Goal: Feedback & Contribution: Submit feedback/report problem

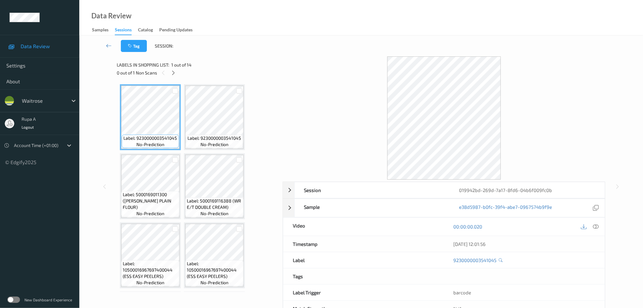
click at [285, 96] on div at bounding box center [444, 117] width 323 height 123
click at [172, 70] on icon at bounding box center [173, 73] width 5 height 6
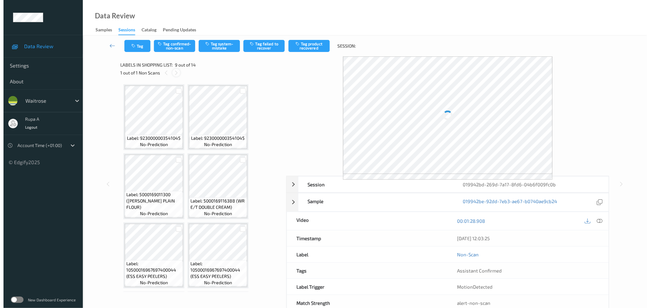
scroll to position [209, 0]
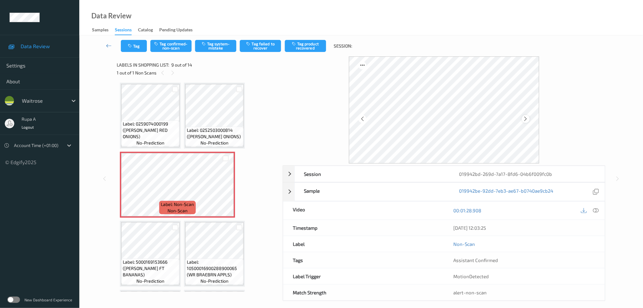
click at [526, 117] on icon at bounding box center [525, 119] width 5 height 6
click at [527, 117] on icon at bounding box center [525, 119] width 5 height 6
drag, startPoint x: 597, startPoint y: 209, endPoint x: 591, endPoint y: 208, distance: 5.5
click at [597, 209] on icon at bounding box center [596, 211] width 6 height 6
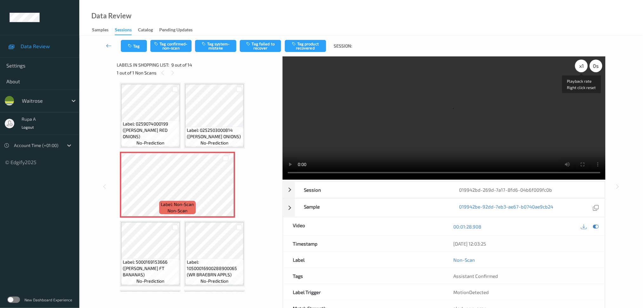
click at [583, 66] on div "x 1" at bounding box center [581, 66] width 13 height 13
drag, startPoint x: 595, startPoint y: 228, endPoint x: 481, endPoint y: 175, distance: 126.3
click at [595, 229] on icon at bounding box center [596, 227] width 6 height 6
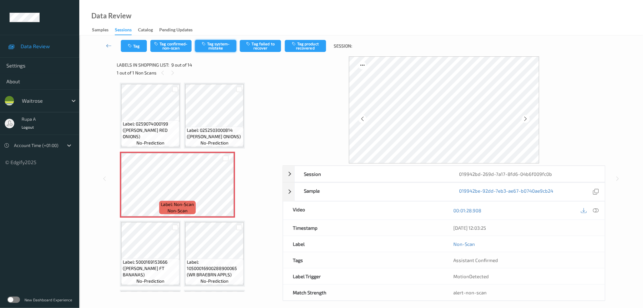
click at [226, 43] on button "Tag system-mistake" at bounding box center [215, 46] width 41 height 12
click at [130, 54] on div "Tag Tag confirmed-non-scan Untag system-mistake Tag failed to recover Tag produ…" at bounding box center [361, 46] width 538 height 21
click at [133, 50] on button "Tag" at bounding box center [134, 46] width 26 height 12
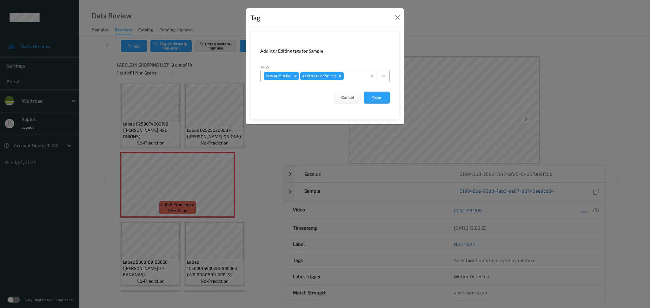
click at [357, 75] on div at bounding box center [354, 76] width 18 height 8
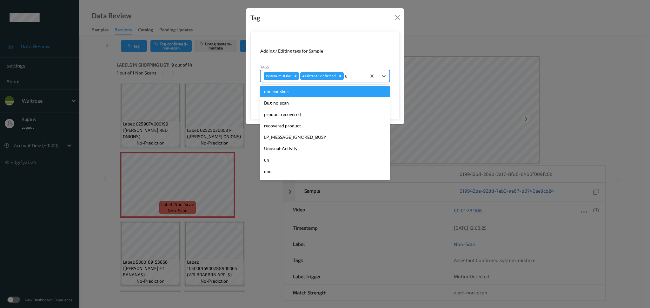
type input "un"
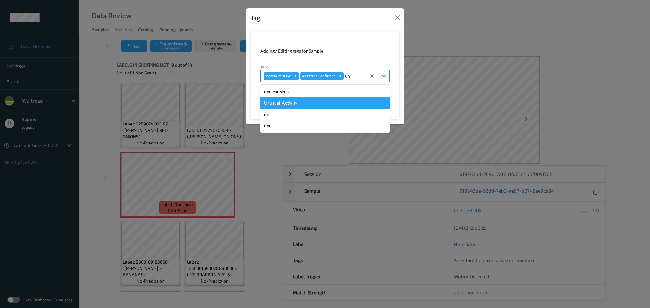
click at [312, 103] on div "Unusual-Activity" at bounding box center [324, 102] width 129 height 11
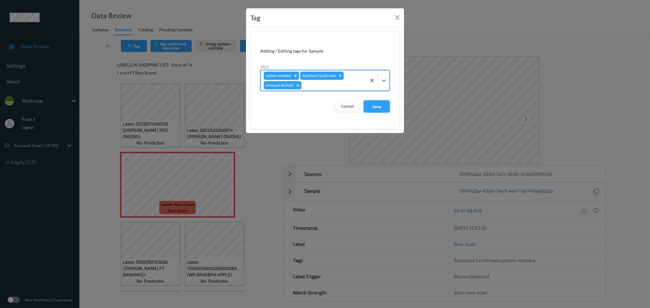
click at [371, 106] on button "Save" at bounding box center [377, 107] width 26 height 12
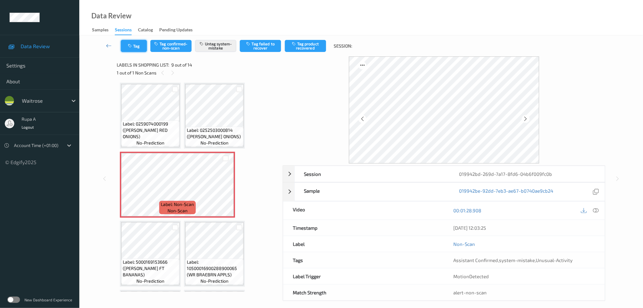
click at [140, 45] on button "Tag" at bounding box center [134, 46] width 26 height 12
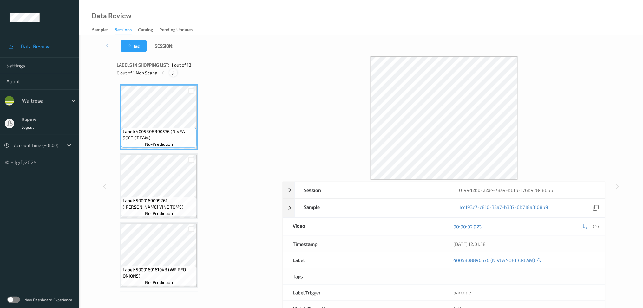
click at [175, 72] on icon at bounding box center [173, 73] width 5 height 6
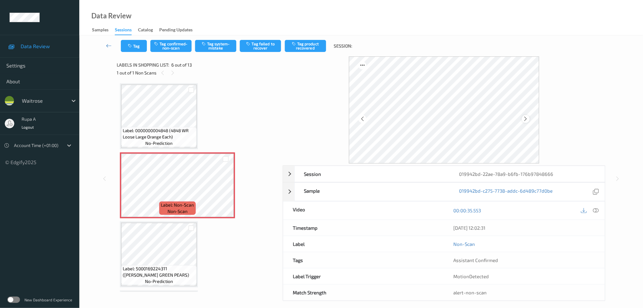
click at [525, 118] on icon at bounding box center [525, 119] width 5 height 6
click at [203, 48] on button "Tag system-mistake" at bounding box center [215, 46] width 41 height 12
click at [133, 50] on button "Tag" at bounding box center [134, 46] width 26 height 12
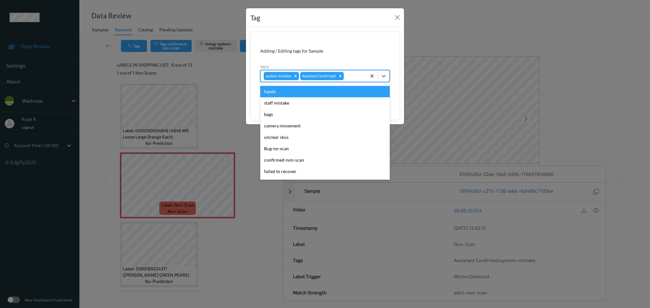
click at [356, 74] on div at bounding box center [354, 76] width 18 height 8
type input "un"
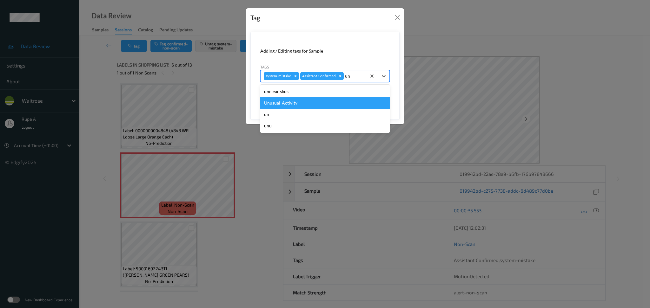
click at [327, 101] on div "Unusual-Activity" at bounding box center [324, 102] width 129 height 11
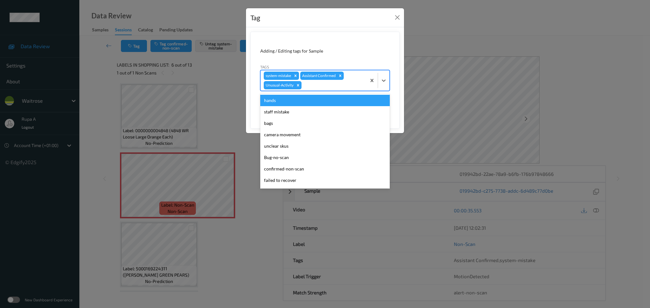
click at [341, 87] on div at bounding box center [333, 86] width 60 height 8
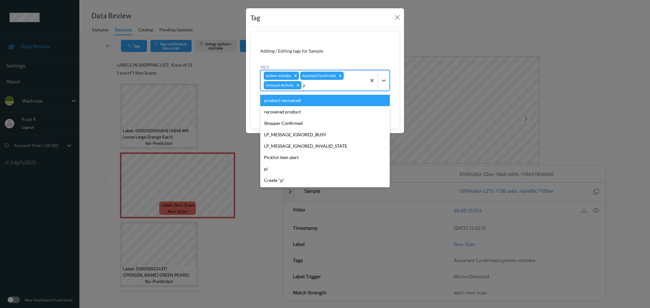
type input "pi"
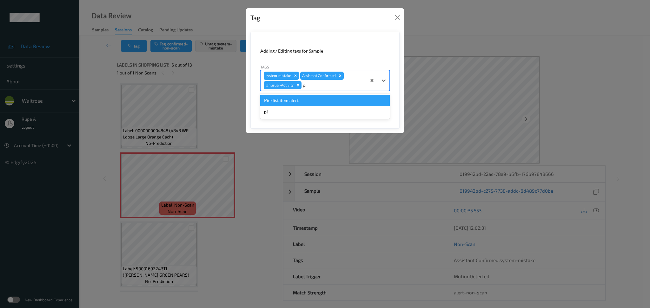
click at [324, 101] on div "Picklist item alert" at bounding box center [324, 100] width 129 height 11
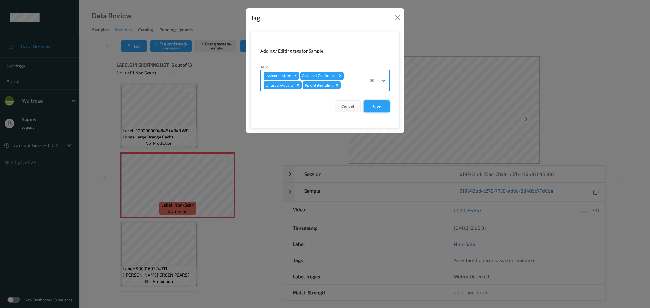
click at [371, 103] on button "Save" at bounding box center [377, 107] width 26 height 12
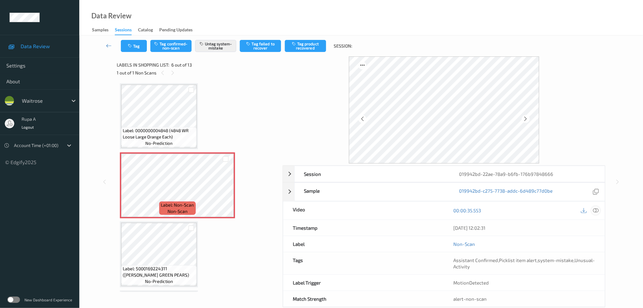
click at [595, 211] on icon at bounding box center [596, 211] width 6 height 6
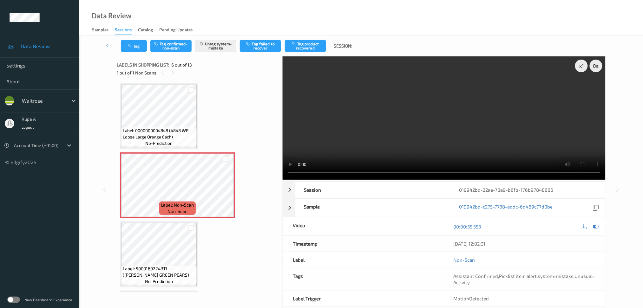
click at [498, 121] on video at bounding box center [444, 117] width 323 height 123
click at [581, 65] on div "x 1" at bounding box center [581, 66] width 13 height 13
click at [599, 228] on div at bounding box center [596, 226] width 9 height 9
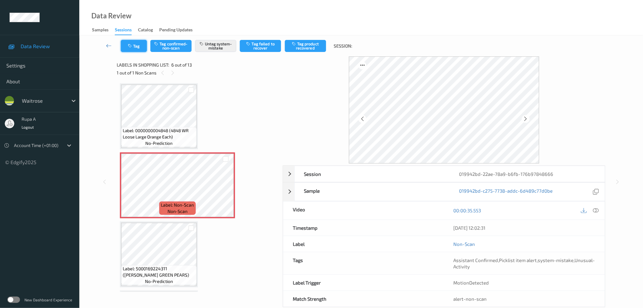
click at [133, 45] on button "Tag" at bounding box center [134, 46] width 26 height 12
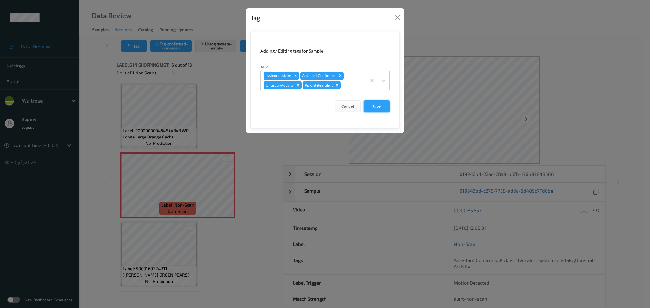
click at [380, 109] on button "Save" at bounding box center [377, 107] width 26 height 12
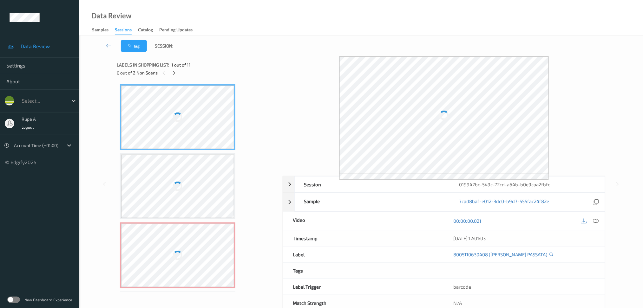
click at [232, 63] on div "Labels in shopping list: 1 out of 11" at bounding box center [198, 65] width 162 height 8
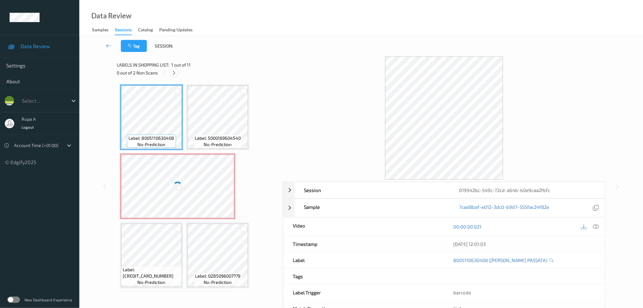
click at [172, 74] on icon at bounding box center [173, 73] width 5 height 6
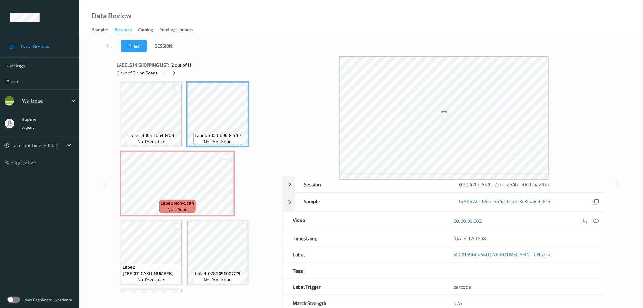
click at [184, 203] on span "Label: Non-Scan" at bounding box center [177, 203] width 33 height 6
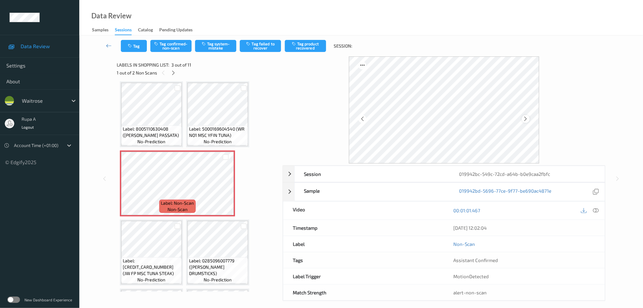
click at [527, 116] on icon at bounding box center [525, 119] width 5 height 6
click at [527, 118] on icon at bounding box center [525, 119] width 5 height 6
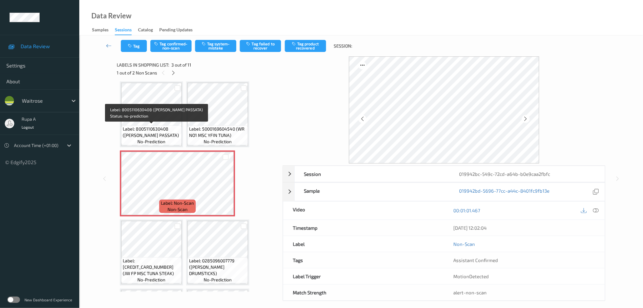
click at [150, 139] on span "no-prediction" at bounding box center [152, 142] width 28 height 6
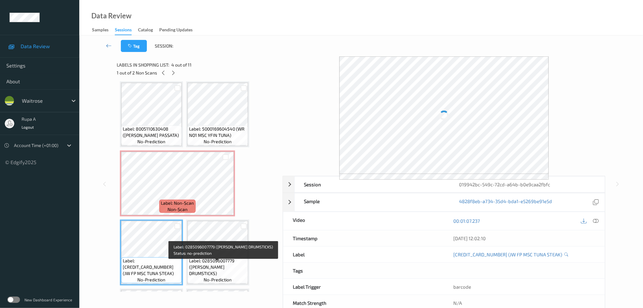
click at [202, 265] on span "Label: 0285096007779 (WR DORG DRUMSTICKS)" at bounding box center [217, 267] width 57 height 19
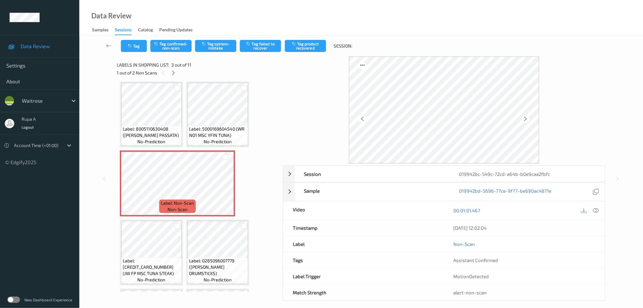
click at [595, 212] on icon at bounding box center [596, 211] width 6 height 6
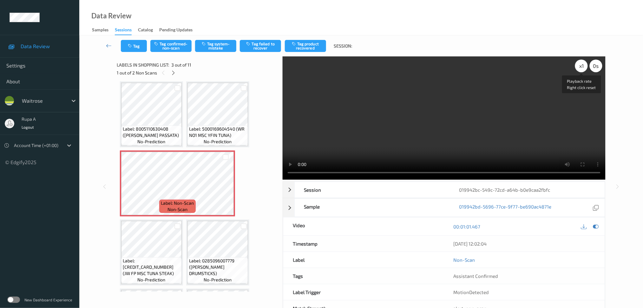
click at [581, 67] on div "x 1" at bounding box center [581, 66] width 13 height 13
click at [581, 66] on div "x 2" at bounding box center [581, 66] width 13 height 13
click at [599, 226] on icon at bounding box center [596, 227] width 6 height 6
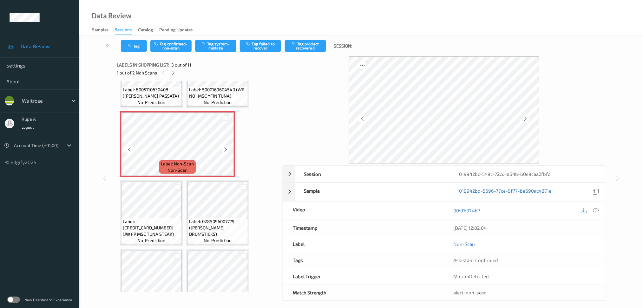
scroll to position [0, 0]
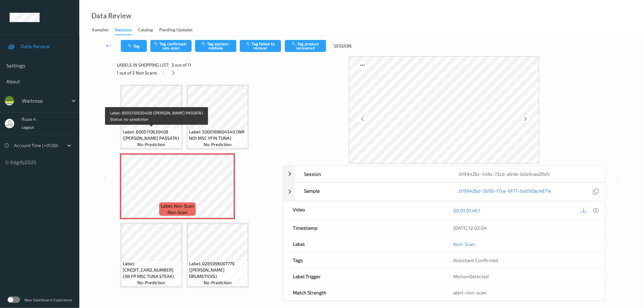
click at [168, 130] on span "Label: 8005110630408 (MUTTI TOM PASSATA)" at bounding box center [151, 135] width 57 height 13
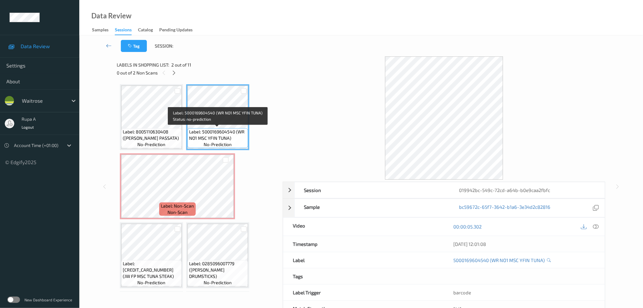
click at [212, 142] on span "no-prediction" at bounding box center [218, 145] width 28 height 6
click at [212, 134] on span "Label: 5000169604540 (WR NO1 MSC YFIN TUNA)" at bounding box center [217, 135] width 57 height 13
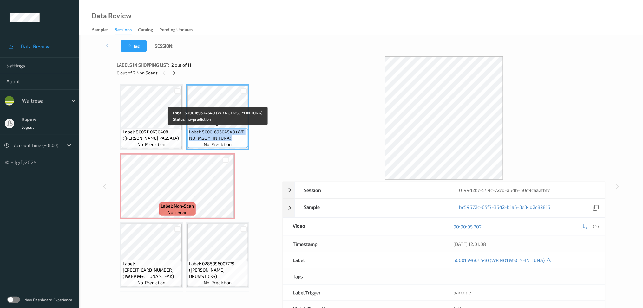
click at [212, 134] on span "Label: 5000169604540 (WR NO1 MSC YFIN TUNA)" at bounding box center [217, 135] width 57 height 13
copy span "Label: 5000169604540 (WR NO1 MSC YFIN TUNA)"
click at [212, 134] on span "Label: 5000169604540 (WR NO1 MSC YFIN TUNA)" at bounding box center [217, 135] width 57 height 13
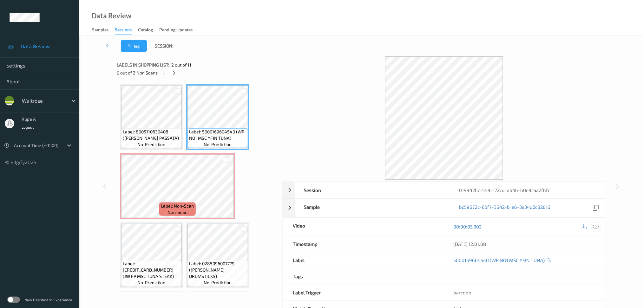
click at [600, 229] on div at bounding box center [596, 227] width 9 height 9
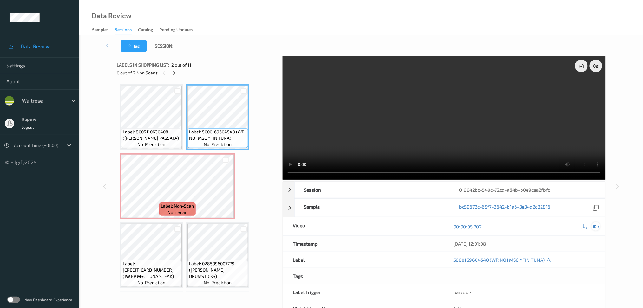
click at [597, 228] on icon at bounding box center [596, 227] width 6 height 6
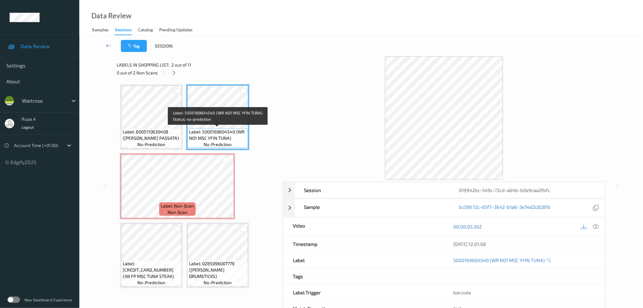
click at [217, 138] on span "Label: 5000169604540 (WR NO1 MSC YFIN TUNA)" at bounding box center [217, 135] width 57 height 13
copy span "Label: 5000169604540 (WR NO1 MSC YFIN TUNA)"
click at [217, 138] on span "Label: 5000169604540 (WR NO1 MSC YFIN TUNA)" at bounding box center [217, 135] width 57 height 13
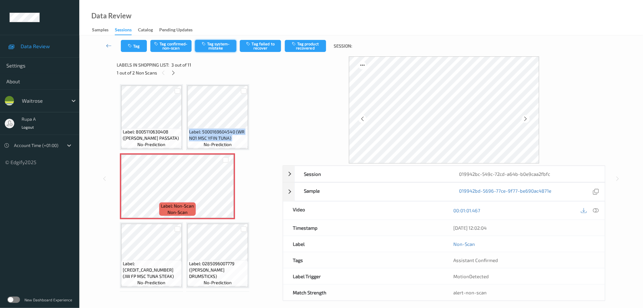
click at [220, 46] on button "Tag system-mistake" at bounding box center [215, 46] width 41 height 12
click at [134, 46] on button "Tag" at bounding box center [134, 46] width 26 height 12
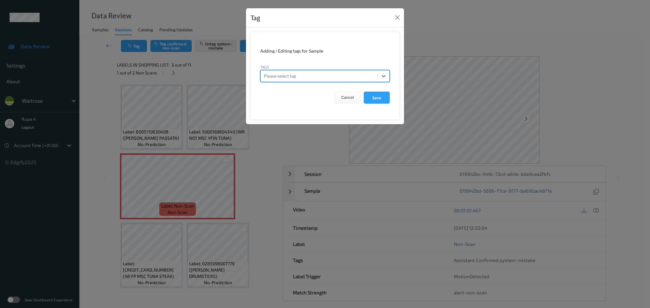
click at [388, 14] on div "Tag" at bounding box center [325, 17] width 158 height 19
click at [396, 17] on button "Close" at bounding box center [397, 17] width 9 height 9
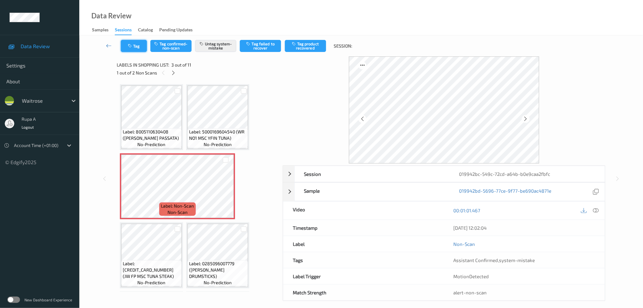
click at [138, 44] on button "Tag" at bounding box center [134, 46] width 26 height 12
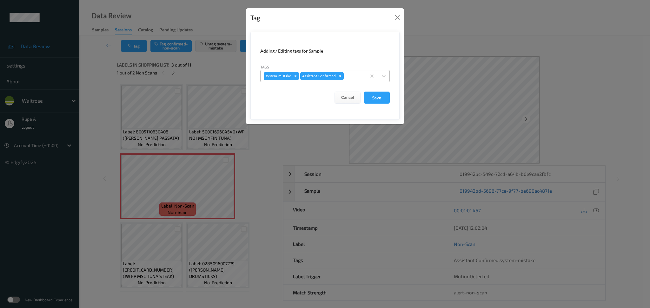
click at [351, 77] on div at bounding box center [354, 76] width 18 height 8
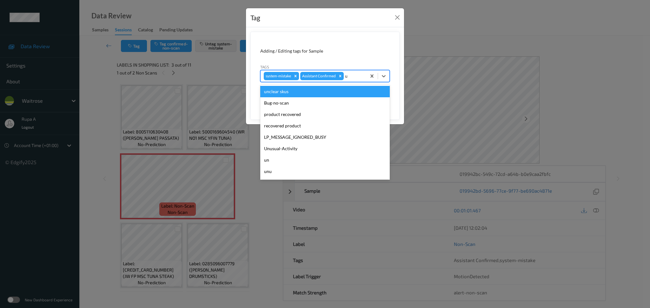
type input "un"
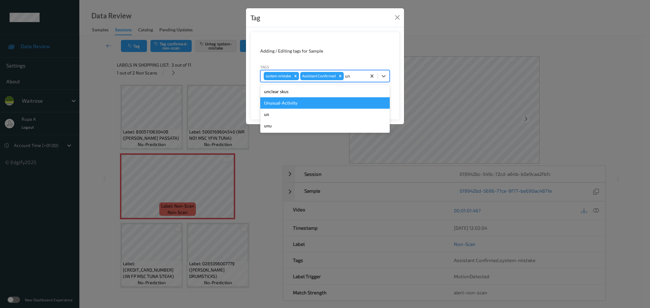
click at [308, 102] on div "Unusual-Activity" at bounding box center [324, 102] width 129 height 11
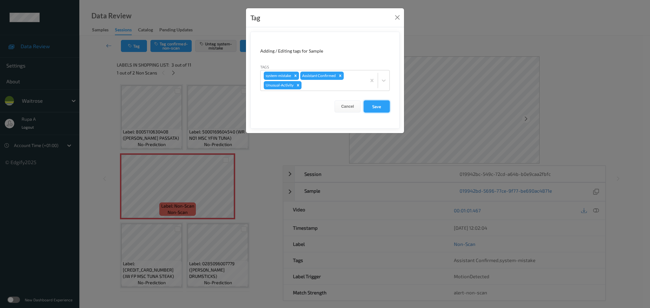
click at [374, 108] on button "Save" at bounding box center [377, 107] width 26 height 12
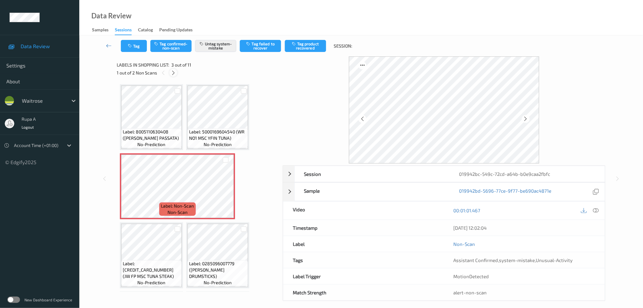
click at [174, 76] on div at bounding box center [173, 73] width 8 height 8
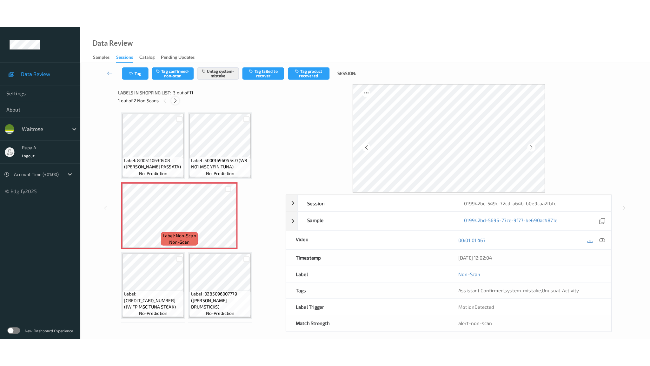
scroll to position [272, 0]
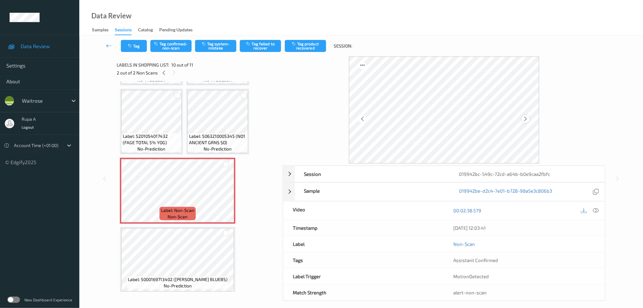
click at [528, 117] on icon at bounding box center [525, 119] width 5 height 6
click at [208, 45] on button "Tag system-mistake" at bounding box center [215, 46] width 41 height 12
click at [134, 45] on button "Tag" at bounding box center [134, 46] width 26 height 12
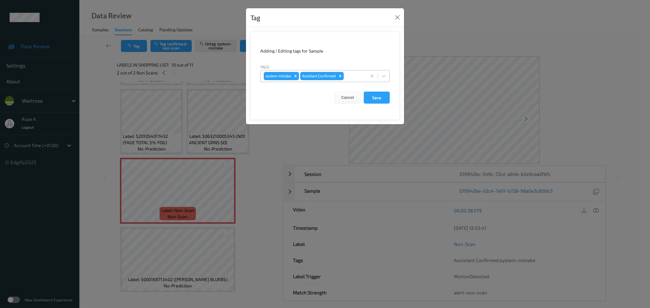
click at [351, 74] on div at bounding box center [354, 76] width 18 height 8
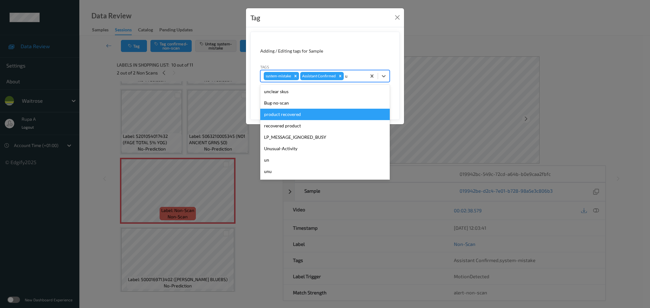
type input "un"
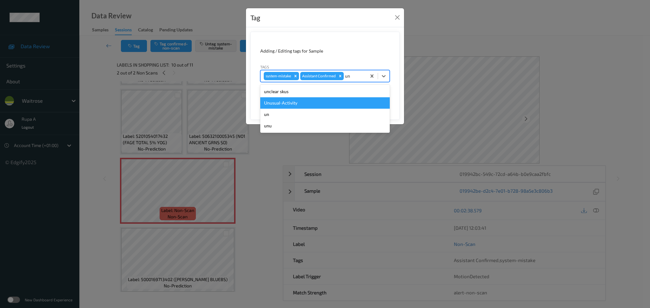
click at [288, 106] on div "Unusual-Activity" at bounding box center [324, 102] width 129 height 11
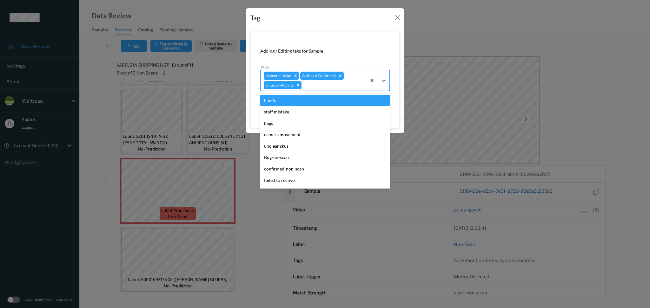
click at [323, 87] on div at bounding box center [333, 86] width 60 height 8
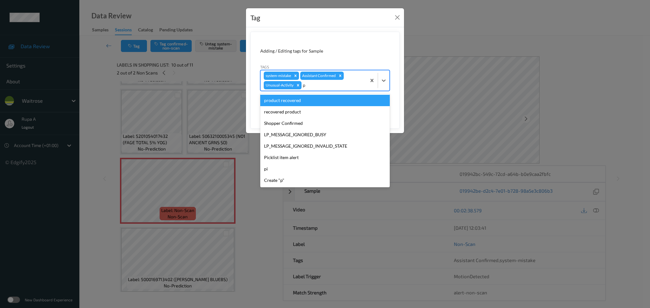
type input "pi"
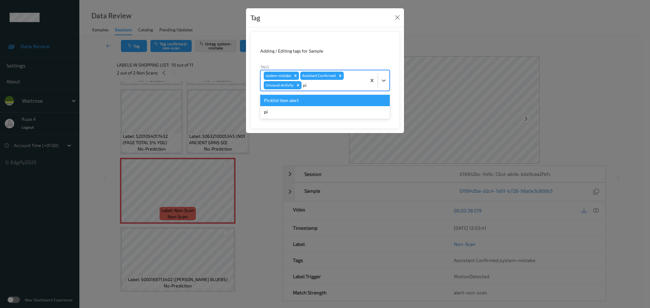
click at [308, 101] on div "Picklist item alert" at bounding box center [324, 100] width 129 height 11
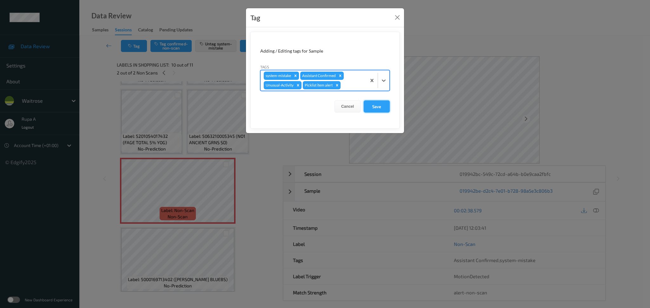
click at [374, 107] on button "Save" at bounding box center [377, 107] width 26 height 12
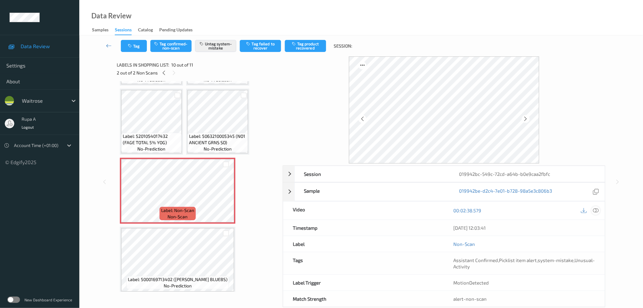
click at [596, 209] on icon at bounding box center [596, 211] width 6 height 6
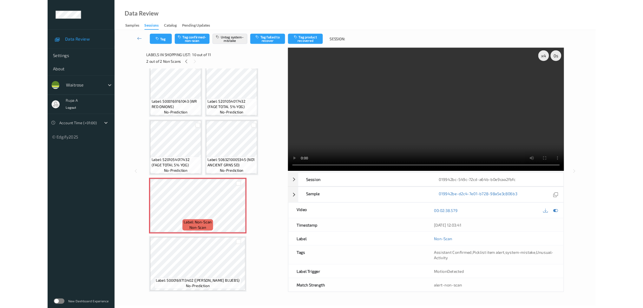
scroll to position [215, 0]
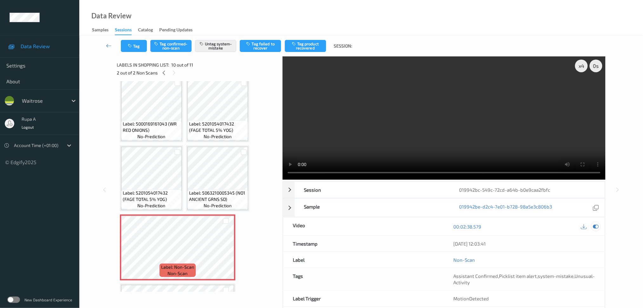
click at [596, 229] on icon at bounding box center [596, 227] width 6 height 6
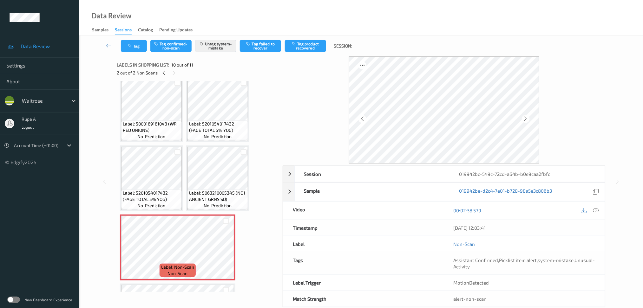
click at [85, 263] on div "Tag Tag confirmed-non-scan Untag system-mistake Tag failed to recover Tag produ…" at bounding box center [361, 178] width 564 height 285
click at [130, 50] on button "Tag" at bounding box center [134, 46] width 26 height 12
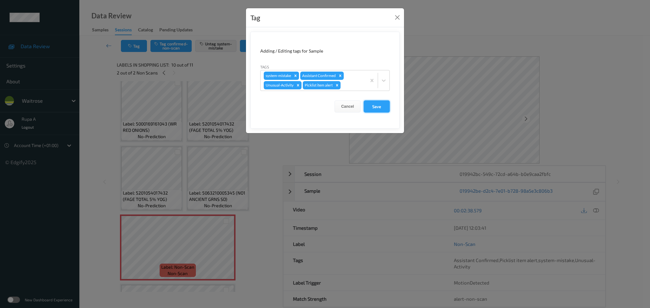
click at [372, 103] on button "Save" at bounding box center [377, 107] width 26 height 12
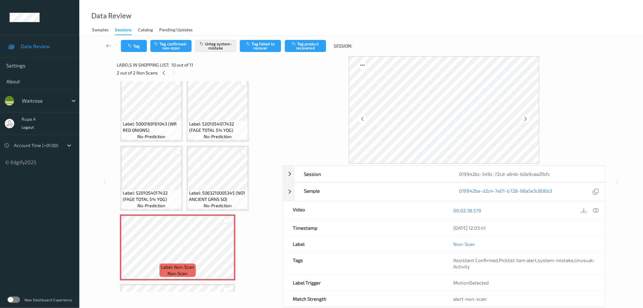
click at [167, 76] on div "2 out of 2 Non Scans" at bounding box center [198, 73] width 162 height 8
click at [165, 74] on icon at bounding box center [163, 73] width 5 height 6
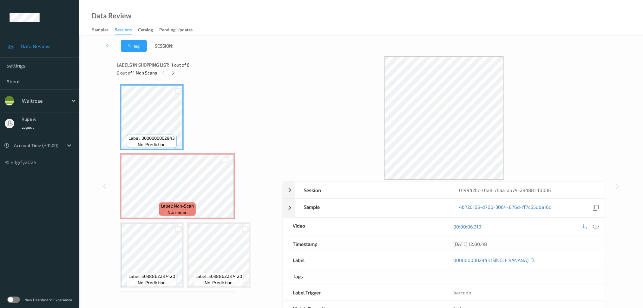
click at [258, 97] on div "Label: 0000000002943 no-prediction Label: Non-Scan non-scan Label: Non-Scan non…" at bounding box center [197, 255] width 155 height 343
click at [169, 76] on div "0 out of 1 Non Scans" at bounding box center [198, 73] width 162 height 8
click at [171, 74] on icon at bounding box center [173, 73] width 5 height 6
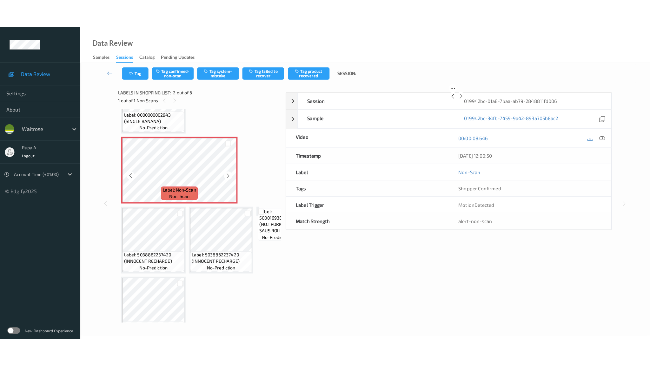
scroll to position [39, 0]
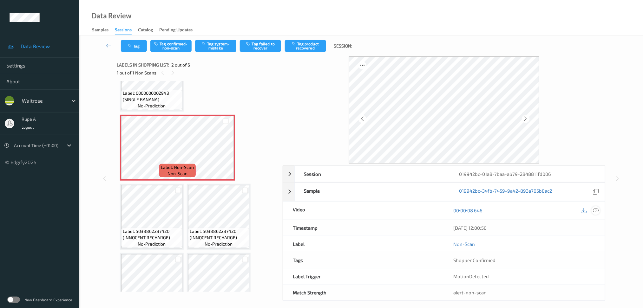
click at [598, 212] on icon at bounding box center [596, 211] width 6 height 6
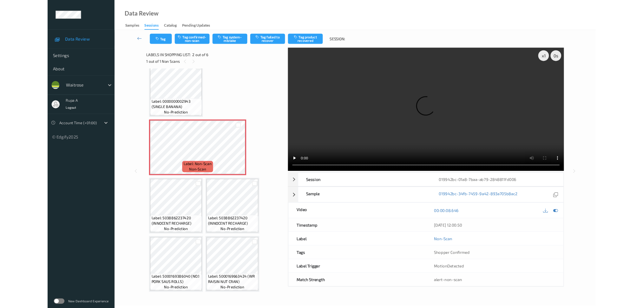
scroll to position [10, 0]
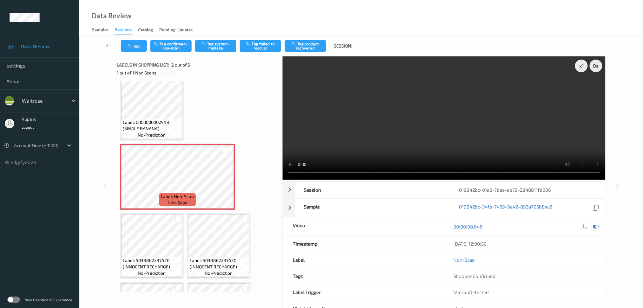
click at [597, 227] on icon at bounding box center [596, 227] width 6 height 6
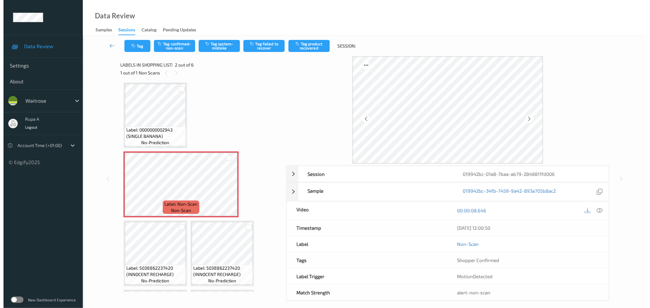
scroll to position [0, 0]
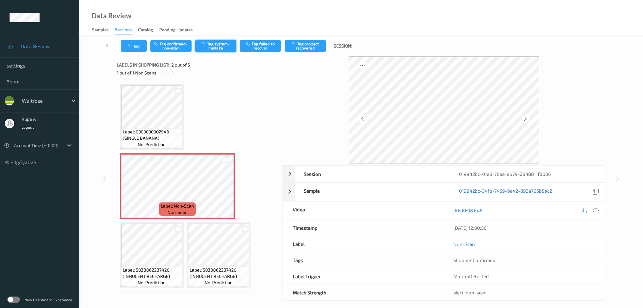
click at [218, 50] on button "Tag system-mistake" at bounding box center [215, 46] width 41 height 12
click at [133, 47] on icon "button" at bounding box center [130, 46] width 5 height 4
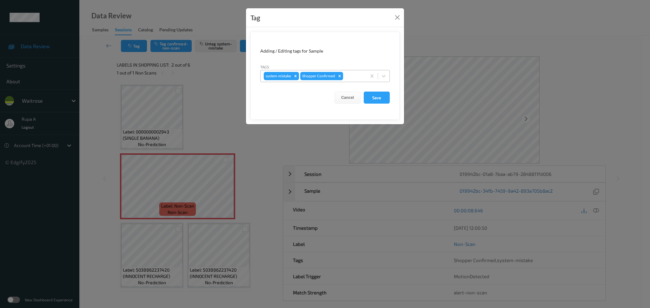
click at [352, 77] on div at bounding box center [353, 76] width 19 height 8
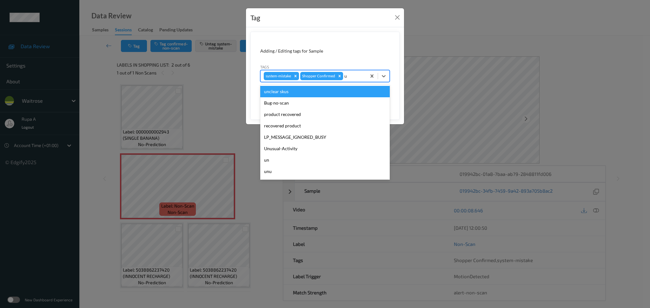
type input "un"
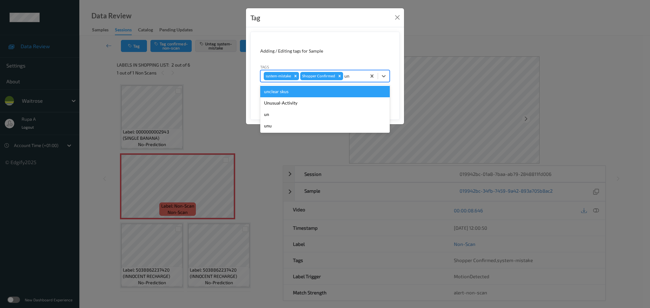
click at [313, 97] on div "Unusual-Activity" at bounding box center [324, 102] width 129 height 11
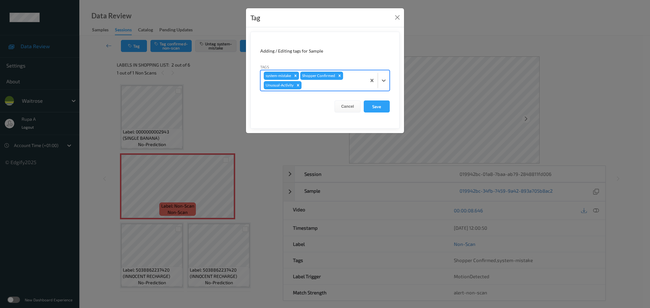
click at [321, 90] on div "system-mistake Shopper Confirmed Unusual-Activity" at bounding box center [314, 80] width 106 height 20
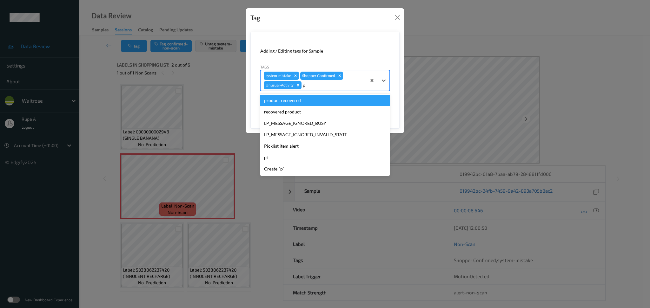
type input "pi"
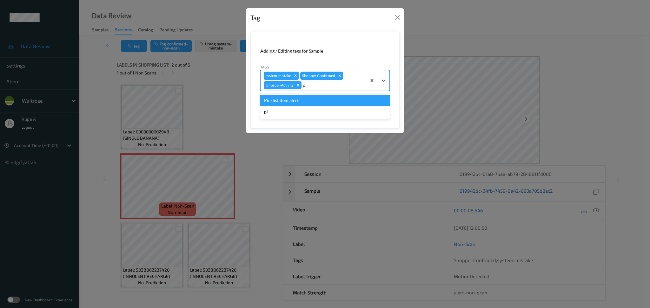
click at [311, 96] on div "Picklist item alert" at bounding box center [324, 100] width 129 height 11
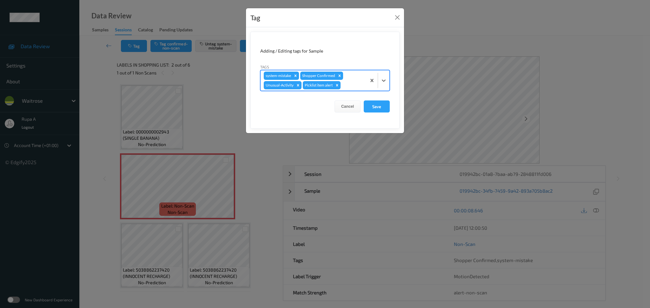
click at [393, 108] on form "Adding / Editing tags for Sample Tags option Picklist item alert, selected. Sel…" at bounding box center [324, 80] width 149 height 97
click at [385, 108] on button "Save" at bounding box center [377, 107] width 26 height 12
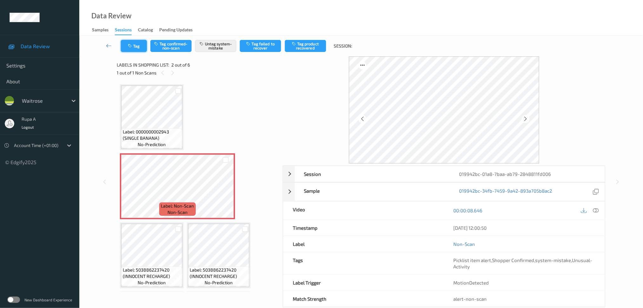
click at [138, 47] on button "Tag" at bounding box center [134, 46] width 26 height 12
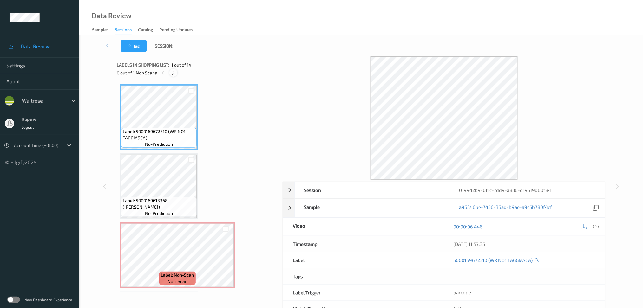
click at [173, 73] on icon at bounding box center [173, 73] width 5 height 6
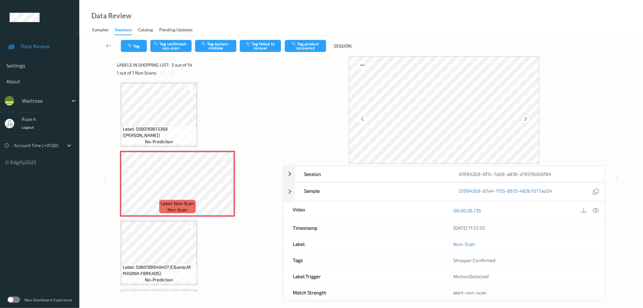
click at [527, 119] on icon at bounding box center [525, 119] width 5 height 6
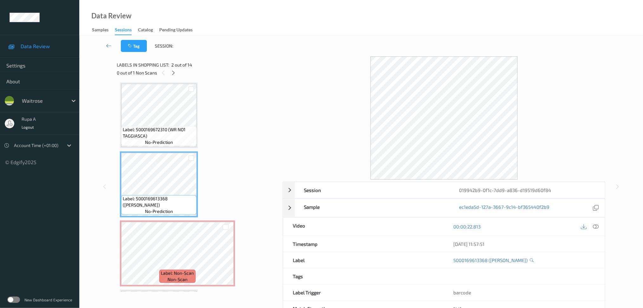
scroll to position [0, 0]
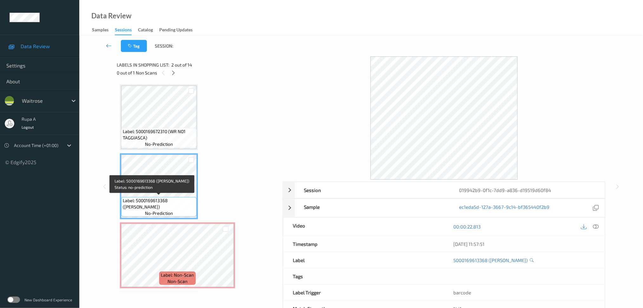
click at [153, 207] on span "Label: 5000169613368 ([PERSON_NAME])" at bounding box center [159, 204] width 72 height 13
copy span "Label: 5000169613368 ([PERSON_NAME])"
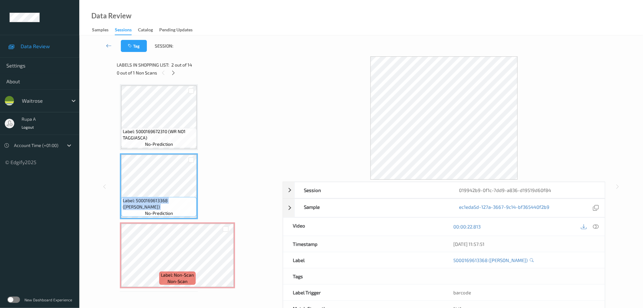
scroll to position [42, 0]
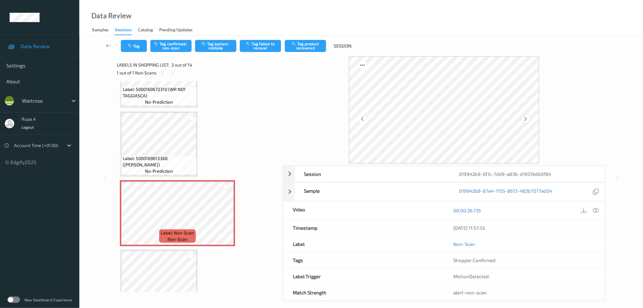
click at [526, 118] on icon at bounding box center [525, 119] width 5 height 6
click at [165, 161] on span "Label: 5000169613368 ([PERSON_NAME])" at bounding box center [159, 162] width 72 height 13
click at [603, 212] on div "00:00:26.735" at bounding box center [524, 211] width 161 height 18
click at [598, 211] on icon at bounding box center [596, 211] width 6 height 6
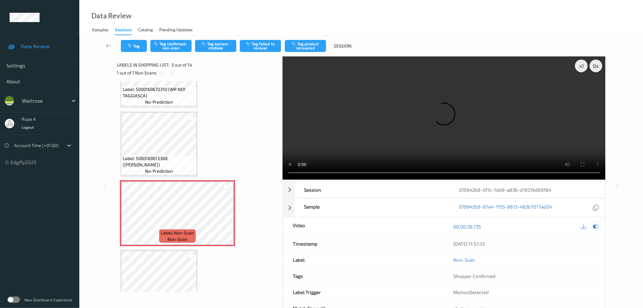
click at [597, 226] on icon at bounding box center [596, 227] width 6 height 6
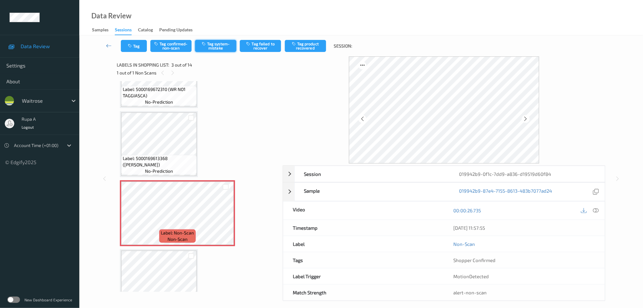
click at [231, 50] on button "Tag system-mistake" at bounding box center [215, 46] width 41 height 12
click at [139, 47] on button "Tag" at bounding box center [134, 46] width 26 height 12
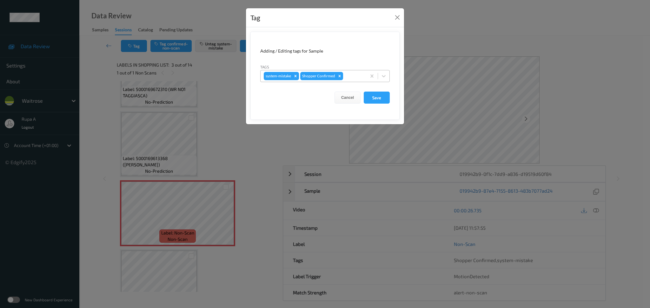
click at [358, 77] on div at bounding box center [353, 76] width 19 height 8
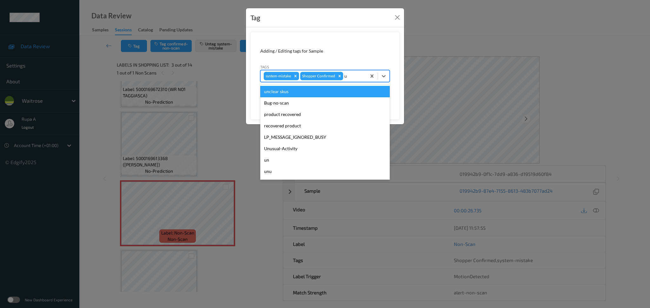
type input "un"
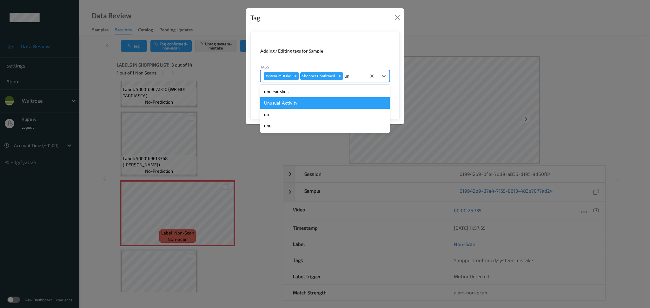
click at [321, 101] on div "Unusual-Activity" at bounding box center [324, 102] width 129 height 11
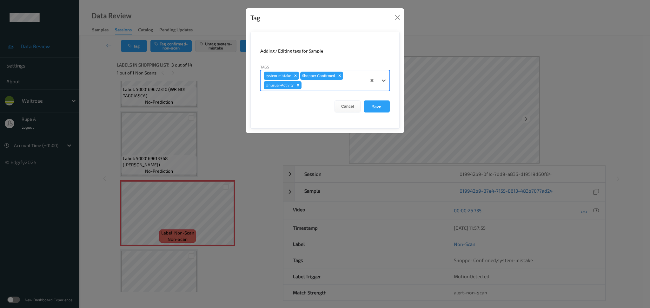
click at [330, 88] on div at bounding box center [333, 86] width 60 height 8
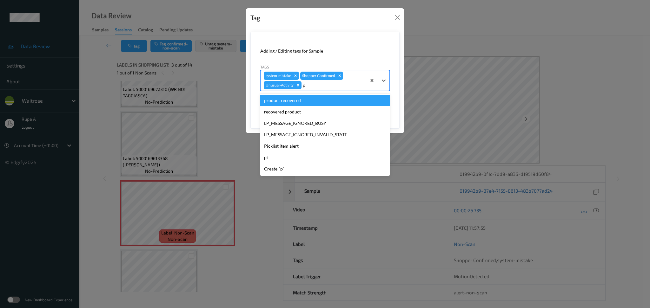
type input "pi"
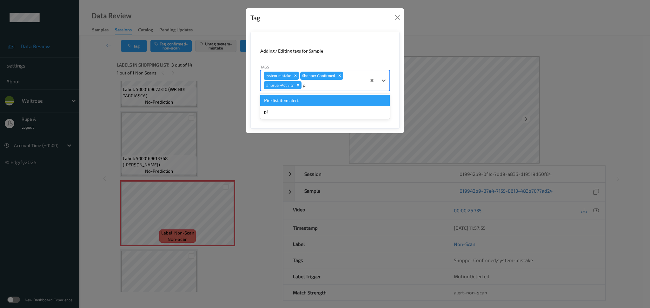
click at [317, 99] on div "Picklist item alert" at bounding box center [324, 100] width 129 height 11
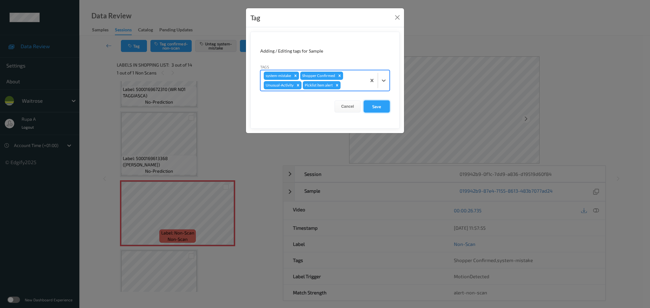
click at [375, 107] on button "Save" at bounding box center [377, 107] width 26 height 12
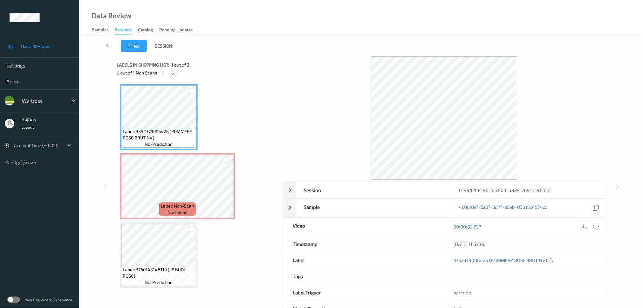
click at [174, 73] on icon at bounding box center [173, 73] width 5 height 6
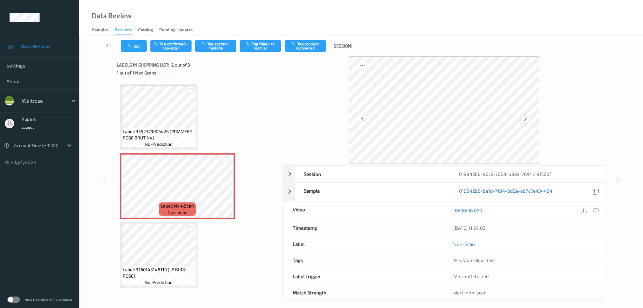
click at [527, 121] on icon at bounding box center [525, 119] width 5 height 6
click at [528, 120] on icon at bounding box center [525, 119] width 5 height 6
click at [596, 211] on icon at bounding box center [596, 211] width 6 height 6
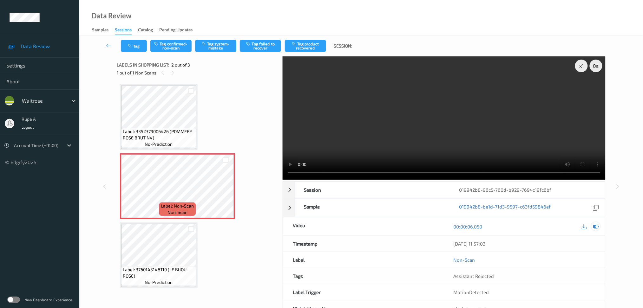
click at [598, 227] on icon at bounding box center [596, 227] width 6 height 6
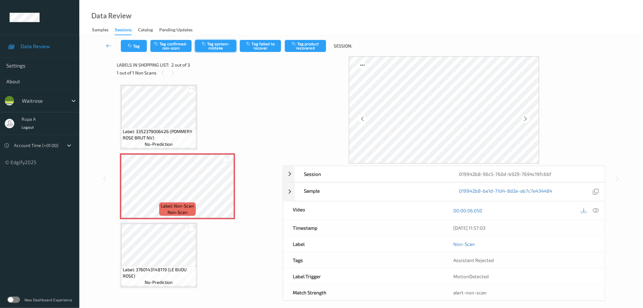
click at [222, 48] on button "Tag system-mistake" at bounding box center [215, 46] width 41 height 12
click at [131, 40] on button "Tag" at bounding box center [134, 46] width 26 height 12
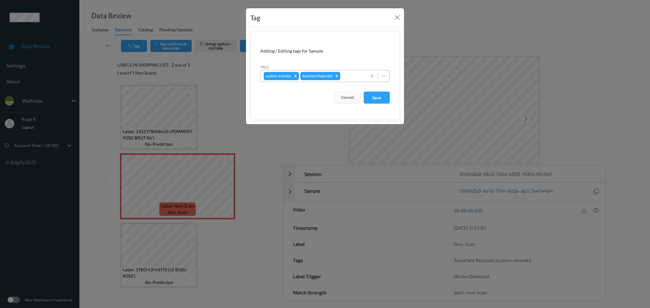
click at [366, 77] on div "system-mistake Assistant Rejected" at bounding box center [314, 76] width 106 height 11
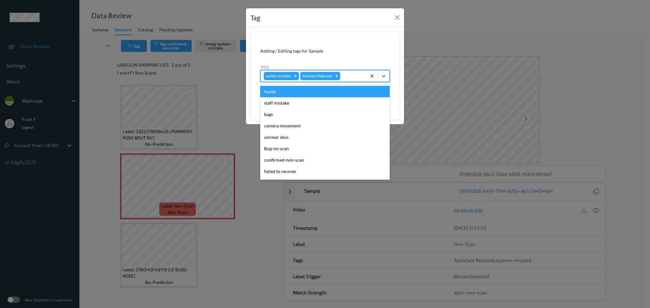
click at [332, 54] on div "Adding / Editing tags for Sample" at bounding box center [324, 51] width 129 height 6
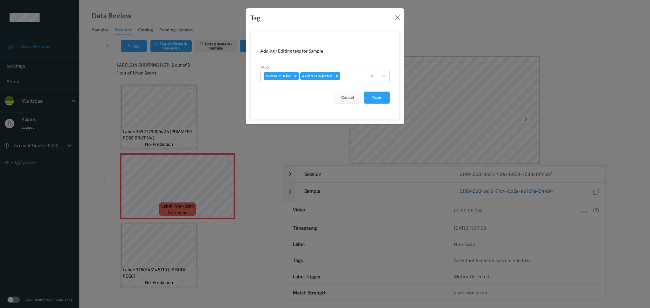
click at [355, 83] on form "Adding / Editing tags for Sample Tags system-mistake Assistant Rejected Cancel …" at bounding box center [324, 76] width 149 height 88
click at [355, 78] on div at bounding box center [352, 76] width 22 height 8
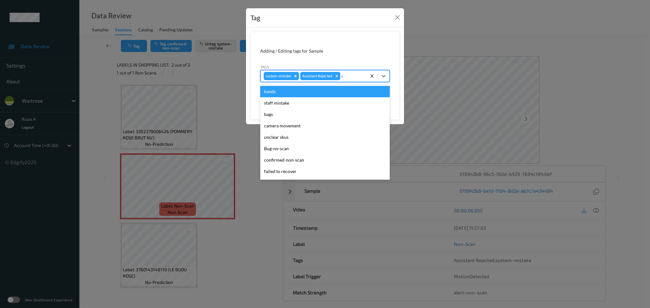
type input "un"
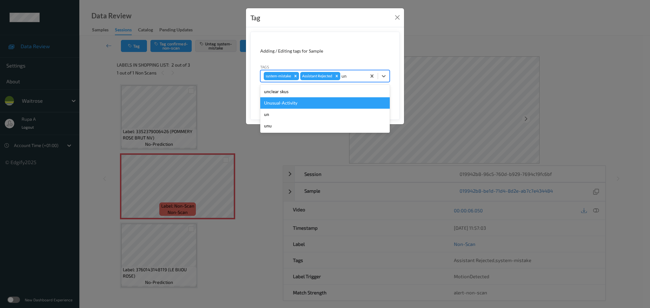
click at [321, 104] on div "Unusual-Activity" at bounding box center [324, 102] width 129 height 11
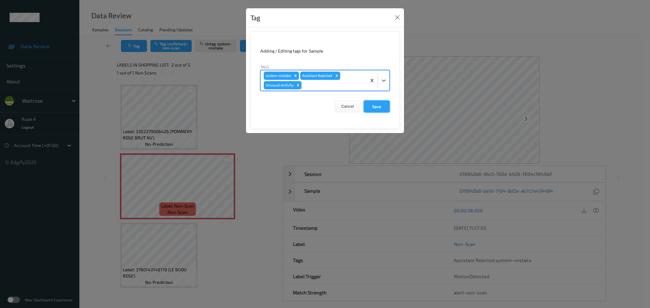
click at [387, 109] on button "Save" at bounding box center [377, 107] width 26 height 12
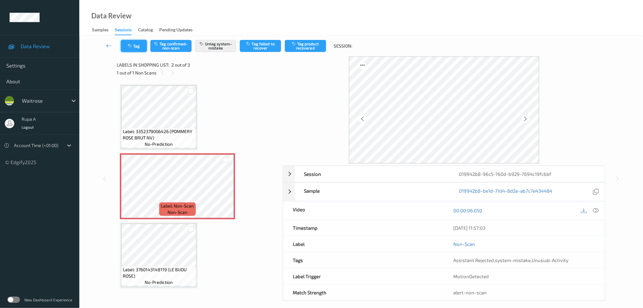
click at [139, 43] on button "Tag" at bounding box center [134, 46] width 26 height 12
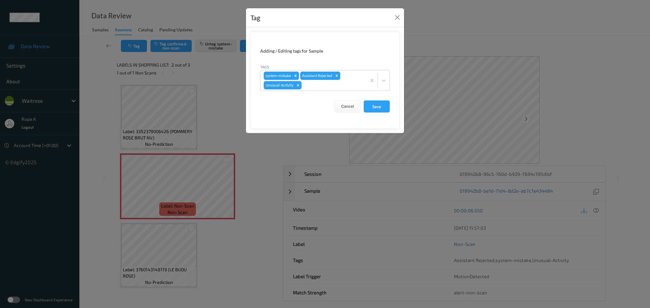
drag, startPoint x: 374, startPoint y: 116, endPoint x: 386, endPoint y: 113, distance: 12.6
click at [374, 116] on form "Adding / Editing tags for Sample Tags system-mistake Assistant Rejected Unusual…" at bounding box center [324, 80] width 149 height 97
click at [386, 110] on button "Save" at bounding box center [377, 107] width 26 height 12
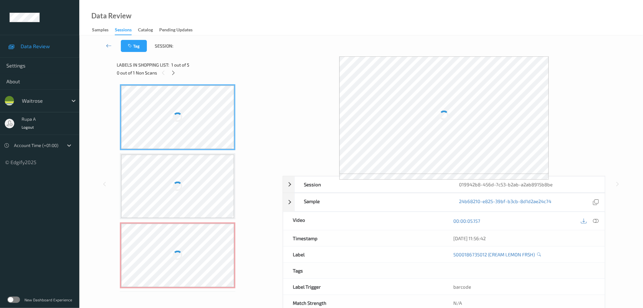
click at [220, 59] on div "Labels in shopping list: 1 out of 5 0 out of 1 Non Scans" at bounding box center [198, 68] width 162 height 25
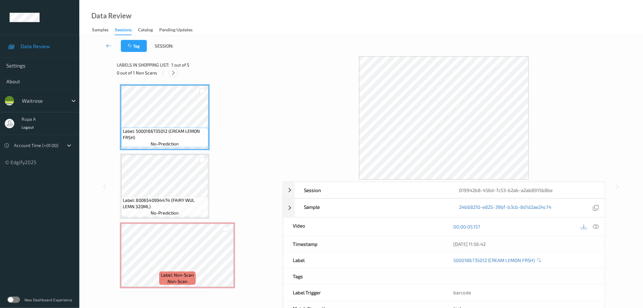
click at [173, 69] on div at bounding box center [173, 73] width 8 height 8
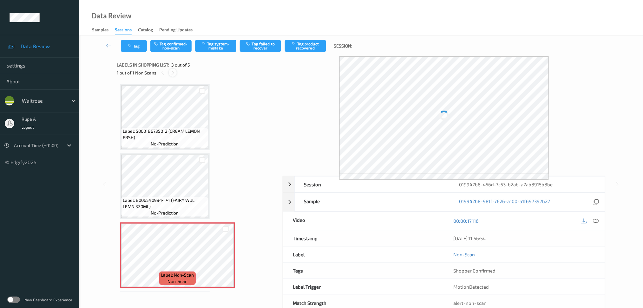
scroll to position [72, 0]
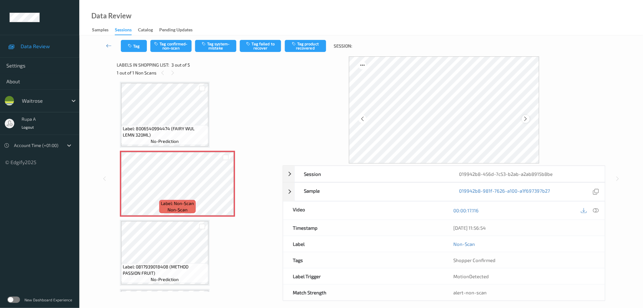
click at [522, 117] on div at bounding box center [526, 119] width 8 height 8
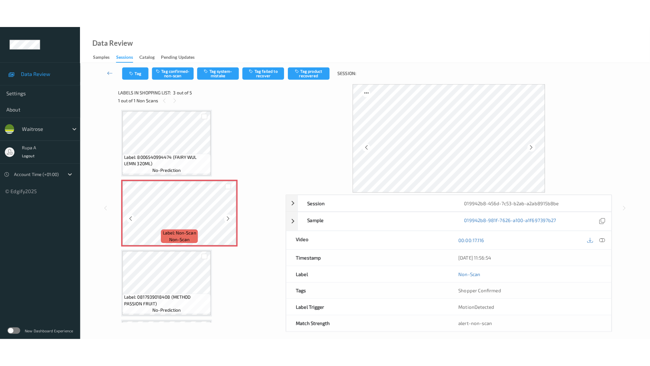
scroll to position [114, 0]
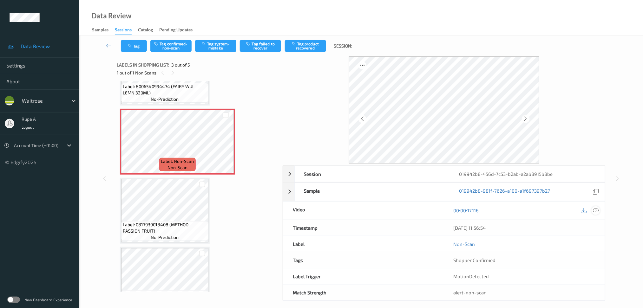
click at [595, 211] on icon at bounding box center [596, 211] width 6 height 6
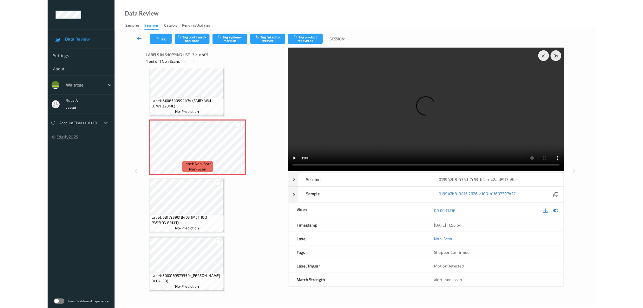
scroll to position [78, 0]
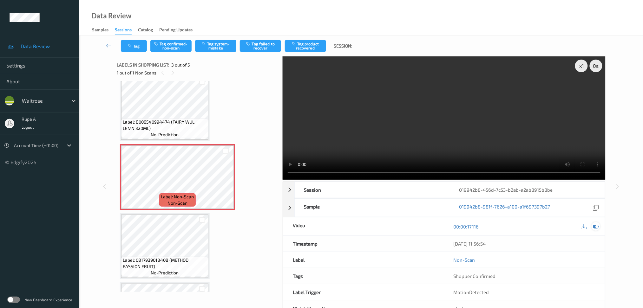
click at [598, 225] on icon at bounding box center [596, 227] width 6 height 6
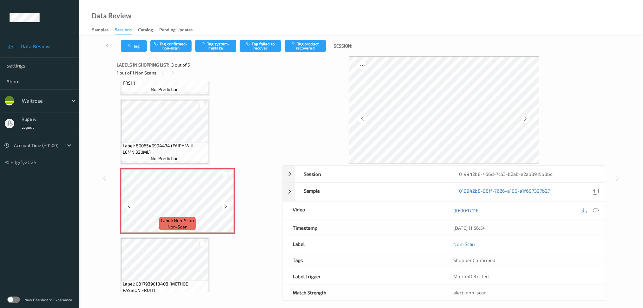
scroll to position [36, 0]
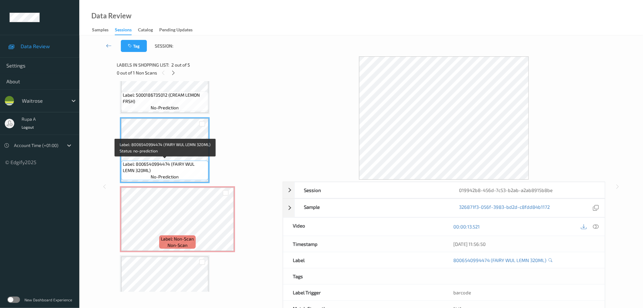
click at [132, 170] on span "Label: 8006540994474 (FAIRY WUL LEMN 320ML)" at bounding box center [165, 167] width 84 height 13
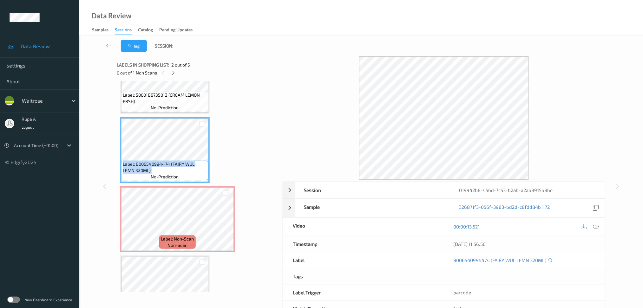
copy span "Label: 8006540994474 (FAIRY WUL LEMN 320ML)"
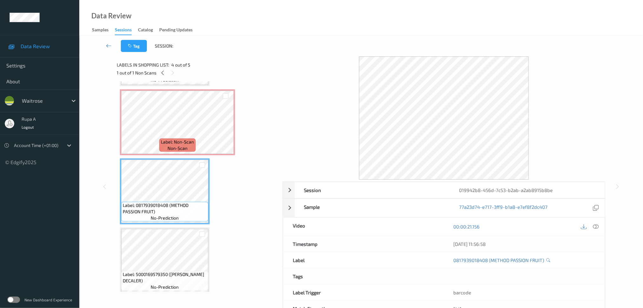
scroll to position [135, 0]
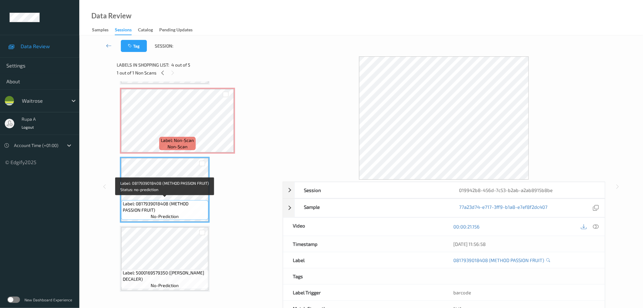
click at [143, 204] on span "Label: 0817939018408 (METHOD PASSION FRUIT)" at bounding box center [165, 207] width 84 height 13
copy span "Label: 0817939018408 (METHOD PASSION FRUIT)"
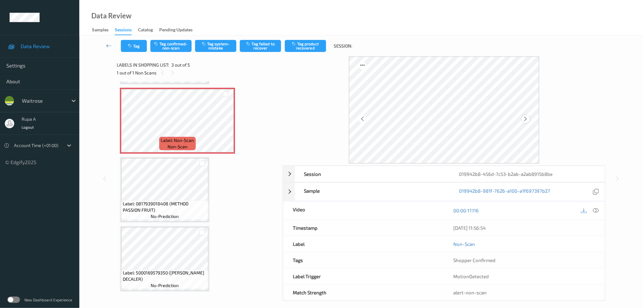
click at [529, 119] on div at bounding box center [526, 119] width 8 height 8
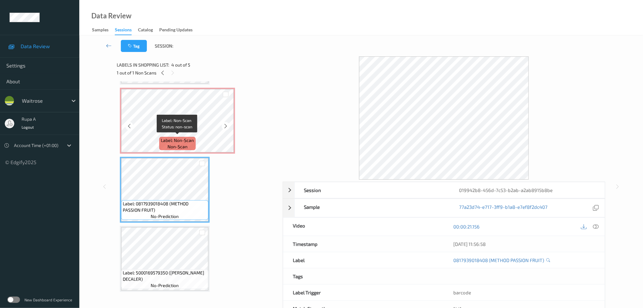
click at [178, 144] on span "non-scan" at bounding box center [178, 147] width 20 height 6
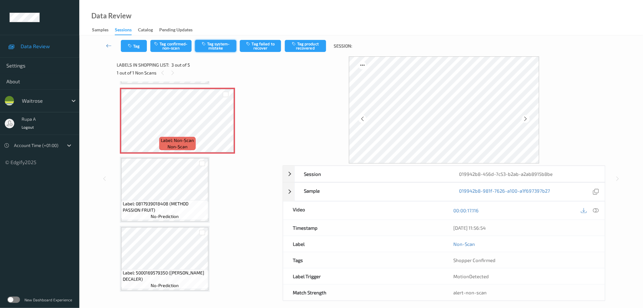
click at [218, 51] on button "Tag system-mistake" at bounding box center [215, 46] width 41 height 12
click at [139, 41] on button "Tag" at bounding box center [134, 46] width 26 height 12
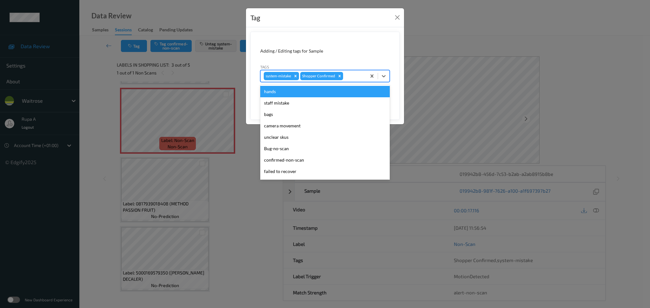
click at [354, 77] on div at bounding box center [353, 76] width 19 height 8
type input "un"
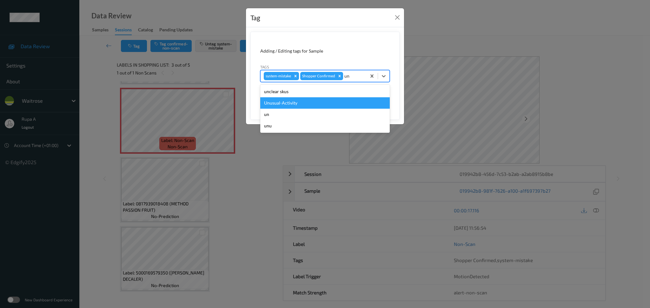
click at [313, 101] on div "Unusual-Activity" at bounding box center [324, 102] width 129 height 11
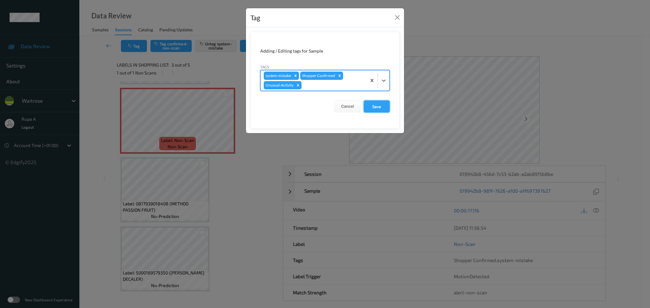
click at [374, 109] on button "Save" at bounding box center [377, 107] width 26 height 12
click at [385, 105] on button "Save" at bounding box center [377, 107] width 26 height 12
click at [380, 104] on button "Save" at bounding box center [377, 107] width 26 height 12
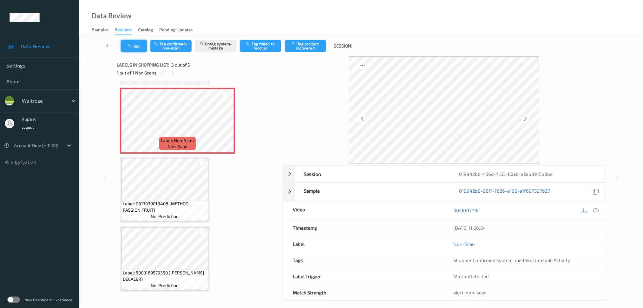
click at [136, 45] on button "Tag" at bounding box center [134, 46] width 26 height 12
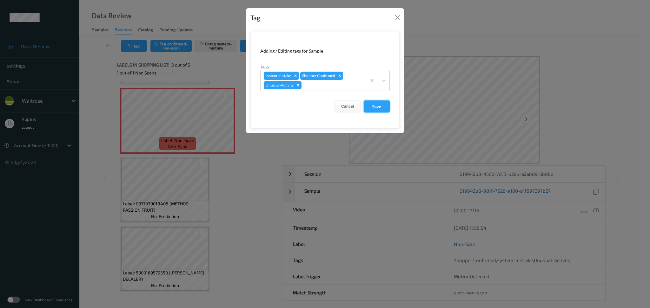
click at [374, 106] on button "Save" at bounding box center [377, 107] width 26 height 12
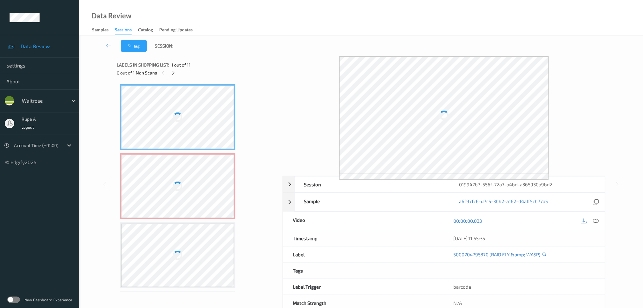
click at [240, 65] on div "Labels in shopping list: 1 out of 11" at bounding box center [198, 65] width 162 height 8
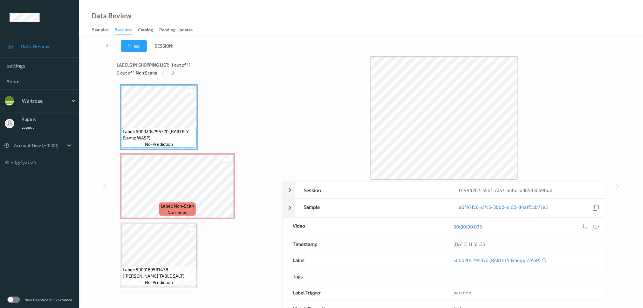
click at [168, 71] on div "0 out of 1 Non Scans" at bounding box center [198, 73] width 162 height 8
click at [172, 71] on icon at bounding box center [173, 73] width 5 height 6
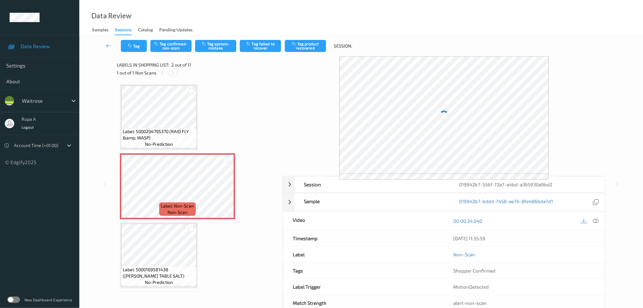
scroll to position [3, 0]
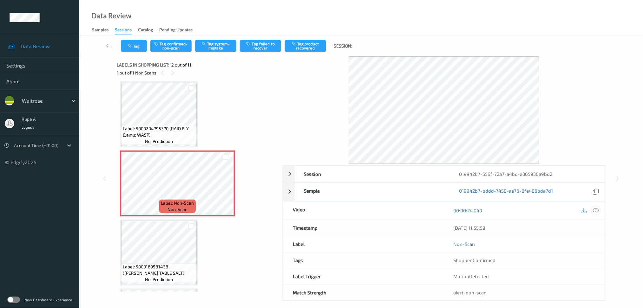
click at [597, 212] on icon at bounding box center [596, 211] width 6 height 6
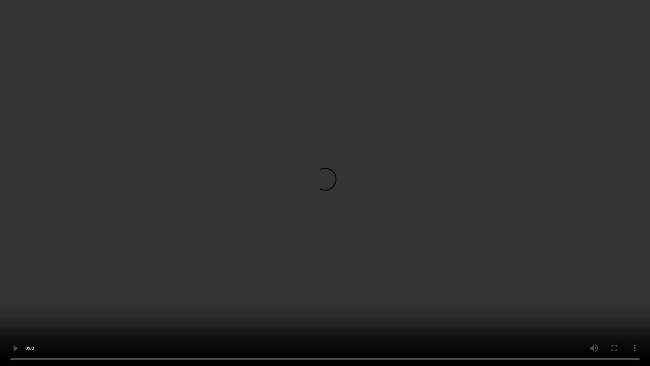
click at [39, 171] on video at bounding box center [325, 183] width 650 height 366
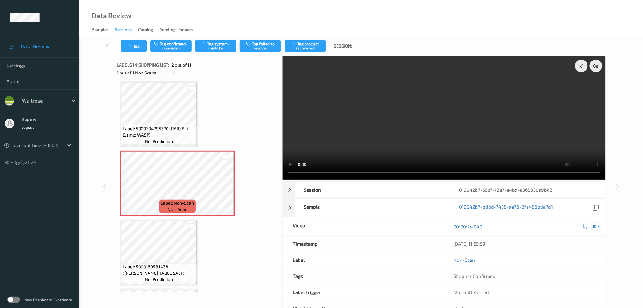
click at [596, 227] on icon at bounding box center [596, 227] width 6 height 6
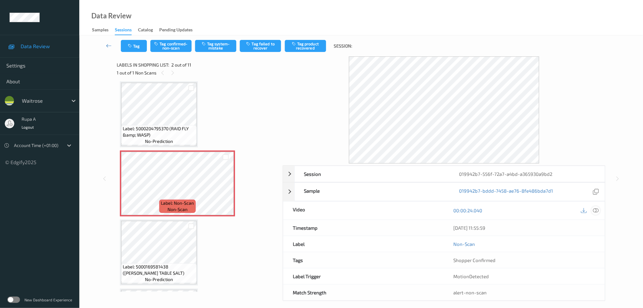
click at [599, 212] on icon at bounding box center [596, 211] width 6 height 6
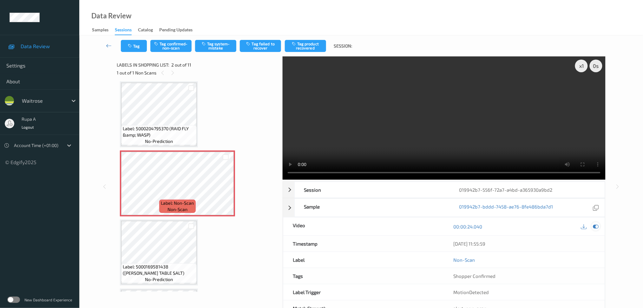
click at [595, 226] on icon at bounding box center [596, 227] width 6 height 6
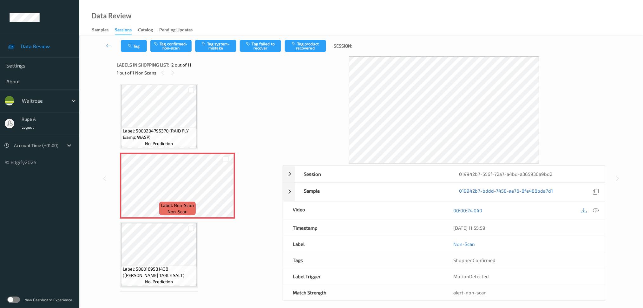
scroll to position [0, 0]
click at [210, 44] on button "Tag system-mistake" at bounding box center [215, 46] width 41 height 12
click at [132, 51] on button "Tag" at bounding box center [134, 46] width 26 height 12
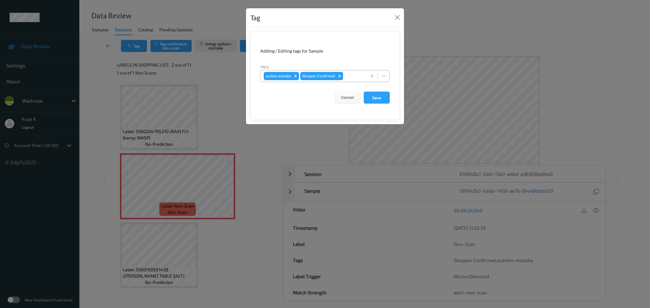
click at [357, 80] on div at bounding box center [353, 76] width 19 height 8
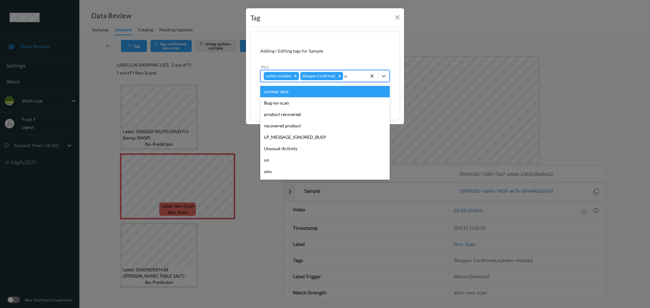
type input "un"
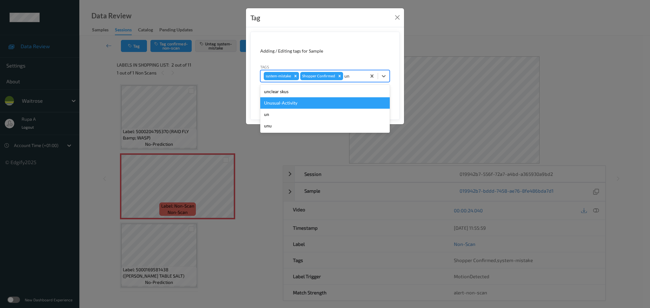
click at [323, 101] on div "Unusual-Activity" at bounding box center [324, 102] width 129 height 11
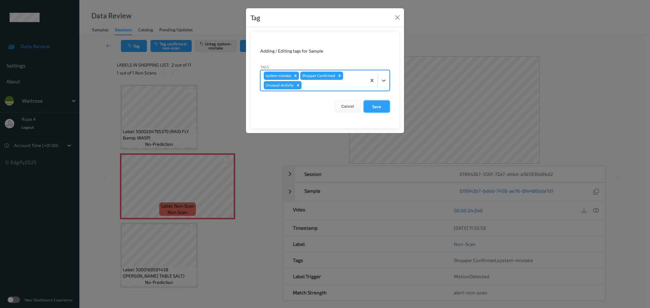
click at [378, 103] on button "Save" at bounding box center [377, 107] width 26 height 12
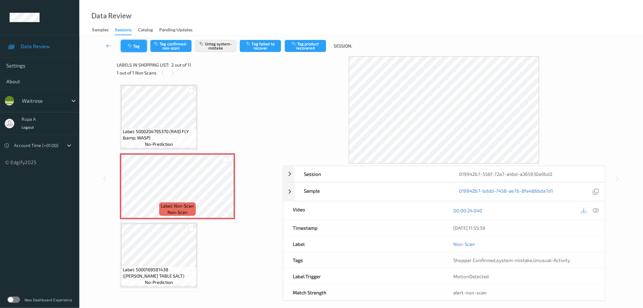
click at [135, 47] on button "Tag" at bounding box center [134, 46] width 26 height 12
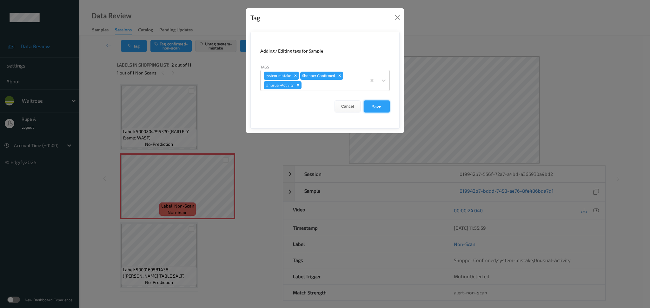
click at [372, 107] on button "Save" at bounding box center [377, 107] width 26 height 12
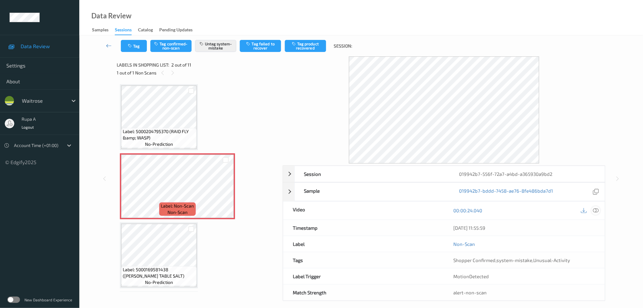
click at [594, 209] on icon at bounding box center [596, 211] width 6 height 6
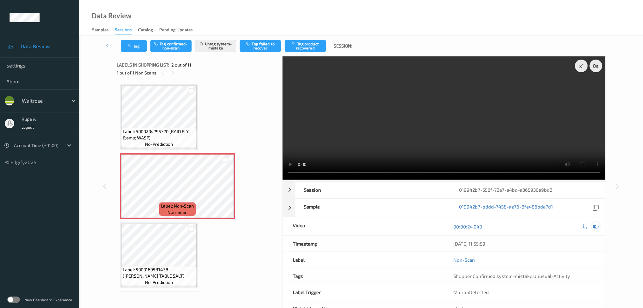
click at [596, 224] on icon at bounding box center [596, 227] width 6 height 6
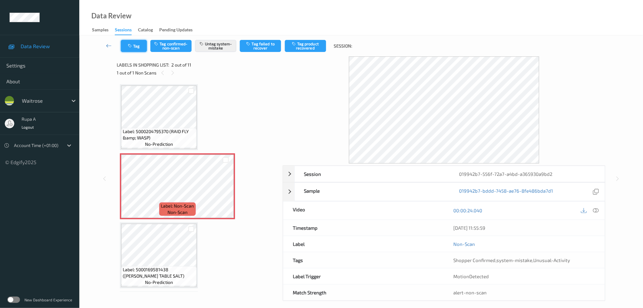
click at [129, 47] on icon "button" at bounding box center [130, 46] width 5 height 4
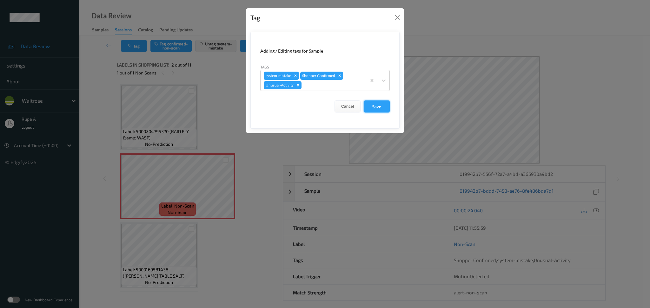
click at [372, 106] on button "Save" at bounding box center [377, 107] width 26 height 12
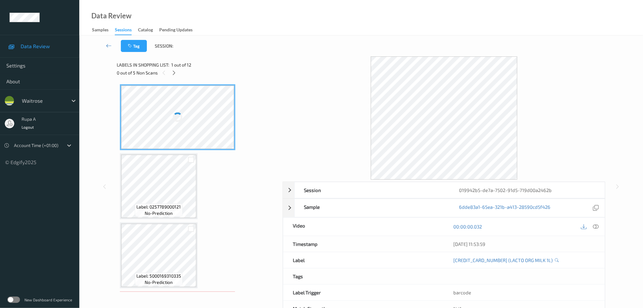
click at [178, 75] on div at bounding box center [174, 73] width 8 height 8
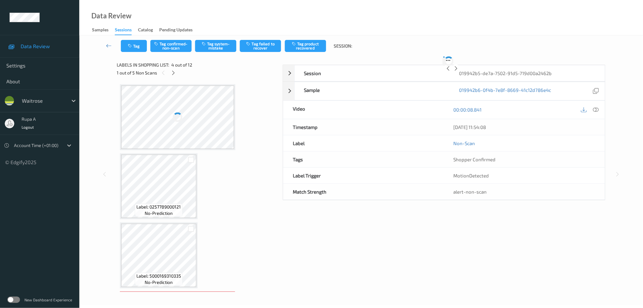
scroll to position [140, 0]
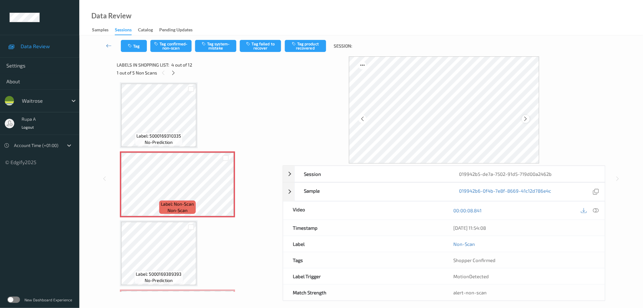
click at [526, 120] on icon at bounding box center [525, 119] width 5 height 6
click at [523, 120] on icon at bounding box center [525, 119] width 5 height 6
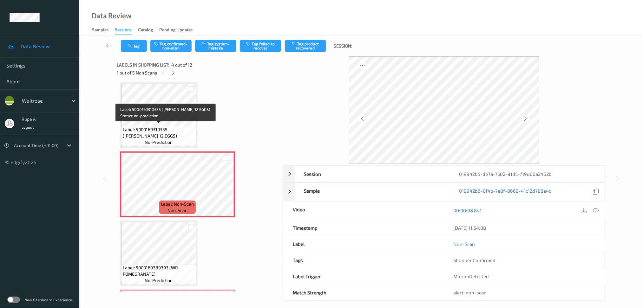
click at [151, 127] on span "Label: 5000169310335 (WR DORG 12 EGGS)" at bounding box center [159, 133] width 72 height 13
click at [598, 211] on icon at bounding box center [596, 211] width 6 height 6
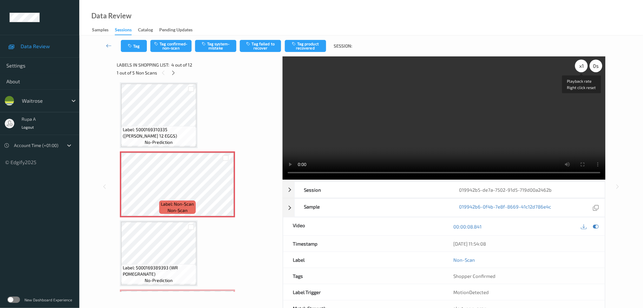
click at [581, 70] on div "x 1" at bounding box center [581, 66] width 13 height 13
click at [583, 70] on div "x 2" at bounding box center [581, 66] width 13 height 13
click at [597, 228] on icon at bounding box center [596, 227] width 6 height 6
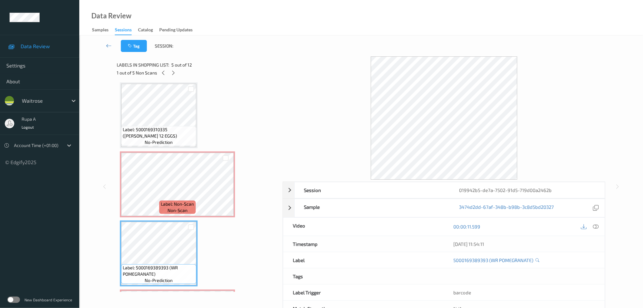
scroll to position [183, 0]
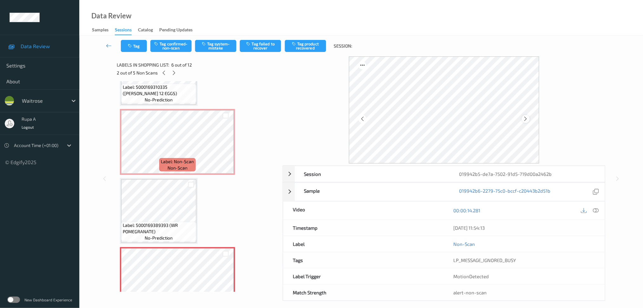
click at [524, 117] on icon at bounding box center [525, 119] width 5 height 6
click at [525, 117] on icon at bounding box center [525, 119] width 5 height 6
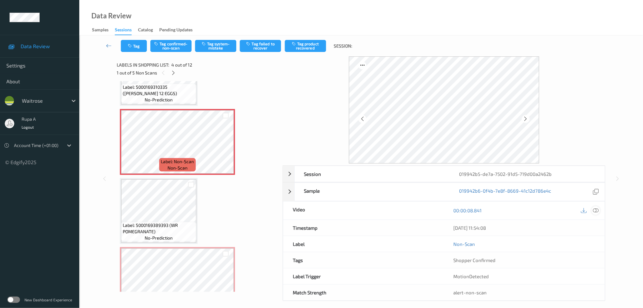
click at [594, 209] on icon at bounding box center [596, 211] width 6 height 6
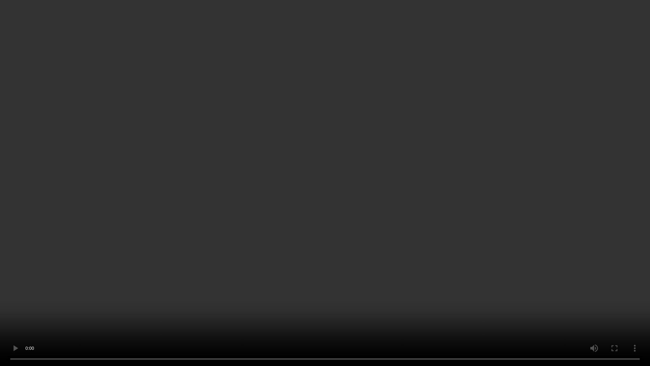
click at [57, 199] on video at bounding box center [325, 183] width 650 height 366
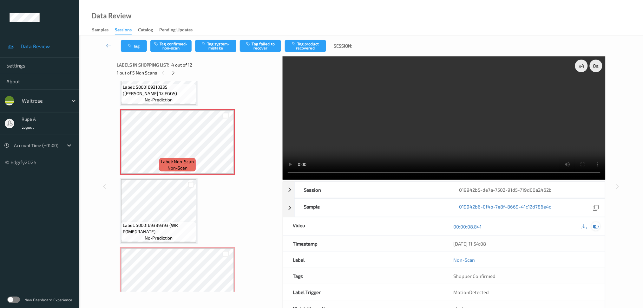
click at [595, 228] on icon at bounding box center [596, 227] width 6 height 6
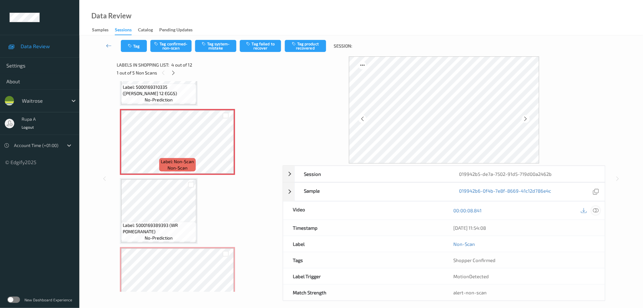
click at [597, 209] on icon at bounding box center [596, 211] width 6 height 6
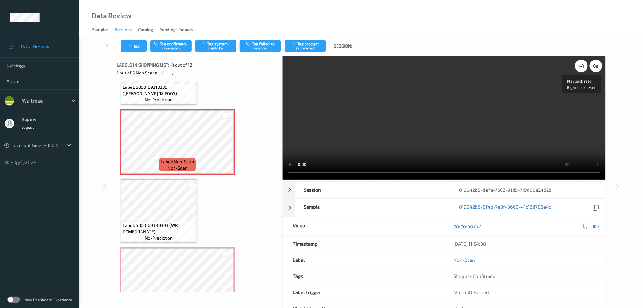
click at [580, 70] on div "x 4" at bounding box center [581, 66] width 13 height 13
click at [596, 227] on icon at bounding box center [596, 227] width 6 height 6
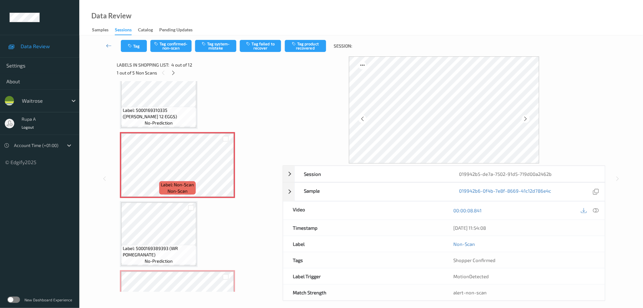
scroll to position [140, 0]
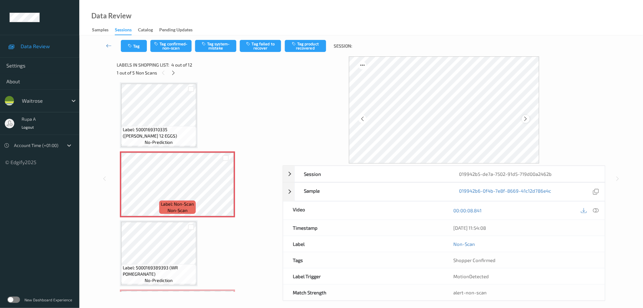
click at [525, 119] on icon at bounding box center [525, 119] width 5 height 6
click at [173, 47] on button "Tag confirmed-non-scan" at bounding box center [170, 46] width 41 height 12
click at [265, 50] on button "Tag failed to recover" at bounding box center [260, 46] width 41 height 12
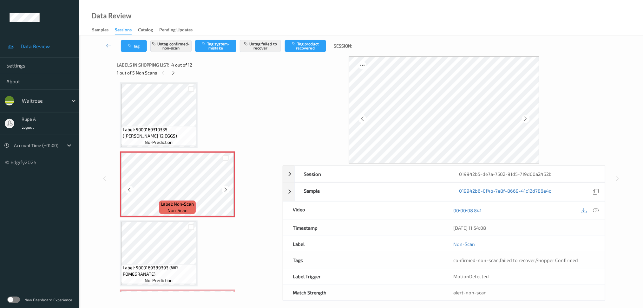
scroll to position [98, 0]
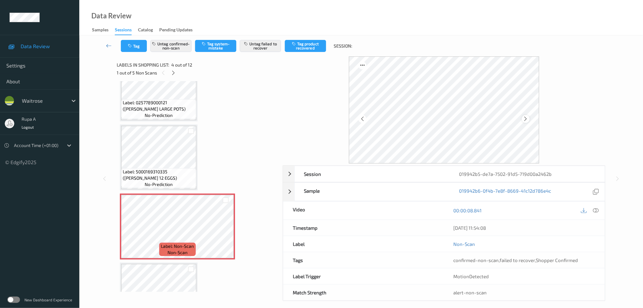
click at [529, 119] on div at bounding box center [526, 119] width 8 height 8
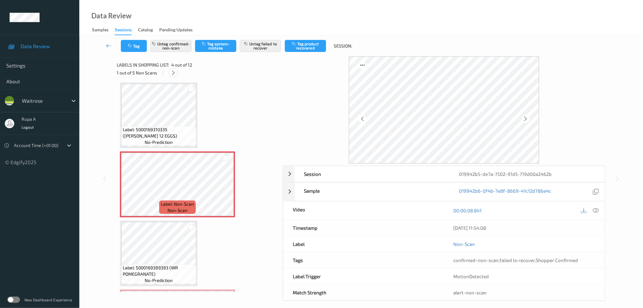
click at [171, 73] on icon at bounding box center [173, 73] width 5 height 6
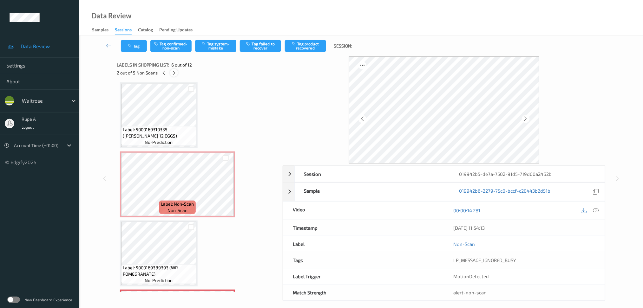
scroll to position [278, 0]
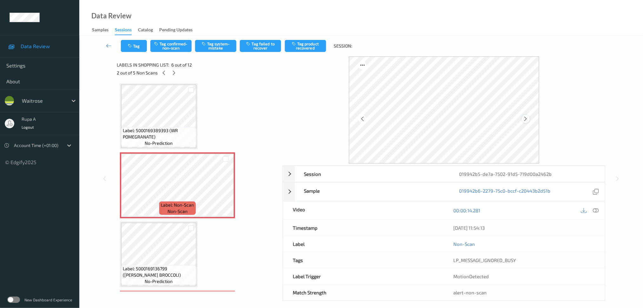
click at [525, 117] on icon at bounding box center [525, 119] width 5 height 6
click at [526, 117] on icon at bounding box center [525, 119] width 5 height 6
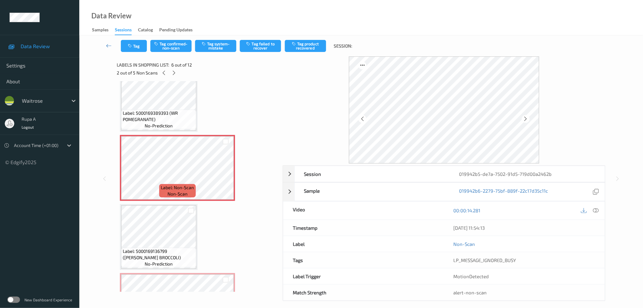
scroll to position [320, 0]
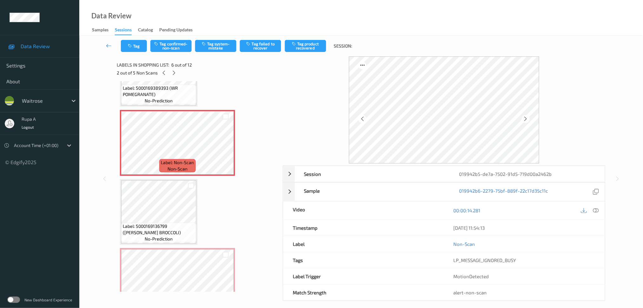
click at [167, 226] on span "Label: 5000169136799 (WR DORG BROCCOLI)" at bounding box center [159, 229] width 72 height 13
click at [598, 212] on icon at bounding box center [596, 211] width 6 height 6
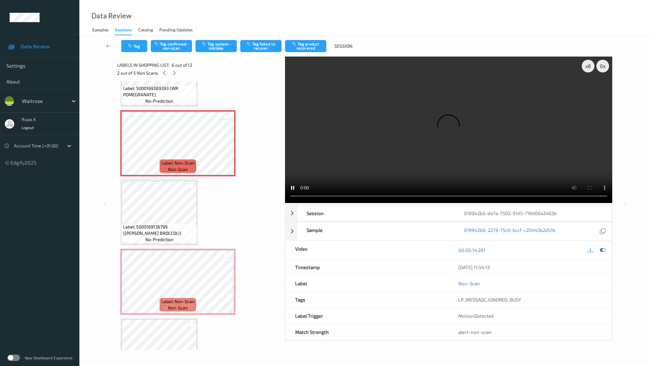
click at [557, 203] on video at bounding box center [448, 129] width 327 height 146
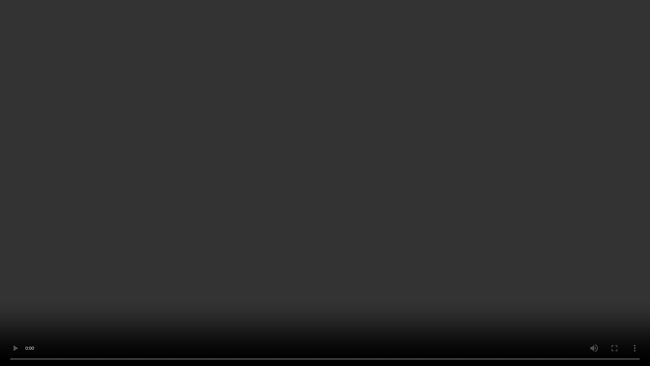
click at [557, 243] on video at bounding box center [325, 183] width 650 height 366
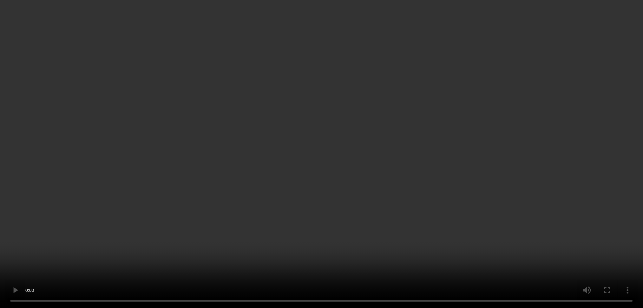
click at [601, 113] on div "00:00:14.281" at bounding box center [524, 104] width 161 height 18
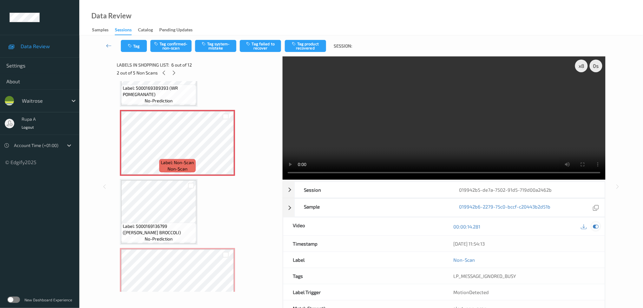
click at [597, 226] on icon at bounding box center [596, 227] width 6 height 6
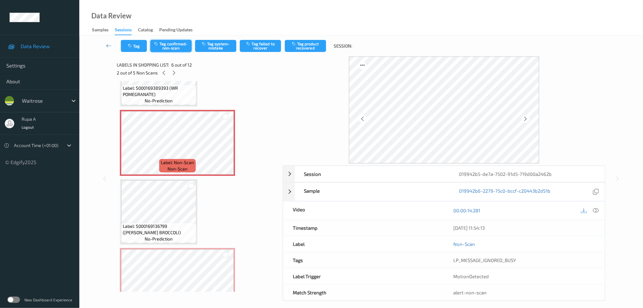
click at [185, 52] on button "Tag confirmed-non-scan" at bounding box center [170, 46] width 41 height 12
click at [306, 46] on button "Tag product recovered" at bounding box center [305, 46] width 41 height 12
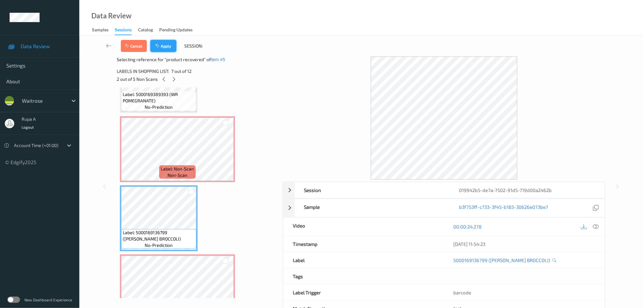
click at [166, 50] on button "Apply" at bounding box center [163, 46] width 26 height 12
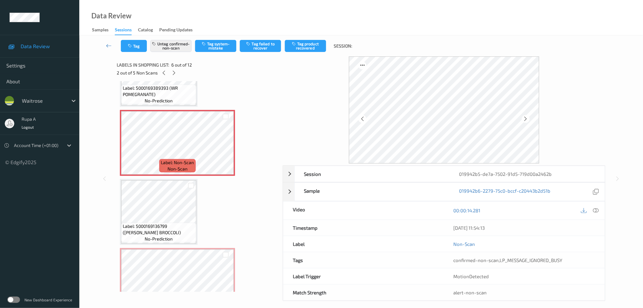
scroll to position [278, 0]
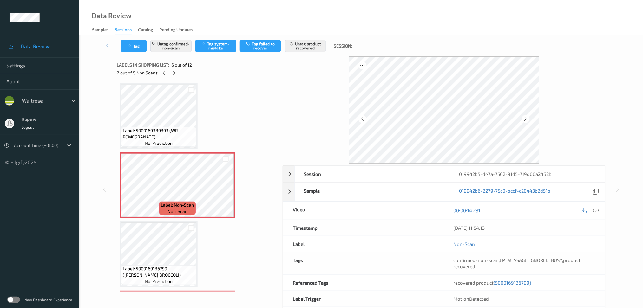
click at [164, 77] on div "Labels in shopping list: 6 out of 12 2 out of 5 Non Scans" at bounding box center [198, 68] width 162 height 25
click at [173, 73] on icon at bounding box center [173, 73] width 5 height 6
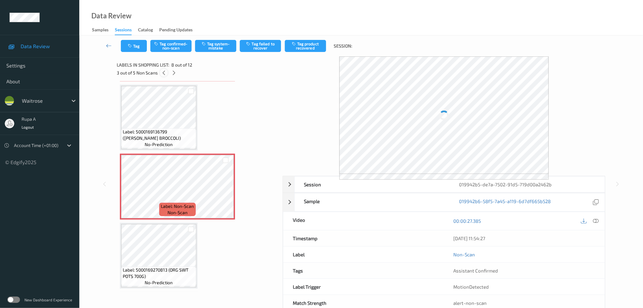
click at [164, 75] on icon at bounding box center [163, 73] width 5 height 6
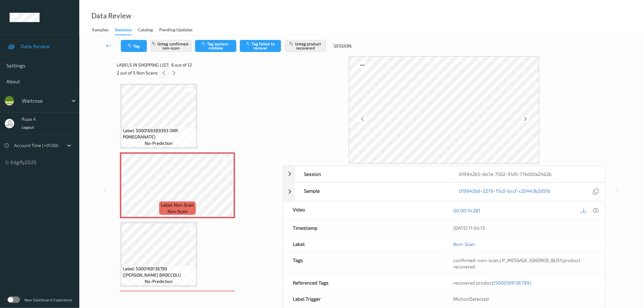
click at [164, 75] on icon at bounding box center [163, 73] width 5 height 6
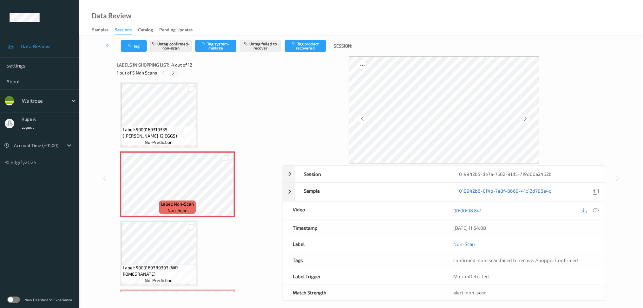
click at [173, 73] on icon at bounding box center [173, 73] width 5 height 6
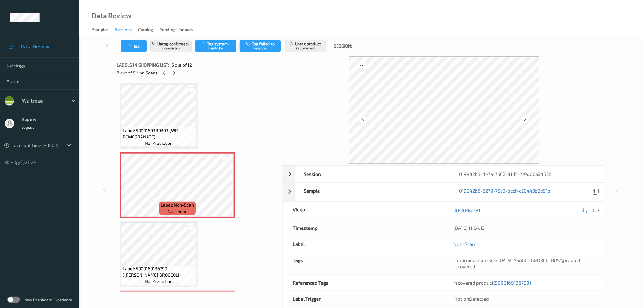
click at [163, 77] on div "Labels in shopping list: 6 out of 12 2 out of 5 Non Scans" at bounding box center [198, 68] width 162 height 25
click at [163, 76] on div at bounding box center [164, 73] width 8 height 8
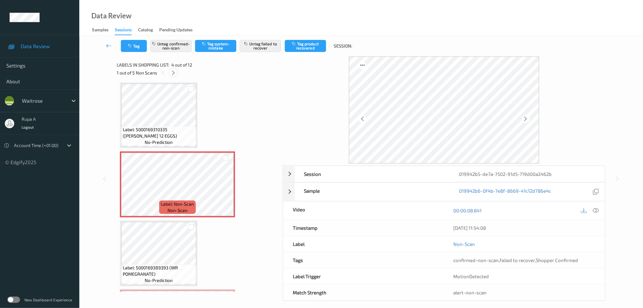
click at [176, 74] on div at bounding box center [173, 73] width 8 height 8
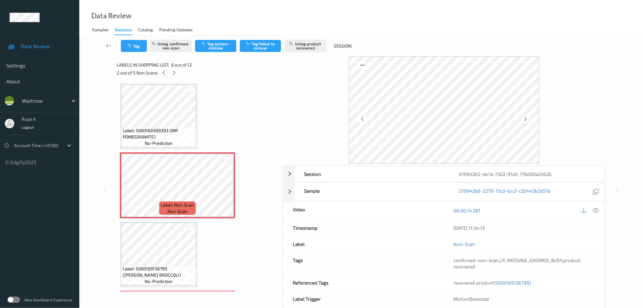
click at [164, 76] on div at bounding box center [164, 73] width 8 height 8
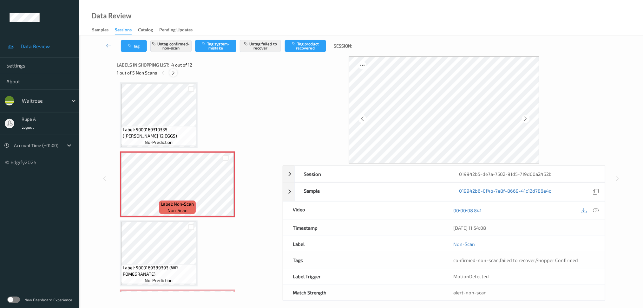
click at [175, 72] on icon at bounding box center [173, 73] width 5 height 6
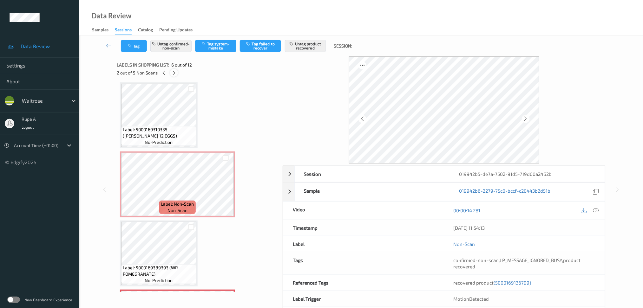
scroll to position [278, 0]
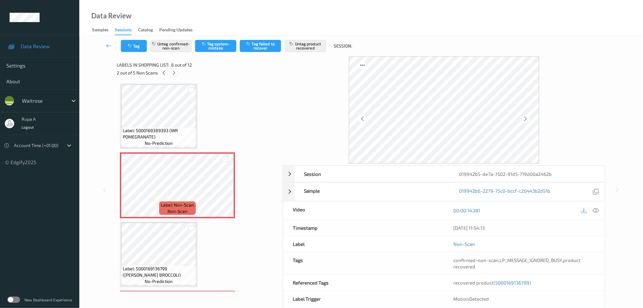
click at [174, 69] on div at bounding box center [174, 73] width 8 height 8
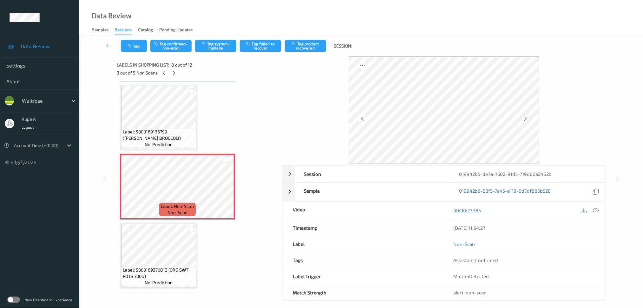
click at [525, 119] on icon at bounding box center [525, 119] width 5 height 6
click at [522, 121] on div at bounding box center [526, 119] width 8 height 8
click at [136, 267] on span "Label: 5000169270813 (ORG SWT POTS 700G)" at bounding box center [159, 273] width 72 height 13
click at [596, 210] on icon at bounding box center [596, 211] width 6 height 6
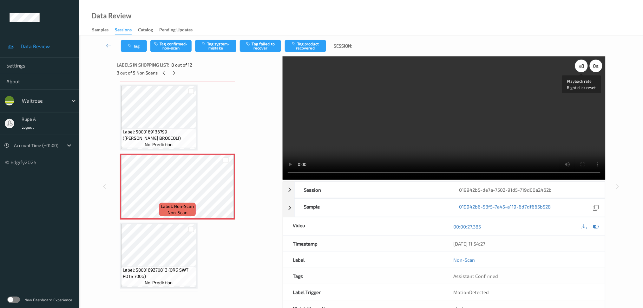
click at [582, 68] on div "x 8" at bounding box center [581, 66] width 13 height 13
click at [581, 68] on div "x 1" at bounding box center [581, 66] width 13 height 13
click at [579, 68] on div "x 2" at bounding box center [581, 66] width 13 height 13
click at [579, 68] on div "x 8" at bounding box center [581, 66] width 13 height 13
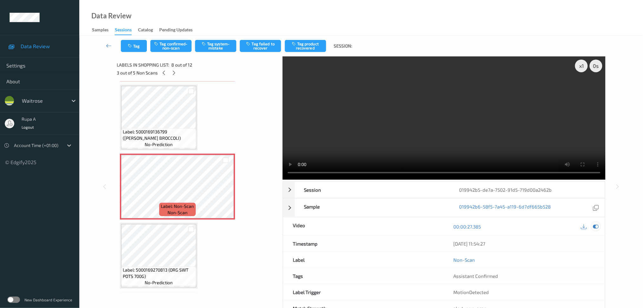
click at [593, 226] on icon at bounding box center [596, 227] width 6 height 6
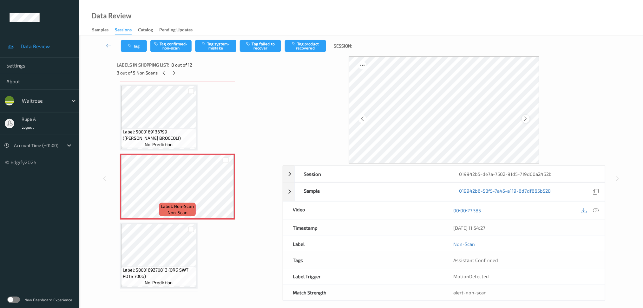
click at [525, 120] on icon at bounding box center [525, 119] width 5 height 6
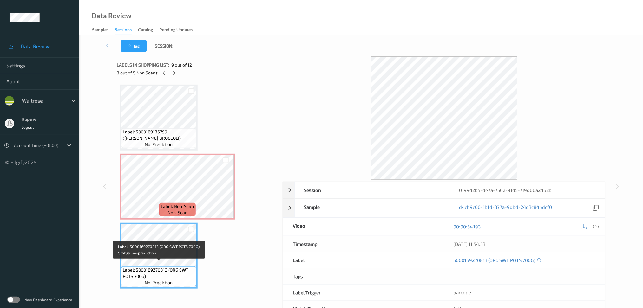
click at [133, 273] on span "Label: 5000169270813 (ORG SWT POTS 700G)" at bounding box center [159, 273] width 72 height 13
copy span "Label: 5000169270813 (ORG SWT POTS 700G)"
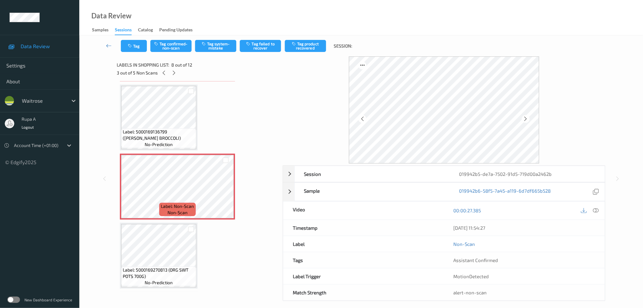
click at [600, 213] on div at bounding box center [590, 211] width 21 height 9
click at [596, 210] on icon at bounding box center [596, 211] width 6 height 6
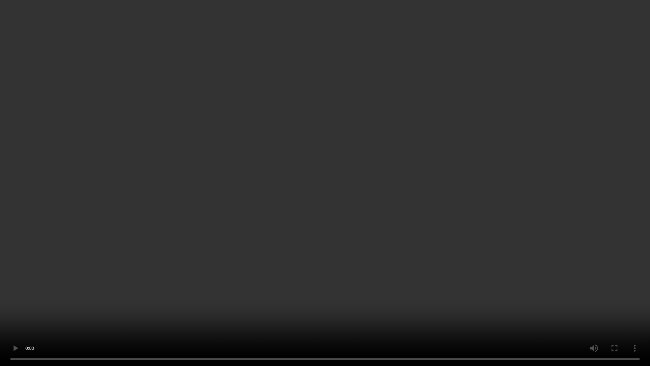
click at [591, 196] on video at bounding box center [325, 183] width 650 height 366
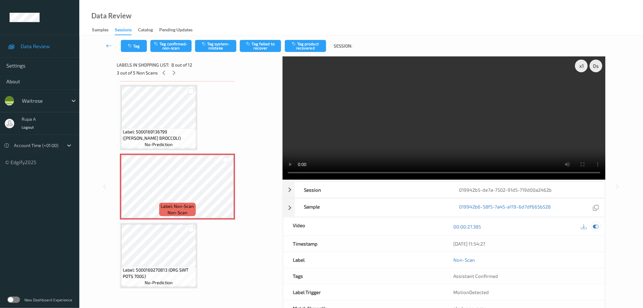
click at [597, 227] on icon at bounding box center [596, 227] width 6 height 6
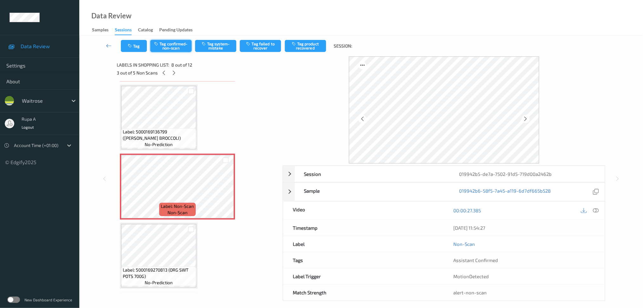
click at [174, 47] on button "Tag confirmed-non-scan" at bounding box center [170, 46] width 41 height 12
click at [301, 49] on button "Tag product recovered" at bounding box center [305, 46] width 41 height 12
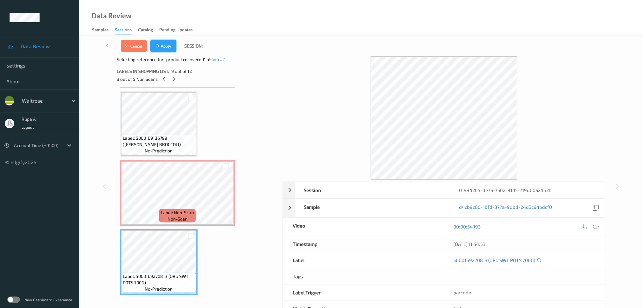
click at [166, 43] on button "Apply" at bounding box center [163, 46] width 26 height 12
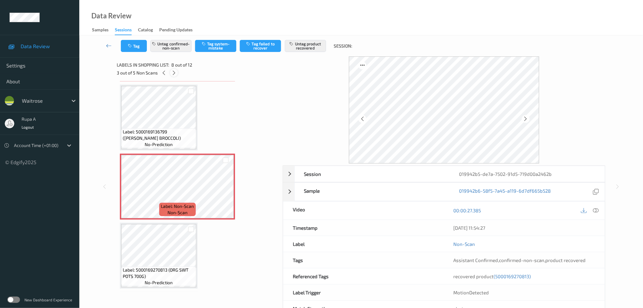
click at [176, 73] on icon at bounding box center [173, 73] width 5 height 6
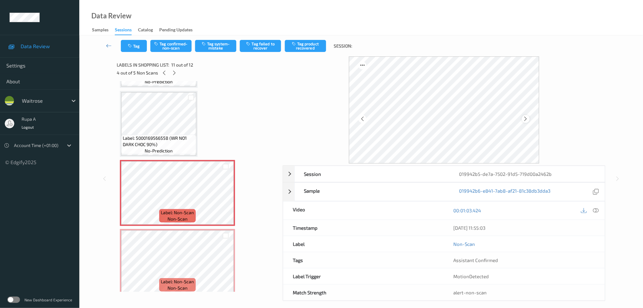
click at [523, 122] on icon at bounding box center [525, 119] width 5 height 6
click at [526, 119] on icon at bounding box center [525, 119] width 5 height 6
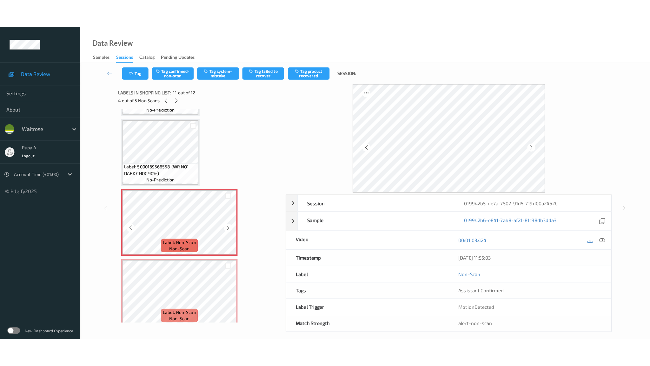
scroll to position [616, 0]
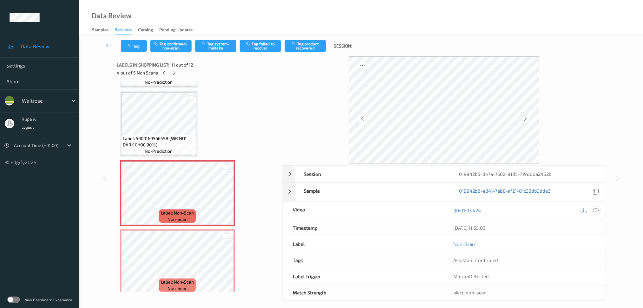
click at [597, 211] on icon at bounding box center [596, 211] width 6 height 6
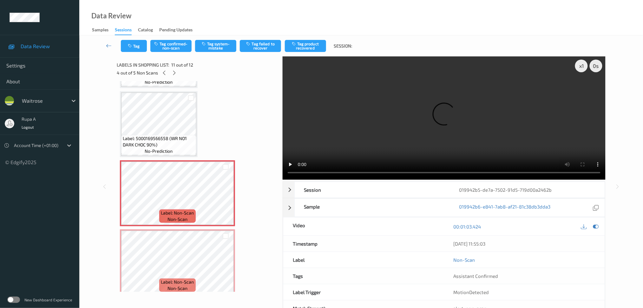
scroll to position [559, 0]
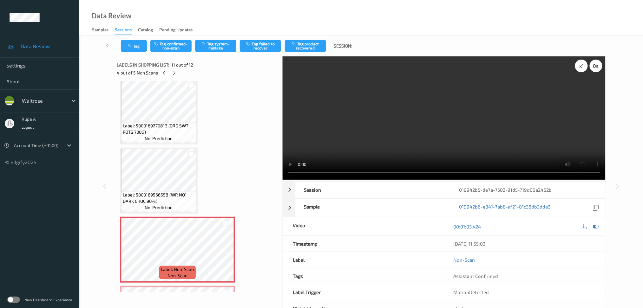
click at [581, 70] on div "x 1" at bounding box center [581, 66] width 13 height 13
click at [581, 67] on div "x 2" at bounding box center [581, 66] width 13 height 13
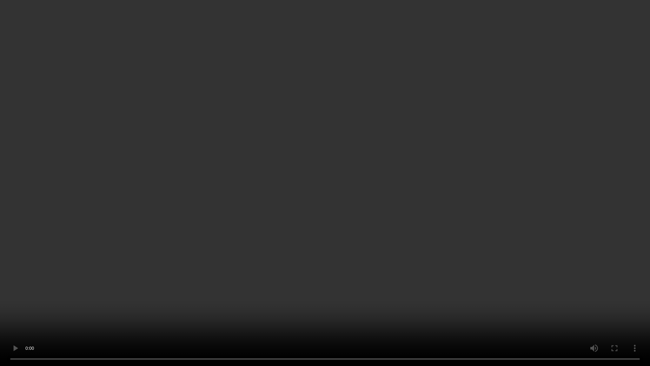
click at [581, 175] on video at bounding box center [325, 183] width 650 height 366
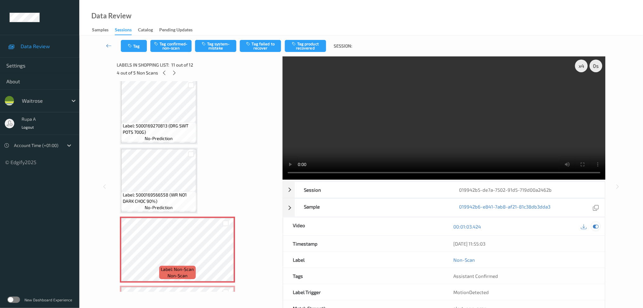
click at [596, 225] on icon at bounding box center [596, 227] width 6 height 6
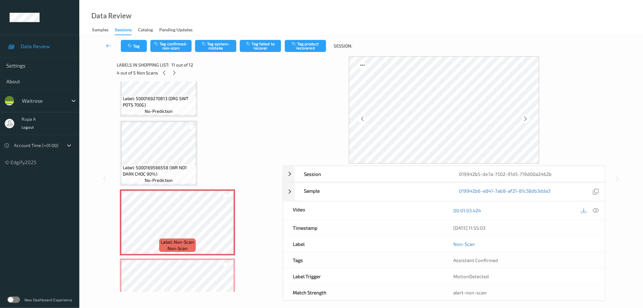
scroll to position [616, 0]
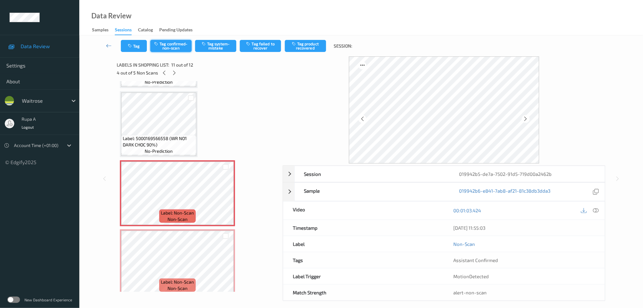
click at [180, 50] on button "Tag confirmed-non-scan" at bounding box center [170, 46] width 41 height 12
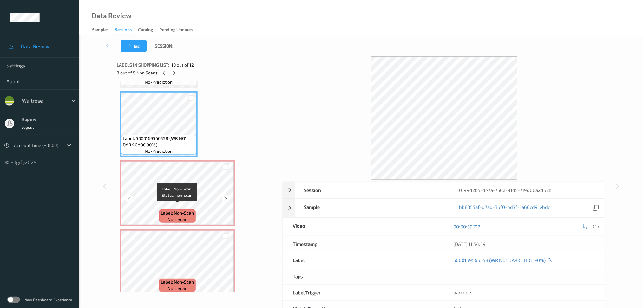
click at [174, 210] on span "Label: Non-Scan" at bounding box center [177, 213] width 33 height 6
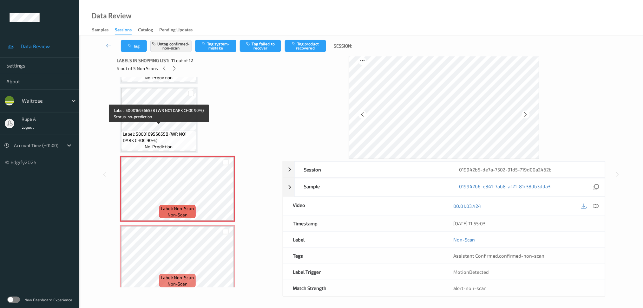
scroll to position [6, 0]
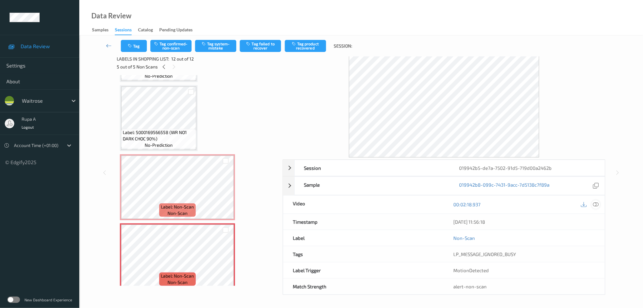
click at [598, 204] on icon at bounding box center [596, 205] width 6 height 6
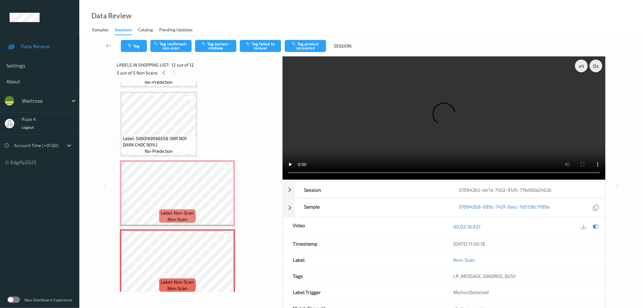
scroll to position [559, 0]
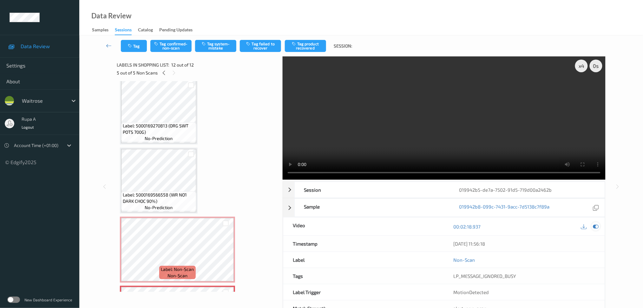
click at [595, 227] on icon at bounding box center [596, 227] width 6 height 6
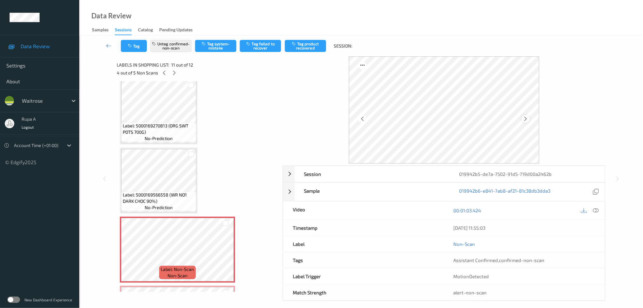
click at [526, 116] on div at bounding box center [526, 119] width 8 height 8
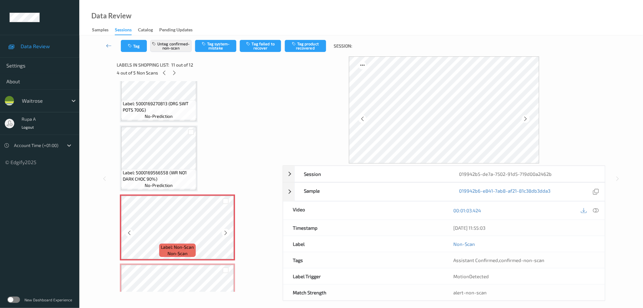
scroll to position [601, 0]
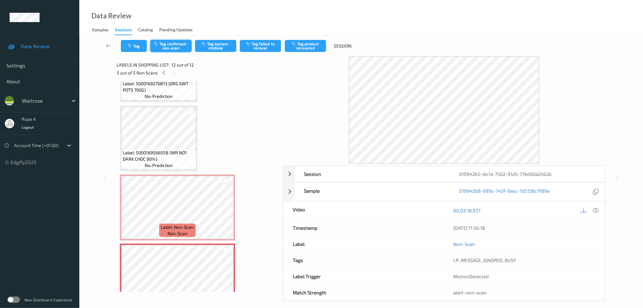
click at [185, 48] on button "Tag confirmed-non-scan" at bounding box center [170, 46] width 41 height 12
click at [162, 72] on icon at bounding box center [163, 73] width 5 height 6
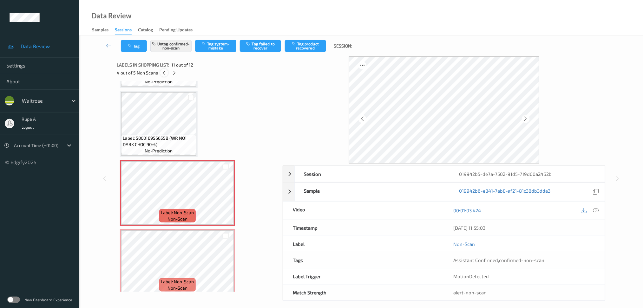
click at [162, 72] on icon at bounding box center [164, 73] width 5 height 6
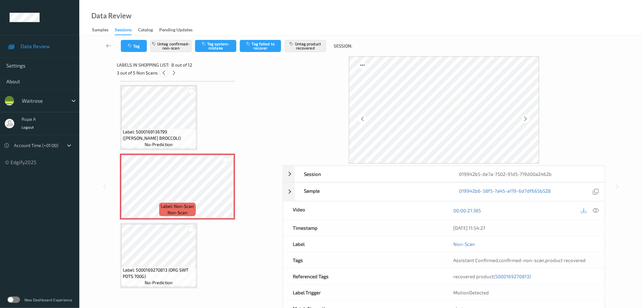
click at [162, 72] on icon at bounding box center [163, 73] width 5 height 6
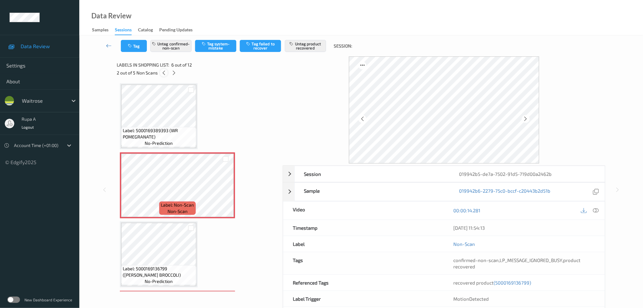
click at [162, 72] on icon at bounding box center [163, 73] width 5 height 6
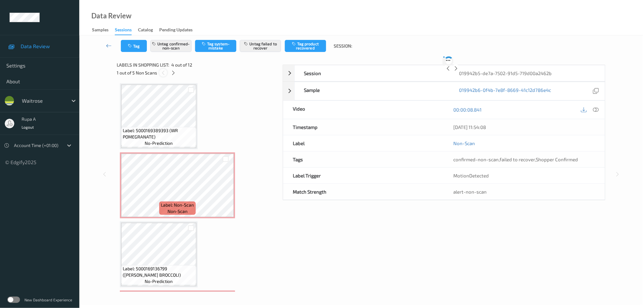
scroll to position [140, 0]
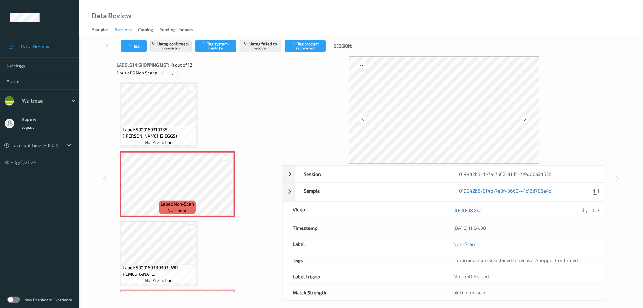
click at [171, 71] on icon at bounding box center [173, 73] width 5 height 6
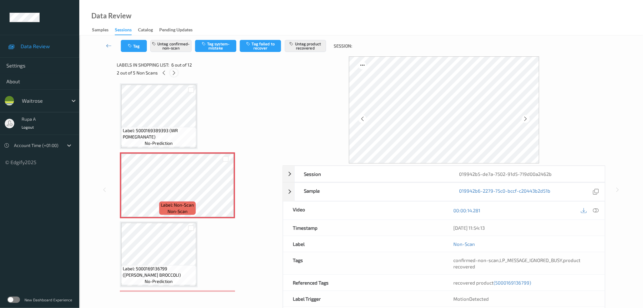
click at [172, 71] on icon at bounding box center [173, 73] width 5 height 6
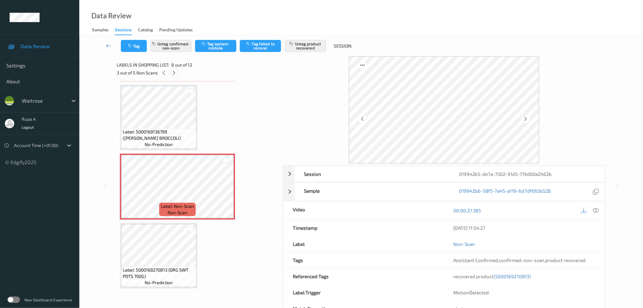
click at [172, 71] on icon at bounding box center [173, 73] width 5 height 6
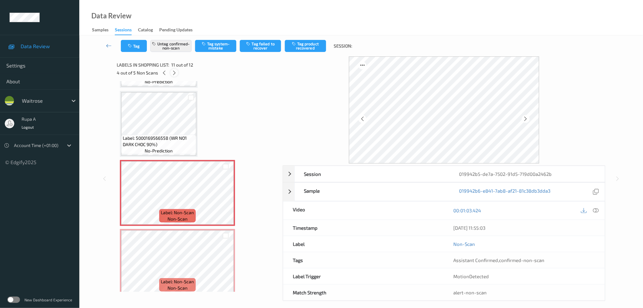
click at [172, 71] on icon at bounding box center [174, 73] width 5 height 6
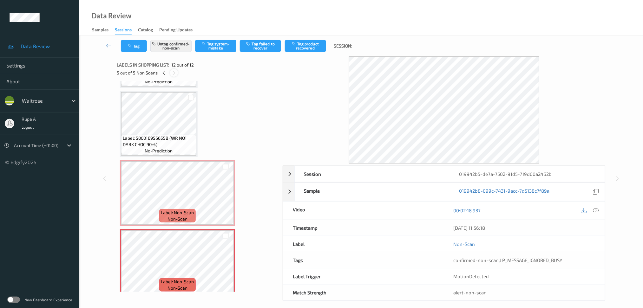
click at [172, 70] on icon at bounding box center [173, 73] width 5 height 6
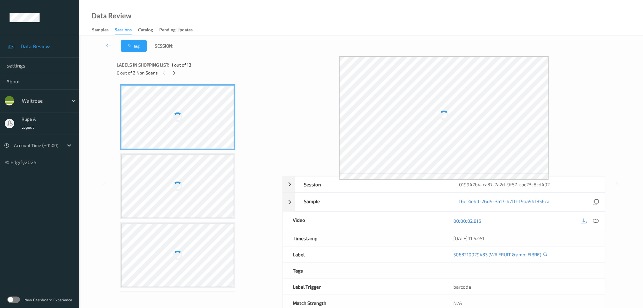
click at [221, 47] on div "Tag Session:" at bounding box center [361, 46] width 538 height 21
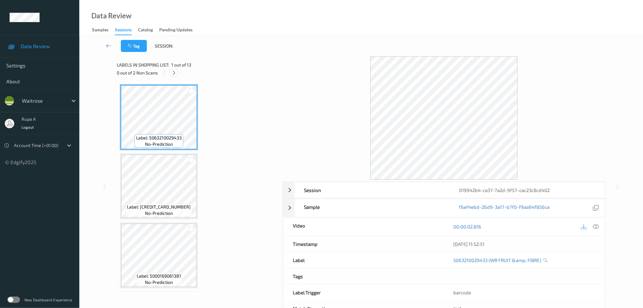
click at [172, 75] on icon at bounding box center [173, 73] width 5 height 6
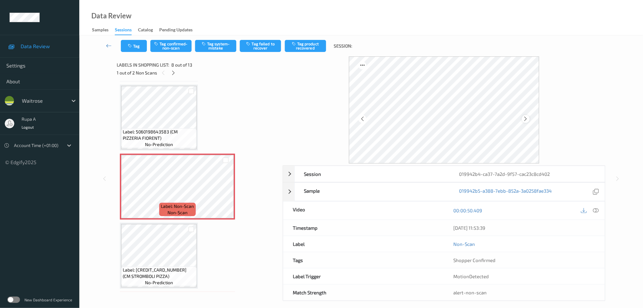
click at [524, 120] on icon at bounding box center [525, 119] width 5 height 6
click at [525, 119] on icon at bounding box center [525, 119] width 5 height 6
click at [526, 119] on icon at bounding box center [525, 119] width 5 height 6
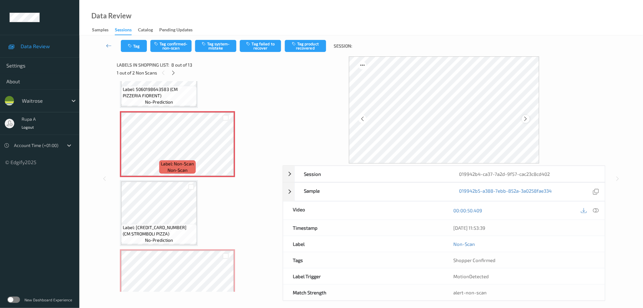
click at [526, 118] on icon at bounding box center [525, 119] width 5 height 6
click at [525, 120] on icon at bounding box center [525, 119] width 5 height 6
click at [595, 213] on icon at bounding box center [596, 211] width 6 height 6
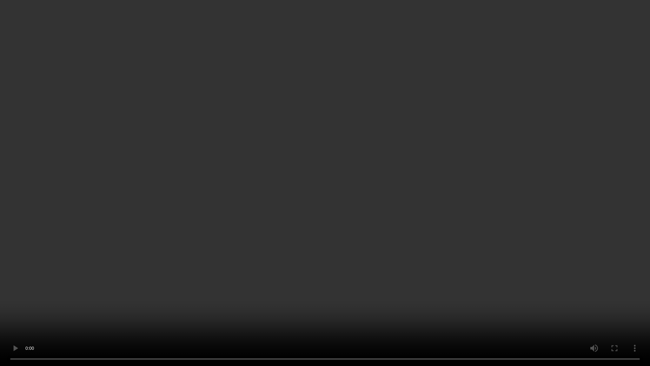
click at [269, 283] on video at bounding box center [325, 183] width 650 height 366
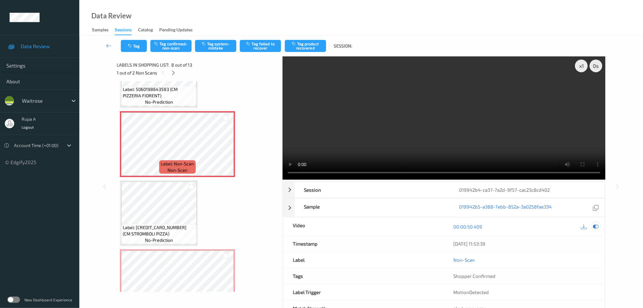
click at [597, 224] on icon at bounding box center [596, 227] width 6 height 6
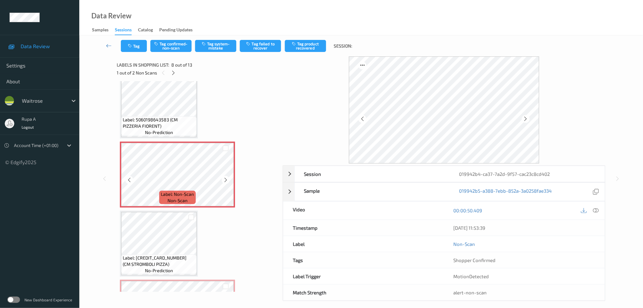
scroll to position [500, 0]
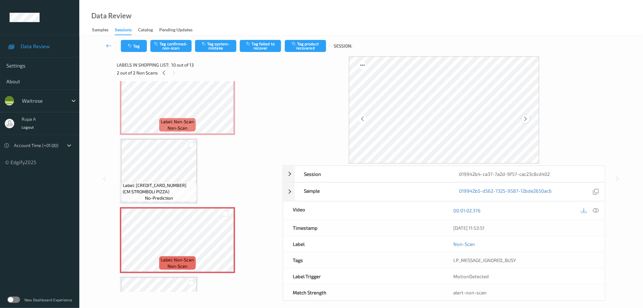
click at [526, 118] on icon at bounding box center [525, 119] width 5 height 6
click at [527, 118] on icon at bounding box center [525, 119] width 5 height 6
click at [527, 119] on icon at bounding box center [525, 119] width 5 height 6
click at [528, 118] on icon at bounding box center [525, 119] width 5 height 6
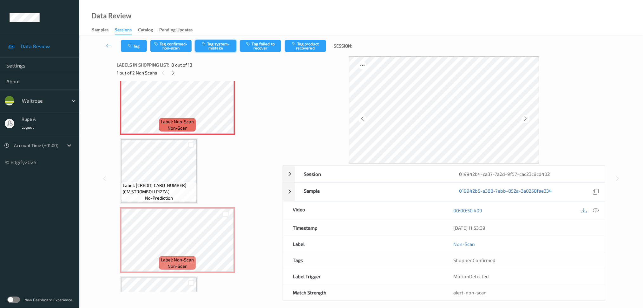
click at [219, 47] on button "Tag system-mistake" at bounding box center [215, 46] width 41 height 12
click at [130, 47] on icon "button" at bounding box center [130, 46] width 5 height 4
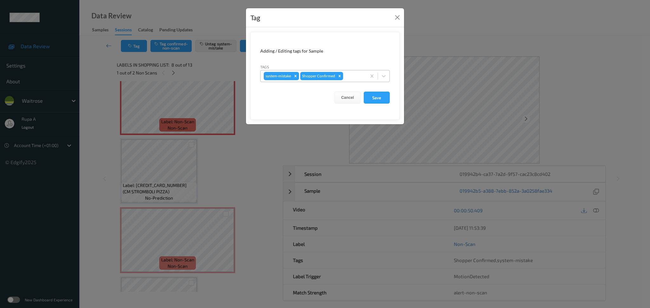
click at [362, 74] on div at bounding box center [353, 76] width 19 height 8
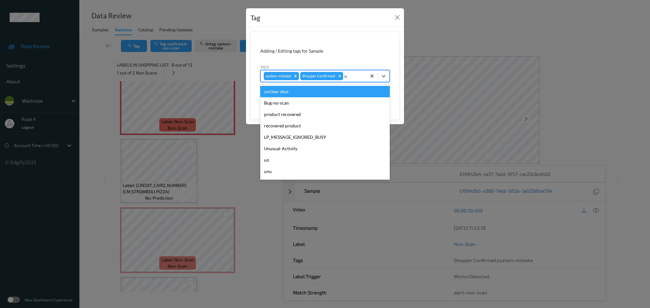
type input "un"
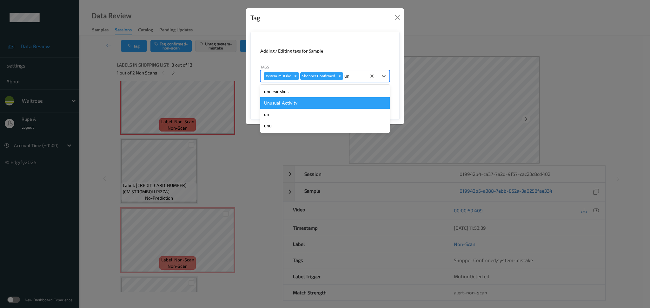
click at [327, 100] on div "Unusual-Activity" at bounding box center [324, 102] width 129 height 11
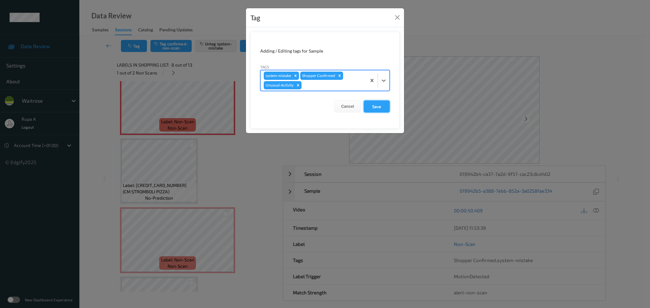
click at [378, 104] on button "Save" at bounding box center [377, 107] width 26 height 12
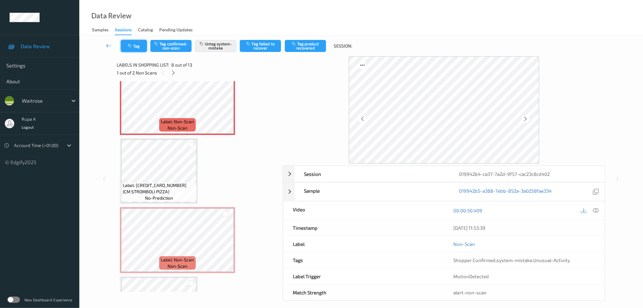
click at [133, 49] on button "Tag" at bounding box center [134, 46] width 26 height 12
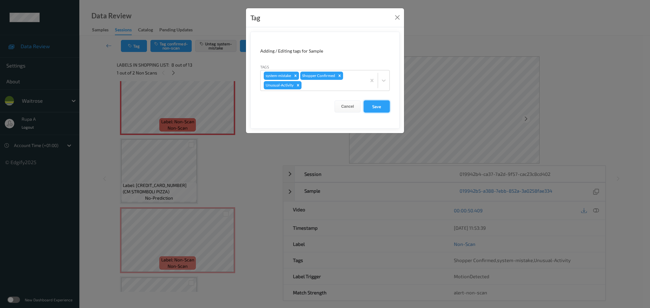
click at [385, 109] on button "Save" at bounding box center [377, 107] width 26 height 12
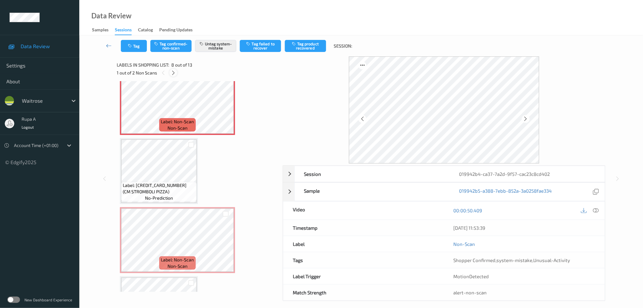
click at [175, 73] on icon at bounding box center [173, 73] width 5 height 6
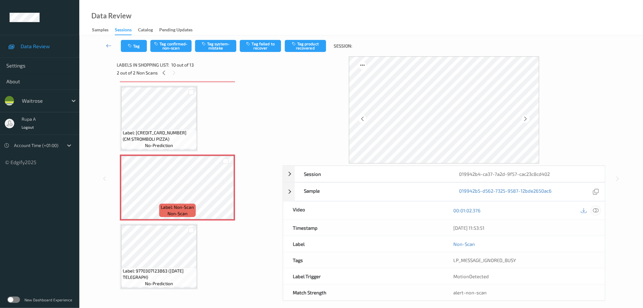
click at [597, 210] on icon at bounding box center [596, 211] width 6 height 6
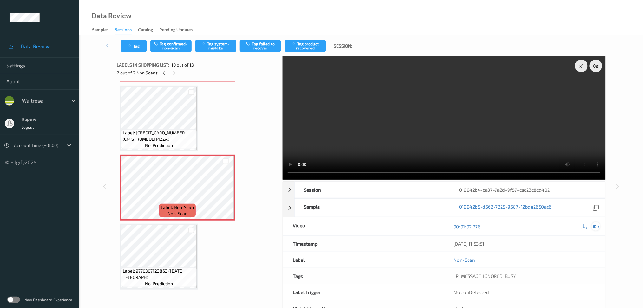
click at [597, 226] on icon at bounding box center [596, 227] width 6 height 6
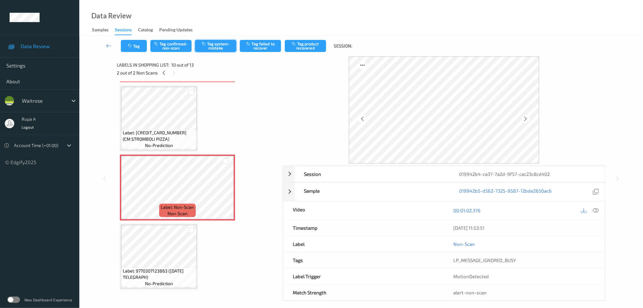
click at [224, 49] on button "Tag system-mistake" at bounding box center [215, 46] width 41 height 12
click at [134, 48] on button "Tag" at bounding box center [134, 46] width 26 height 12
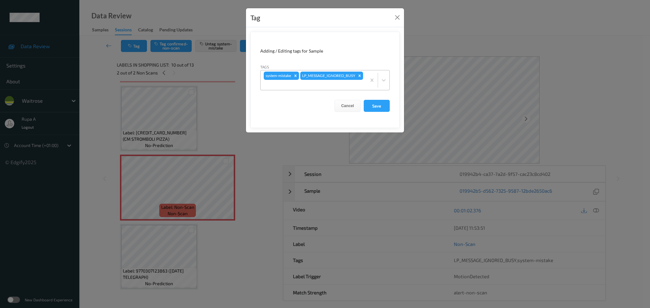
click at [337, 79] on div "system-mistake LP_MESSAGE_IGNORED_BUSY" at bounding box center [314, 80] width 106 height 20
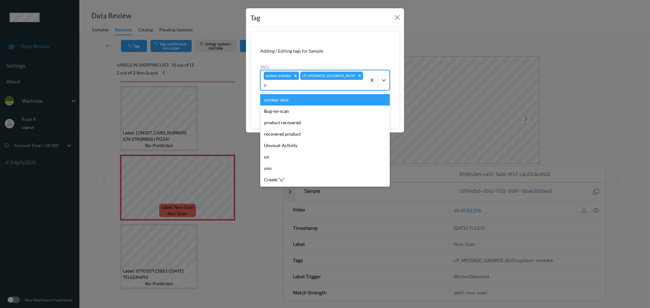
type input "un"
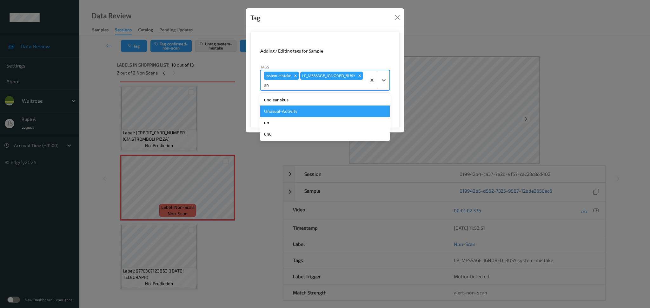
click at [306, 112] on div "Unusual-Activity" at bounding box center [324, 111] width 129 height 11
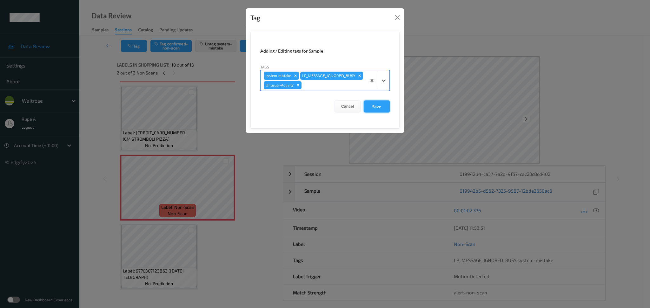
click at [374, 113] on button "Save" at bounding box center [377, 107] width 26 height 12
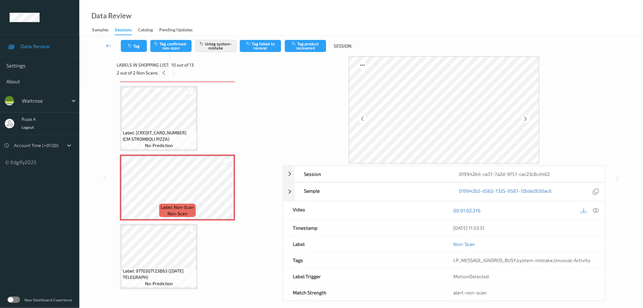
click at [162, 76] on div at bounding box center [164, 73] width 8 height 8
click at [175, 72] on icon at bounding box center [173, 73] width 5 height 6
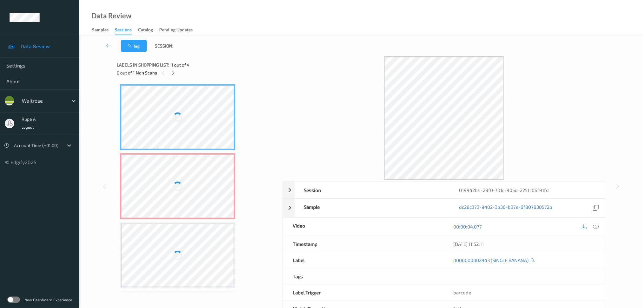
click at [204, 62] on div "Labels in shopping list: 1 out of 4" at bounding box center [198, 65] width 162 height 8
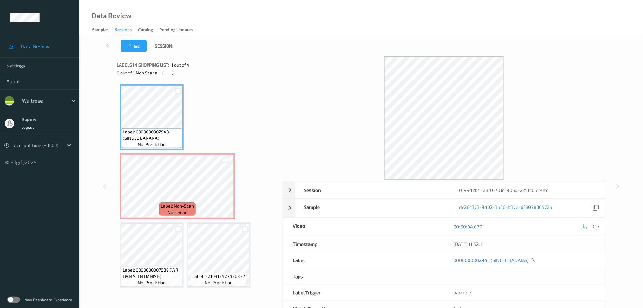
click at [173, 68] on div "Labels in shopping list: 1 out of 4" at bounding box center [198, 65] width 162 height 8
click at [174, 76] on div at bounding box center [173, 73] width 8 height 8
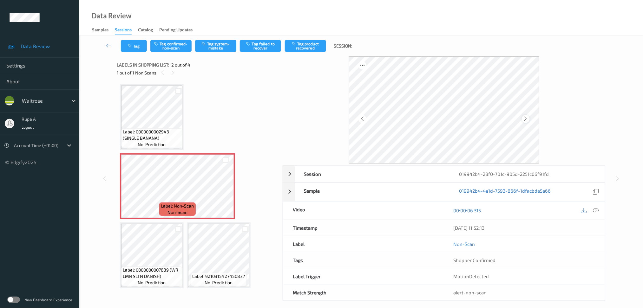
click at [524, 119] on icon at bounding box center [525, 119] width 5 height 6
click at [211, 43] on button "Tag system-mistake" at bounding box center [215, 46] width 41 height 12
click at [127, 43] on button "Tag" at bounding box center [134, 46] width 26 height 12
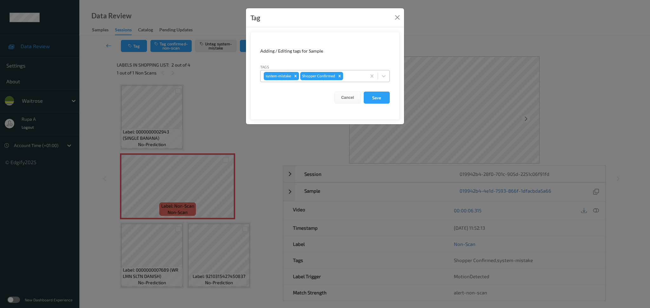
click at [349, 77] on div at bounding box center [353, 76] width 19 height 8
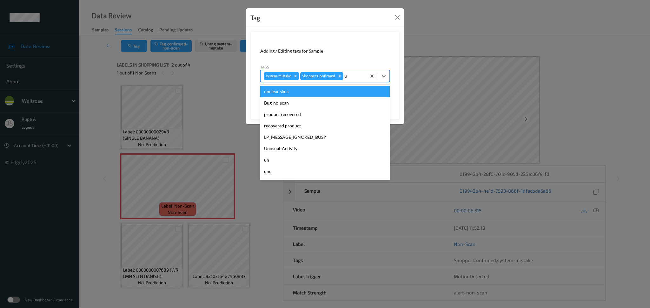
type input "un"
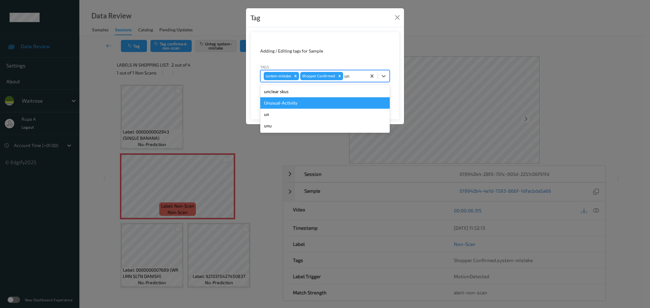
click at [303, 103] on div "Unusual-Activity" at bounding box center [324, 102] width 129 height 11
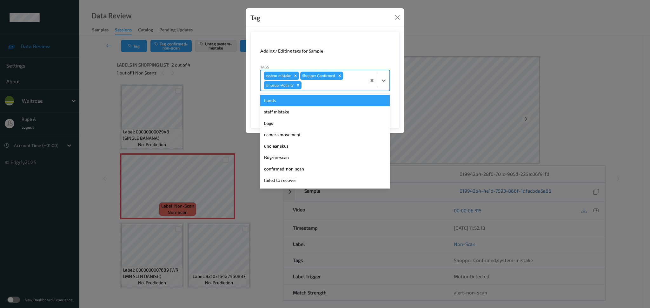
click at [335, 87] on div at bounding box center [333, 86] width 60 height 8
type input "pi"
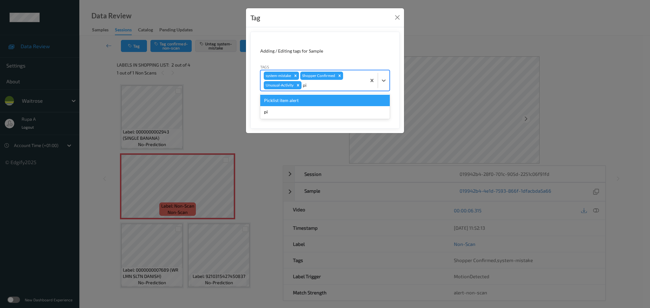
click at [316, 96] on div "Picklist item alert" at bounding box center [324, 100] width 129 height 11
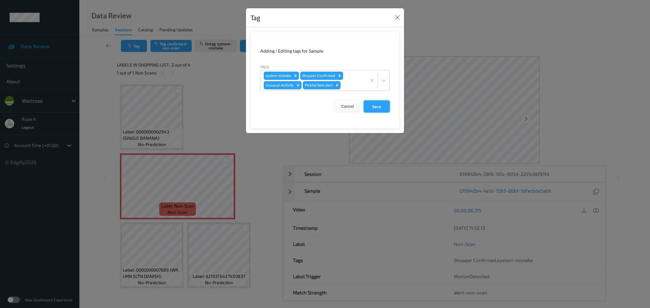
click at [383, 102] on button "Save" at bounding box center [377, 107] width 26 height 12
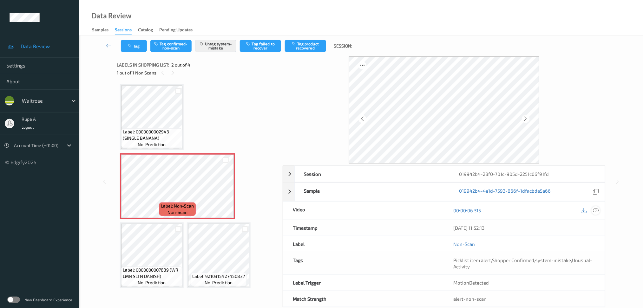
click at [593, 210] on div at bounding box center [596, 211] width 9 height 9
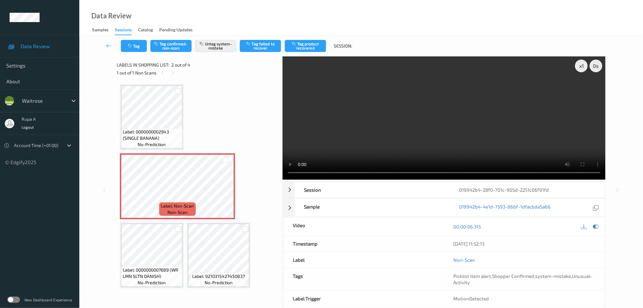
click at [592, 224] on div at bounding box center [590, 226] width 21 height 9
click at [132, 45] on icon "button" at bounding box center [130, 46] width 5 height 4
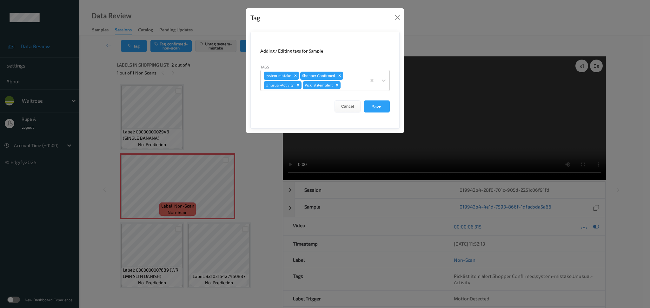
click at [390, 107] on form "Adding / Editing tags for Sample Tags system-mistake Shopper Confirmed Unusual-…" at bounding box center [324, 80] width 149 height 97
click at [387, 111] on button "Save" at bounding box center [377, 107] width 26 height 12
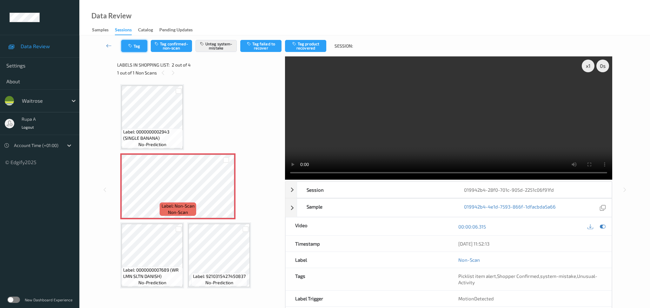
click at [136, 45] on button "Tag" at bounding box center [134, 46] width 26 height 12
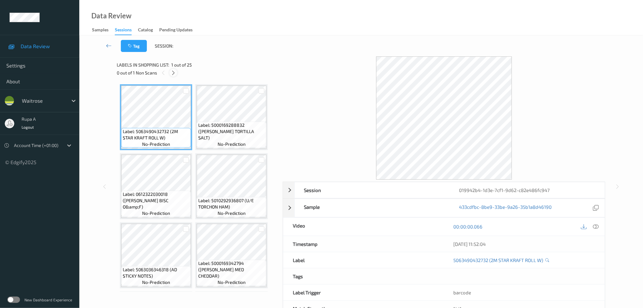
click at [174, 74] on icon at bounding box center [173, 73] width 5 height 6
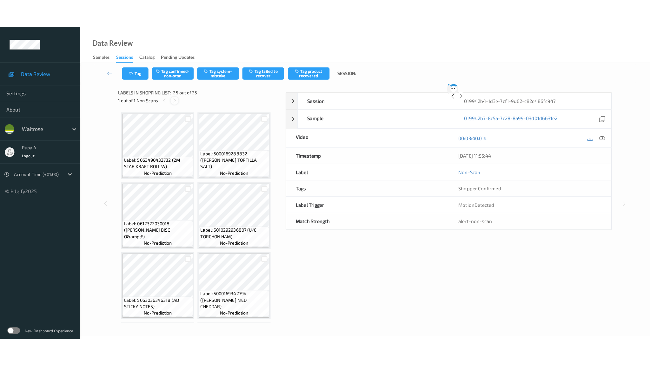
scroll to position [685, 0]
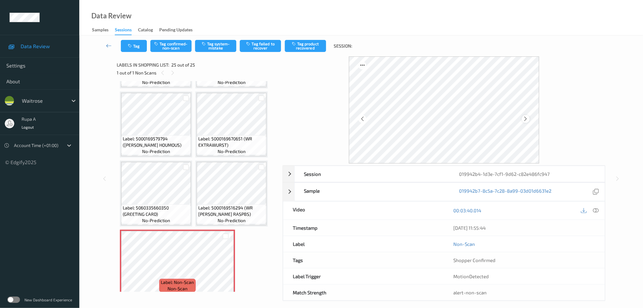
click at [526, 121] on icon at bounding box center [525, 119] width 5 height 6
click at [524, 121] on icon at bounding box center [525, 119] width 5 height 6
click at [525, 121] on icon at bounding box center [525, 119] width 5 height 6
click at [600, 211] on div at bounding box center [596, 211] width 9 height 9
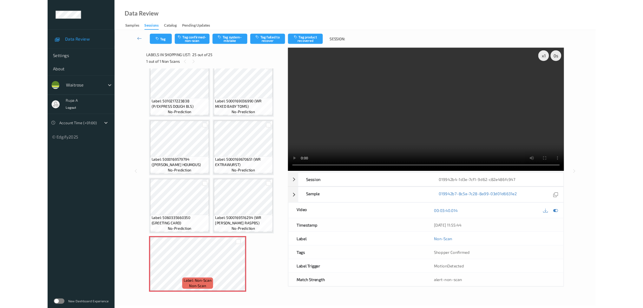
scroll to position [628, 0]
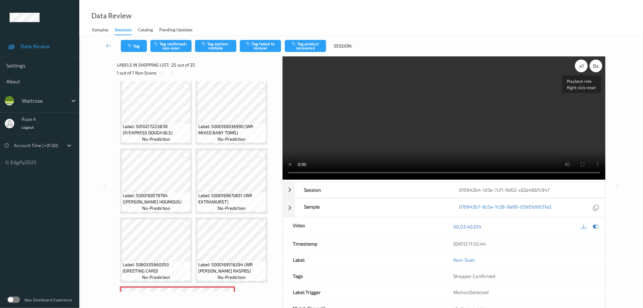
click at [582, 68] on div "x 1" at bounding box center [581, 66] width 13 height 13
click at [579, 67] on div "x 2" at bounding box center [581, 66] width 13 height 13
click at [579, 68] on div "x 4" at bounding box center [581, 66] width 13 height 13
click at [596, 226] on icon at bounding box center [596, 227] width 6 height 6
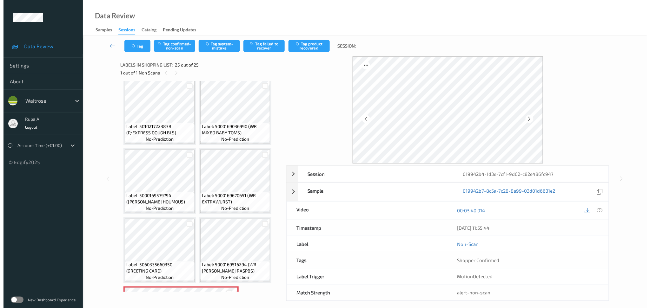
scroll to position [684, 0]
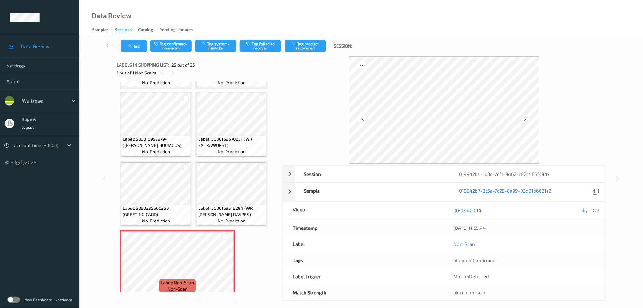
click at [234, 205] on span "Label: 5000169516294 (WR [PERSON_NAME] RASPBS)" at bounding box center [231, 211] width 67 height 13
click at [227, 48] on button "Tag system-mistake" at bounding box center [215, 46] width 41 height 12
click at [140, 43] on button "Tag" at bounding box center [134, 46] width 26 height 12
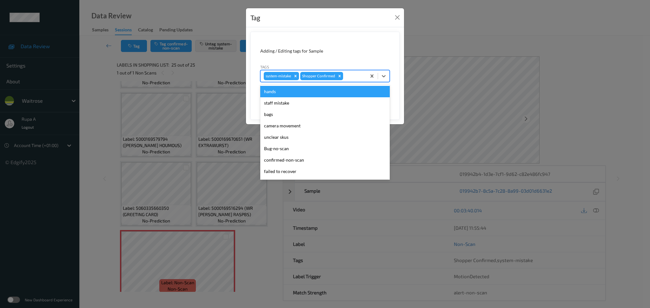
click at [349, 80] on div "system-mistake Shopper Confirmed" at bounding box center [314, 76] width 106 height 11
type input "un"
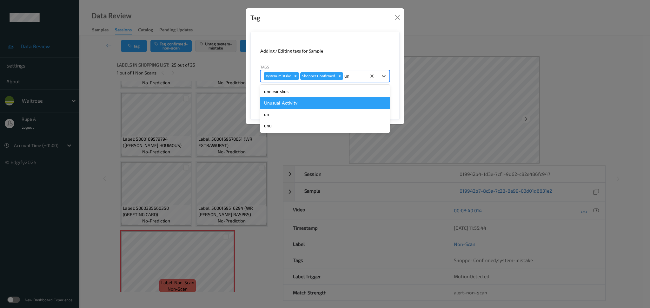
click at [314, 101] on div "Unusual-Activity" at bounding box center [324, 102] width 129 height 11
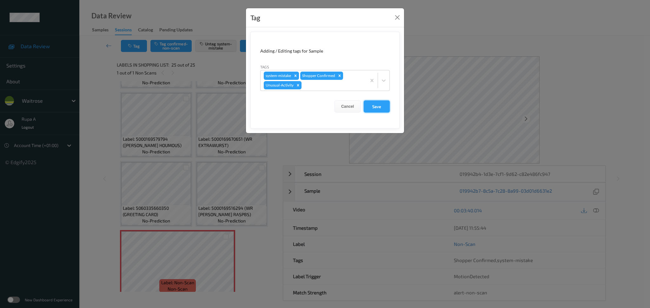
click at [387, 107] on button "Save" at bounding box center [377, 107] width 26 height 12
click at [376, 104] on button "Save" at bounding box center [377, 107] width 26 height 12
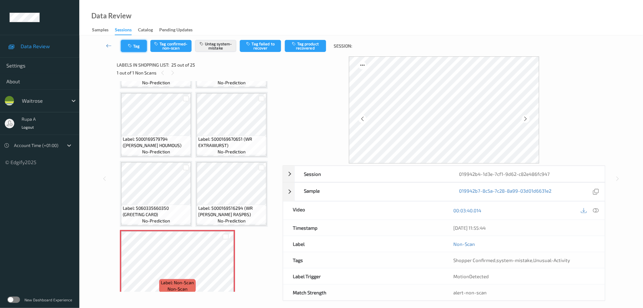
click at [139, 46] on button "Tag" at bounding box center [134, 46] width 26 height 12
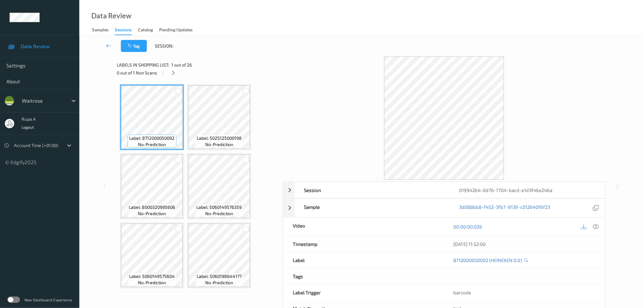
drag, startPoint x: 260, startPoint y: 49, endPoint x: 220, endPoint y: 58, distance: 41.1
click at [260, 48] on div "Tag Session:" at bounding box center [361, 46] width 538 height 21
click at [175, 73] on icon at bounding box center [173, 73] width 5 height 6
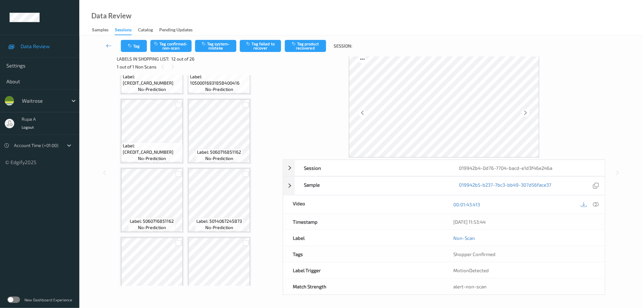
scroll to position [584, 0]
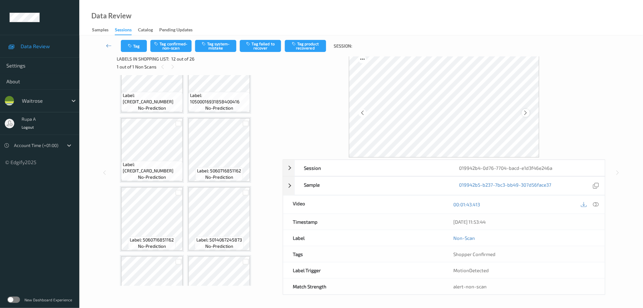
click at [527, 112] on icon at bounding box center [525, 113] width 5 height 6
click at [526, 110] on icon at bounding box center [525, 113] width 5 height 6
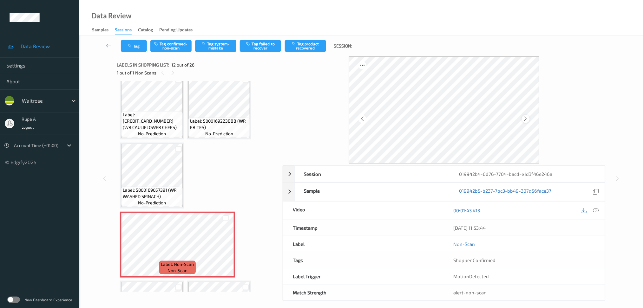
scroll to position [281, 0]
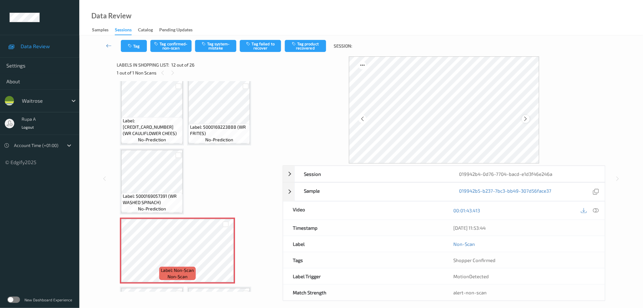
click at [527, 116] on div at bounding box center [526, 119] width 8 height 8
click at [598, 209] on icon at bounding box center [596, 211] width 6 height 6
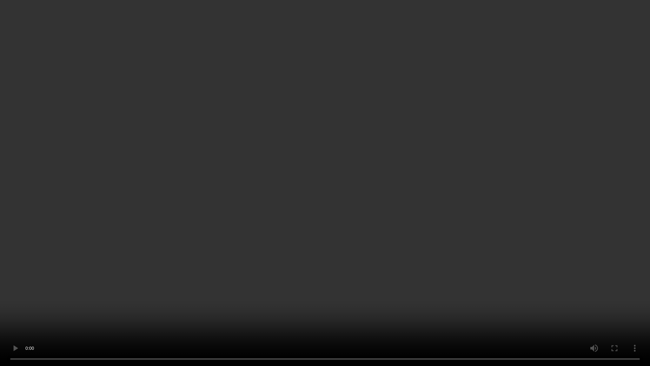
click at [643, 247] on video at bounding box center [325, 183] width 650 height 366
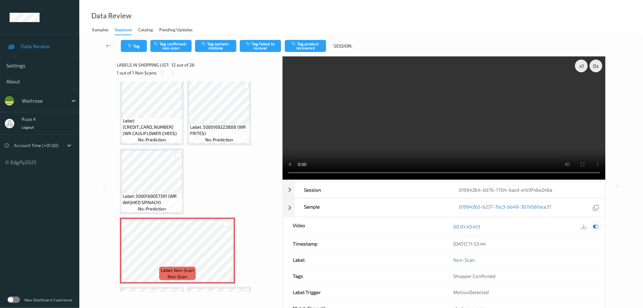
click at [596, 228] on icon at bounding box center [596, 227] width 6 height 6
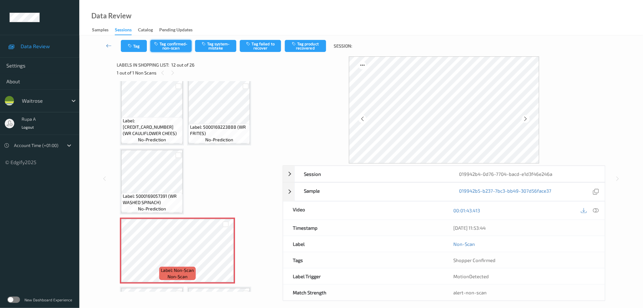
click at [163, 47] on button "Tag confirmed-non-scan" at bounding box center [170, 46] width 41 height 12
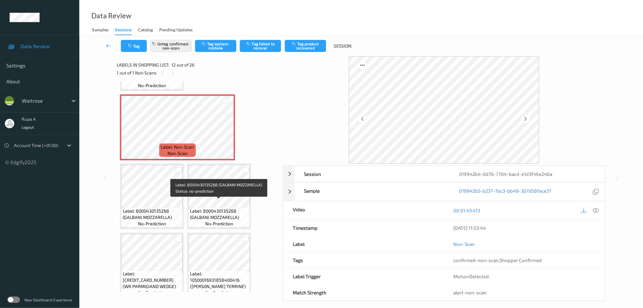
scroll to position [408, 0]
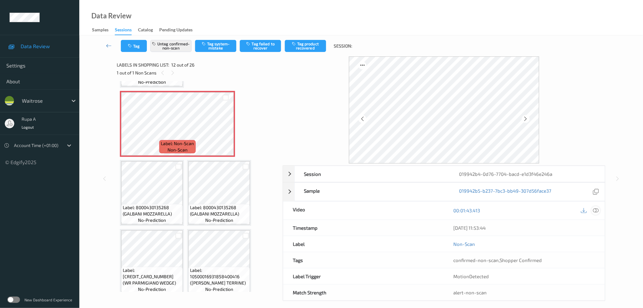
click at [599, 211] on div at bounding box center [596, 211] width 9 height 9
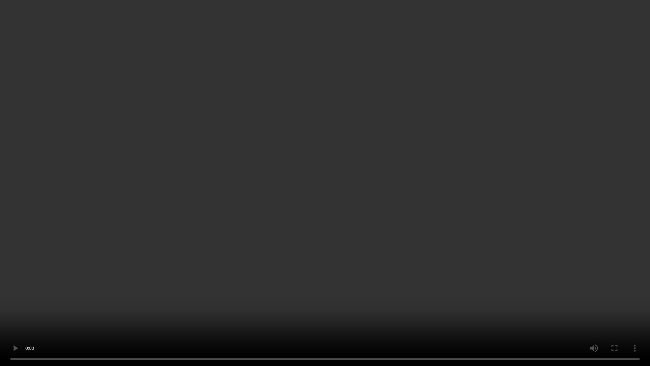
click at [340, 197] on video at bounding box center [325, 183] width 650 height 366
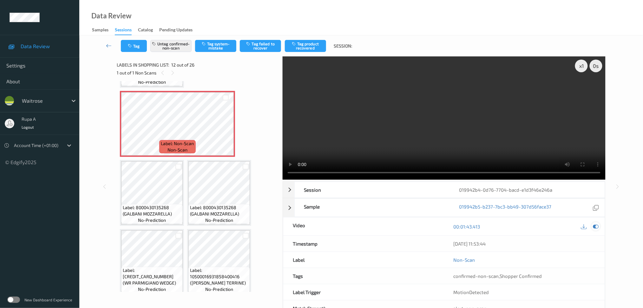
click at [598, 228] on icon at bounding box center [596, 227] width 6 height 6
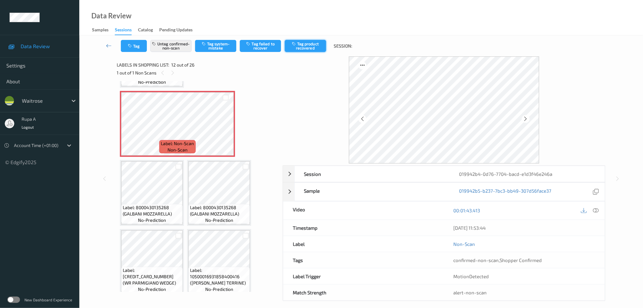
click at [308, 50] on button "Tag product recovered" at bounding box center [305, 46] width 41 height 12
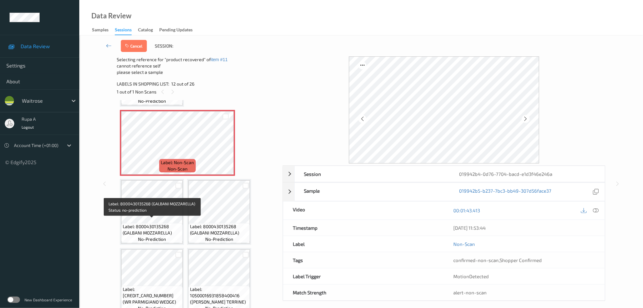
click at [144, 224] on span "Label: 8000430135268 (GALBANI MOZZARELLA)" at bounding box center [152, 230] width 58 height 13
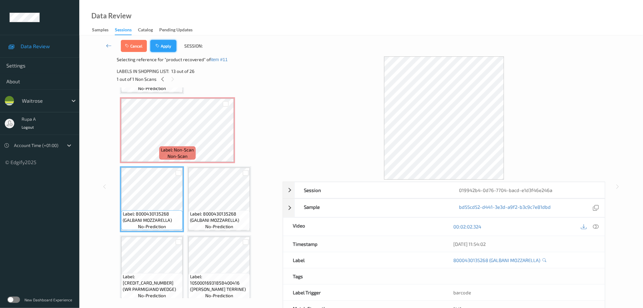
click at [173, 46] on button "Apply" at bounding box center [163, 46] width 26 height 12
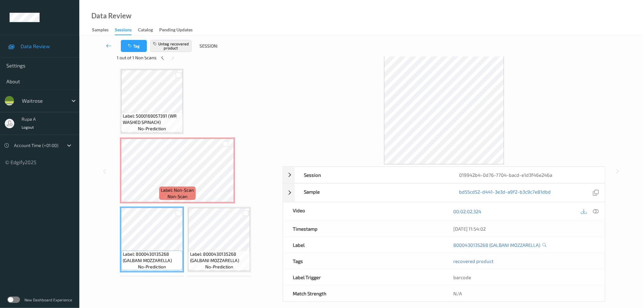
scroll to position [22, 0]
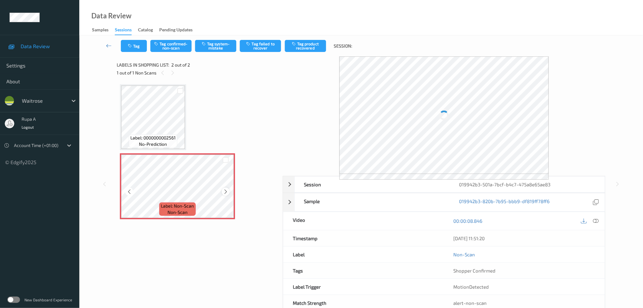
click at [222, 190] on div at bounding box center [226, 192] width 8 height 8
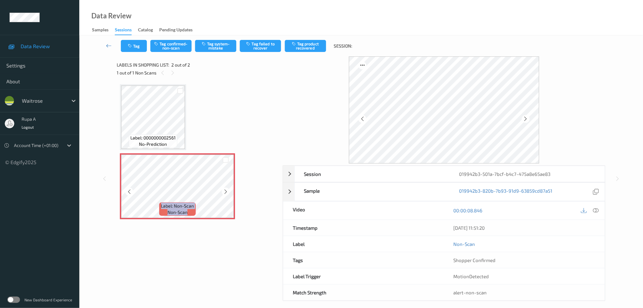
click at [222, 190] on div at bounding box center [226, 192] width 8 height 8
click at [528, 116] on div at bounding box center [526, 119] width 8 height 8
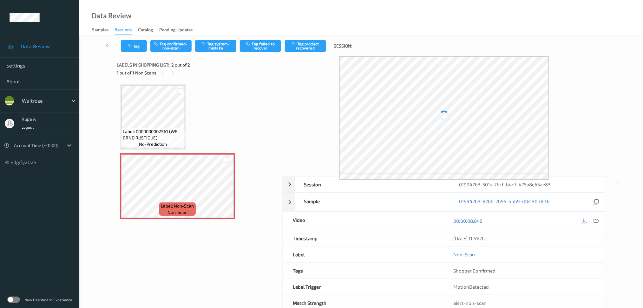
click at [600, 222] on div "Session 019942b3-501a-7bcf-b4c7-475a8e65ae83 Session ID 019942b3-501a-7bcf-b4c7…" at bounding box center [444, 244] width 323 height 136
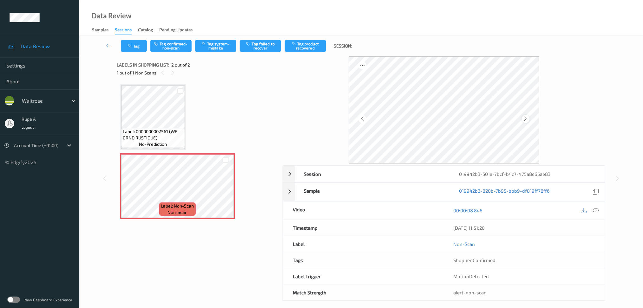
click at [525, 118] on icon at bounding box center [525, 119] width 5 height 6
click at [526, 118] on icon at bounding box center [525, 119] width 5 height 6
click at [527, 118] on icon at bounding box center [525, 119] width 5 height 6
click at [526, 118] on icon at bounding box center [525, 119] width 5 height 6
click at [525, 118] on icon at bounding box center [525, 119] width 5 height 6
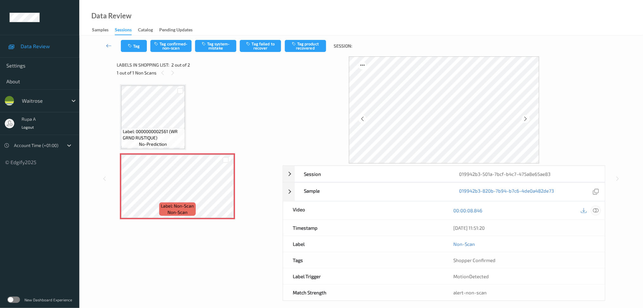
click at [596, 211] on icon at bounding box center [596, 211] width 6 height 6
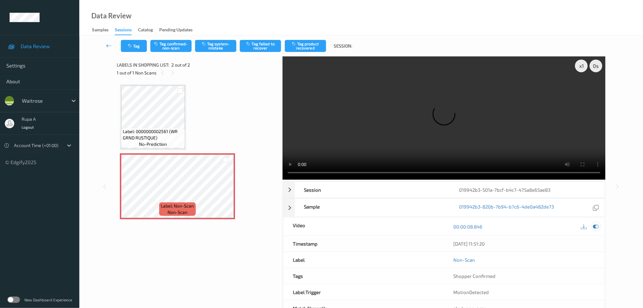
click at [596, 227] on icon at bounding box center [596, 227] width 6 height 6
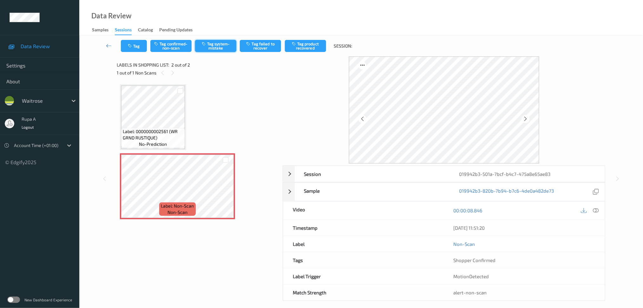
click at [220, 45] on button "Tag system-mistake" at bounding box center [215, 46] width 41 height 12
click at [124, 48] on button "Tag" at bounding box center [134, 46] width 26 height 12
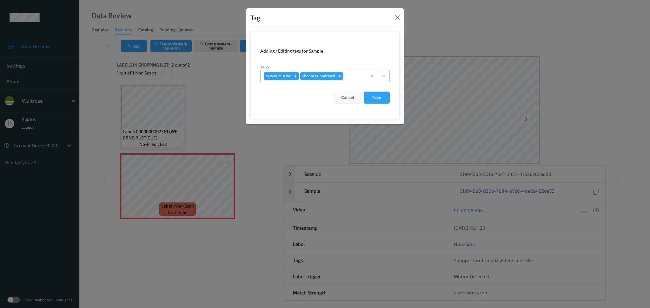
click at [349, 76] on div at bounding box center [353, 76] width 19 height 8
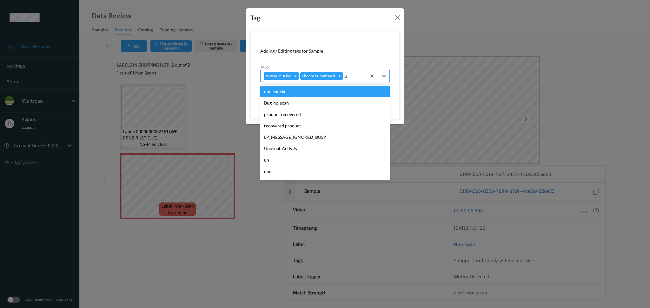
type input "un"
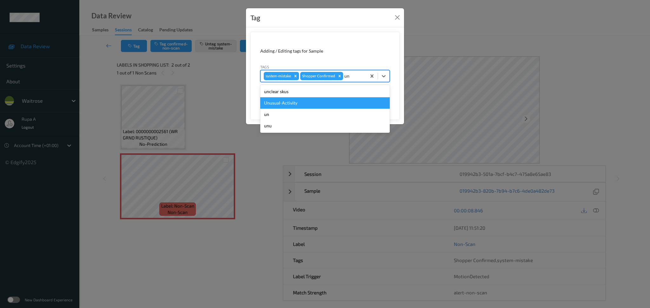
click at [315, 102] on div "Unusual-Activity" at bounding box center [324, 102] width 129 height 11
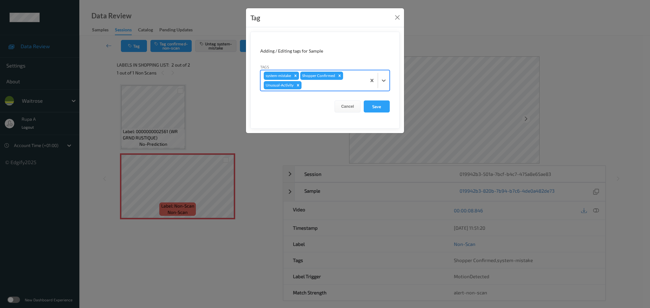
click at [330, 92] on form "Adding / Editing tags for Sample Tags option Unusual-Activity, selected. Select…" at bounding box center [324, 80] width 149 height 97
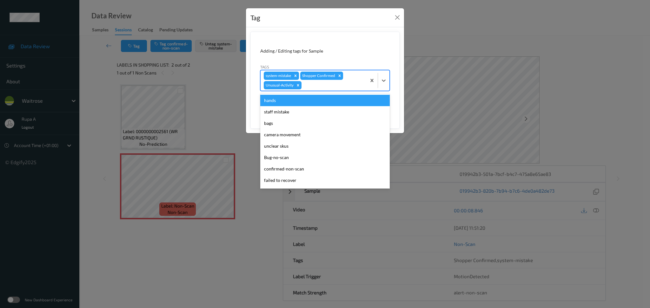
click at [333, 90] on div "system-mistake Shopper Confirmed Unusual-Activity" at bounding box center [314, 80] width 106 height 20
type input "p"
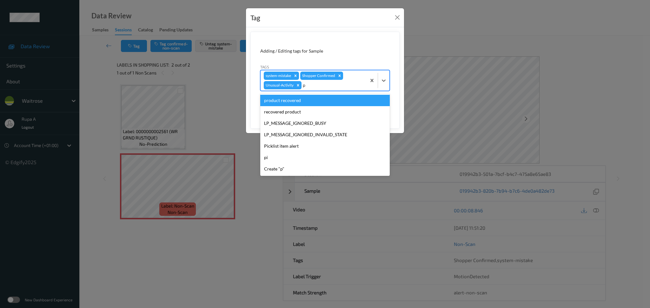
click at [323, 104] on div "product recovered" at bounding box center [324, 100] width 129 height 11
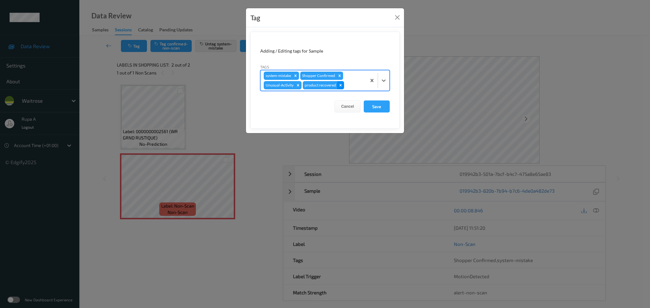
click at [341, 87] on icon "Remove product recovered" at bounding box center [340, 85] width 4 height 4
click at [341, 87] on div at bounding box center [333, 86] width 60 height 8
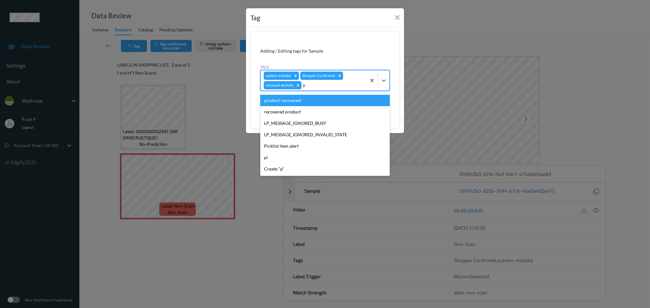
type input "pi"
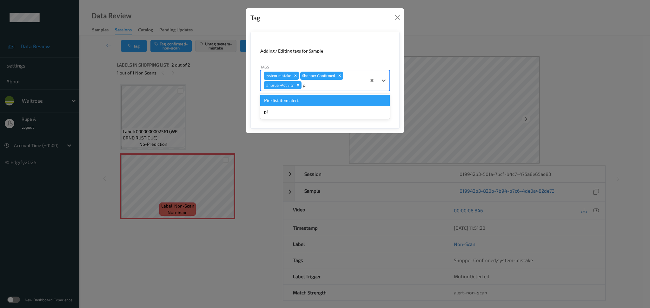
click at [323, 98] on div "Picklist item alert" at bounding box center [324, 100] width 129 height 11
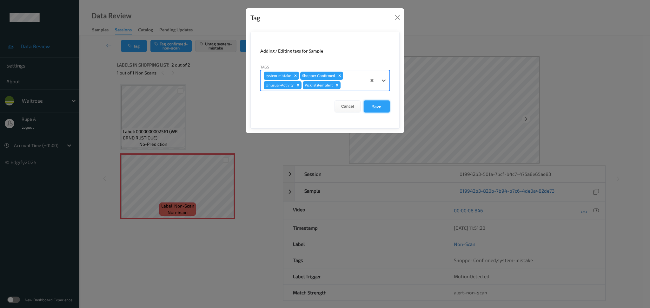
click at [379, 106] on button "Save" at bounding box center [377, 107] width 26 height 12
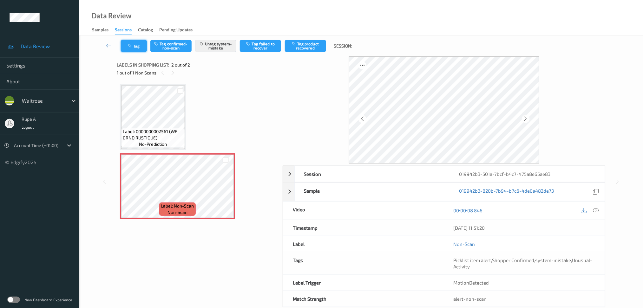
click at [127, 45] on button "Tag" at bounding box center [134, 46] width 26 height 12
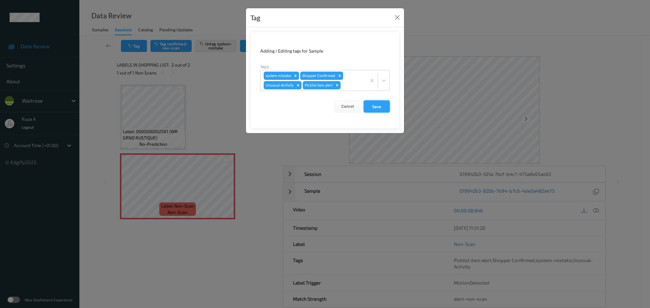
click at [367, 106] on button "Save" at bounding box center [377, 107] width 26 height 12
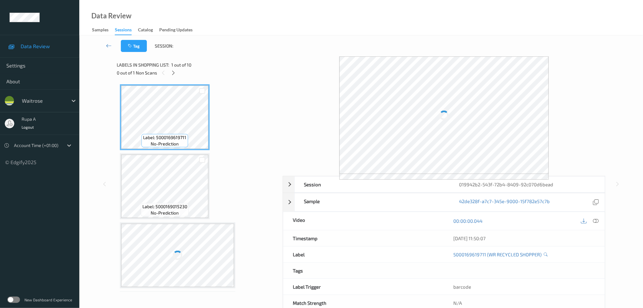
drag, startPoint x: 174, startPoint y: 71, endPoint x: 176, endPoint y: 76, distance: 5.4
click at [174, 71] on icon at bounding box center [173, 73] width 5 height 6
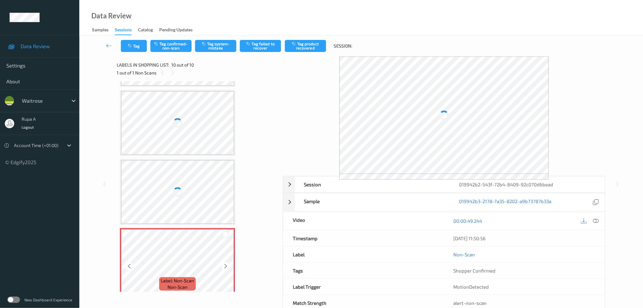
scroll to position [478, 0]
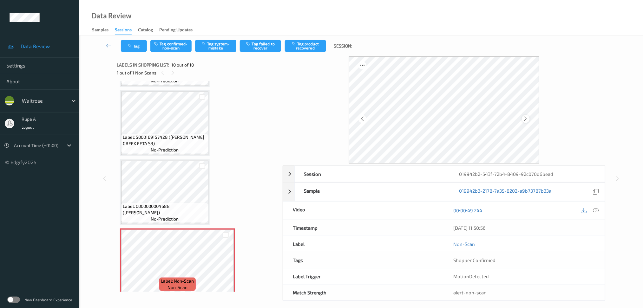
click at [526, 117] on icon at bounding box center [525, 119] width 5 height 6
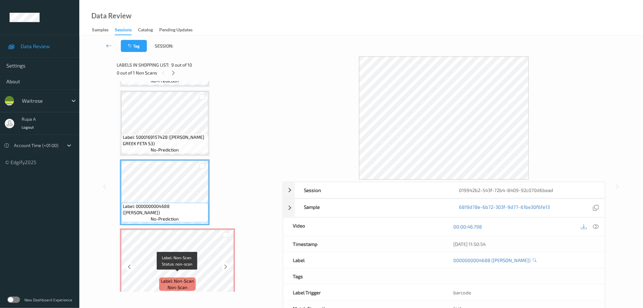
click at [185, 278] on span "Label: Non-Scan" at bounding box center [177, 281] width 33 height 6
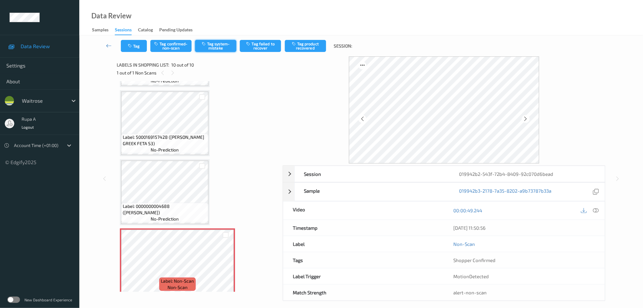
click at [227, 48] on button "Tag system-mistake" at bounding box center [215, 46] width 41 height 12
click at [135, 47] on button "Tag" at bounding box center [134, 46] width 26 height 12
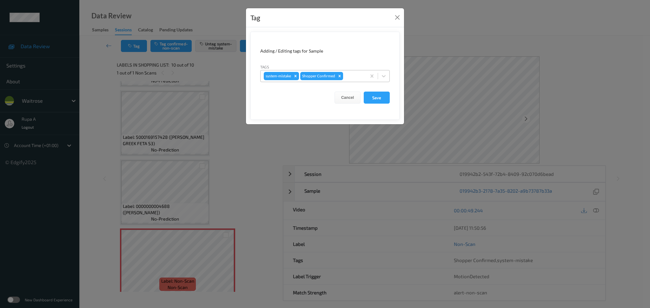
click at [356, 75] on div at bounding box center [353, 76] width 19 height 8
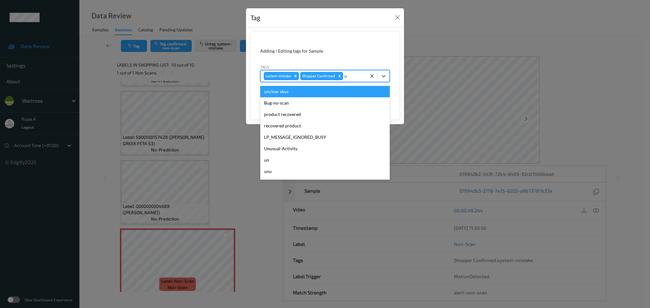
type input "un"
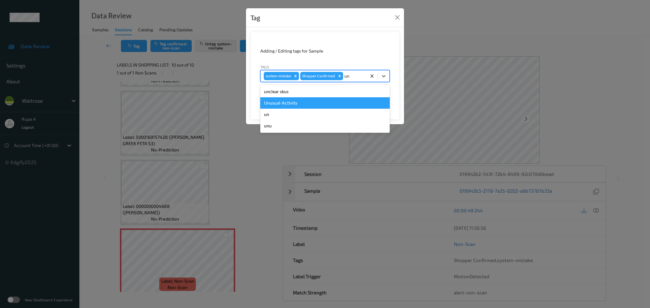
click at [316, 101] on div "Unusual-Activity" at bounding box center [324, 102] width 129 height 11
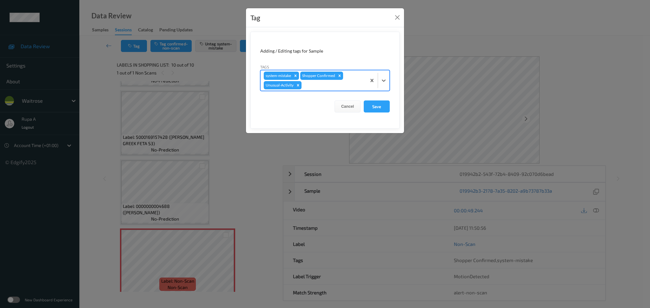
click at [332, 86] on div at bounding box center [333, 86] width 60 height 8
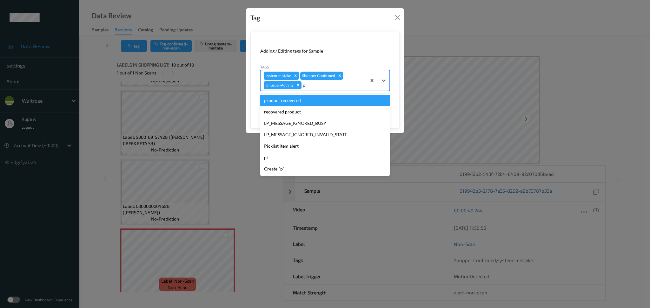
type input "pi"
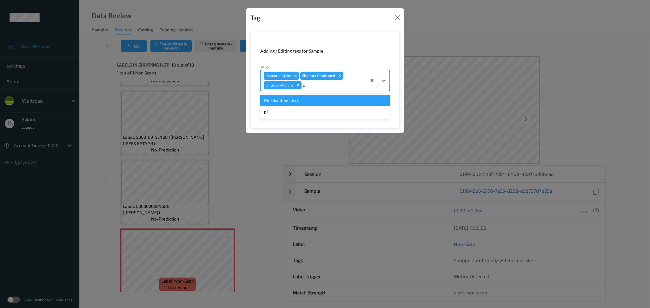
click at [315, 99] on div "Picklist item alert" at bounding box center [324, 100] width 129 height 11
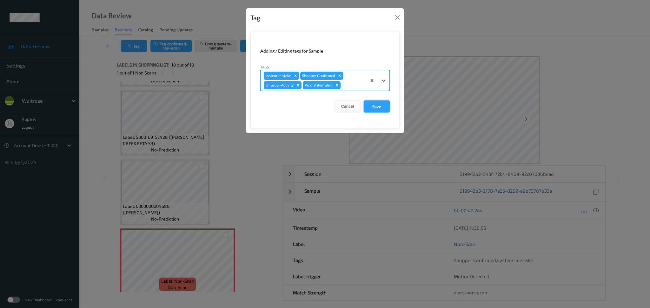
click at [375, 107] on button "Save" at bounding box center [377, 107] width 26 height 12
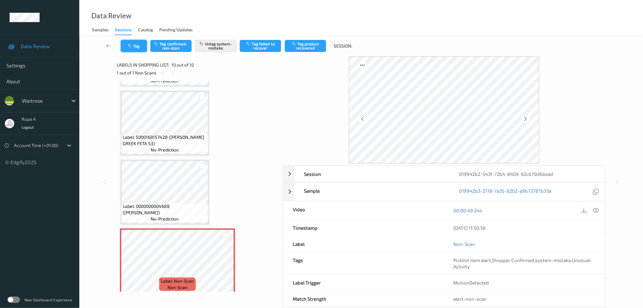
click at [134, 50] on button "Tag" at bounding box center [134, 46] width 26 height 12
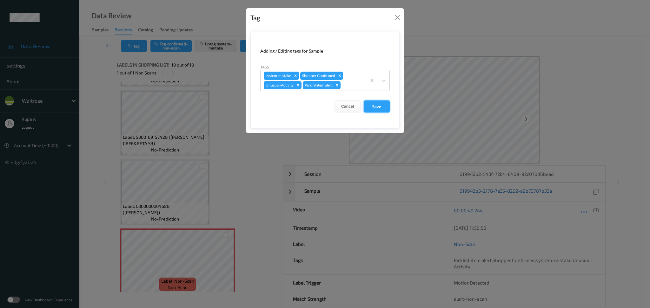
click at [385, 108] on button "Save" at bounding box center [377, 107] width 26 height 12
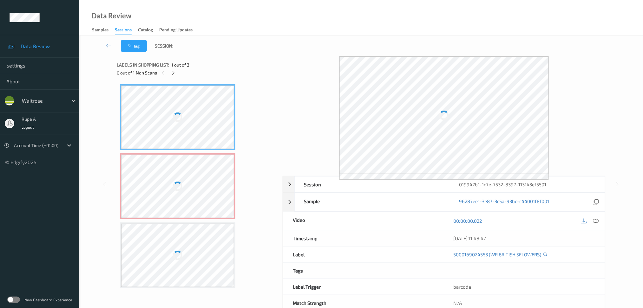
click at [228, 71] on div "0 out of 1 Non Scans" at bounding box center [198, 73] width 162 height 8
click at [175, 73] on icon at bounding box center [173, 73] width 5 height 6
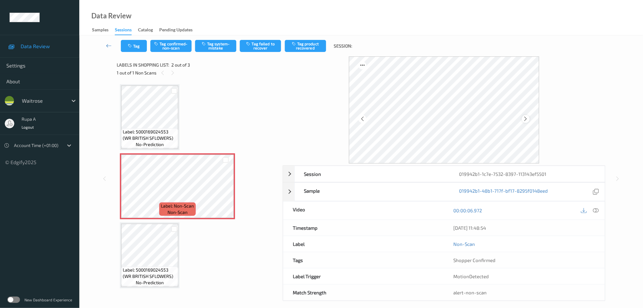
click at [526, 117] on icon at bounding box center [525, 119] width 5 height 6
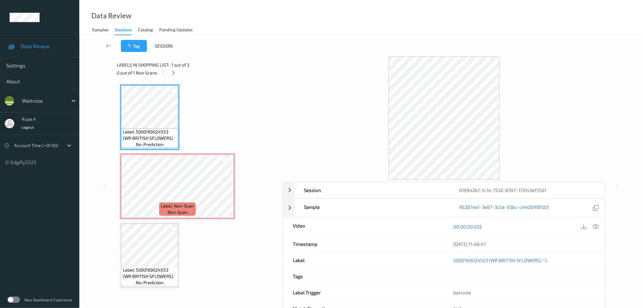
click at [162, 220] on div "Label: 5000169024553 (WR BRITISH SFLOWERS) no-prediction Label: Non-Scan non-sc…" at bounding box center [197, 186] width 155 height 204
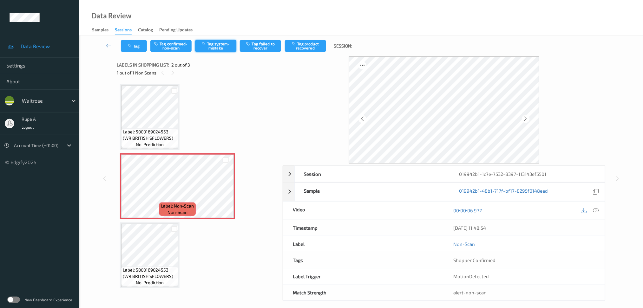
click at [221, 45] on button "Tag system-mistake" at bounding box center [215, 46] width 41 height 12
click at [138, 53] on div "Tag Tag confirmed-non-scan Untag system-mistake Tag failed to recover Tag produ…" at bounding box center [361, 46] width 538 height 21
click at [136, 48] on button "Tag" at bounding box center [134, 46] width 26 height 12
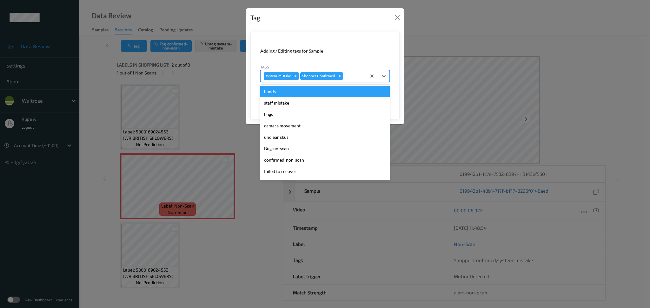
click at [347, 73] on div at bounding box center [353, 76] width 19 height 8
type input "un"
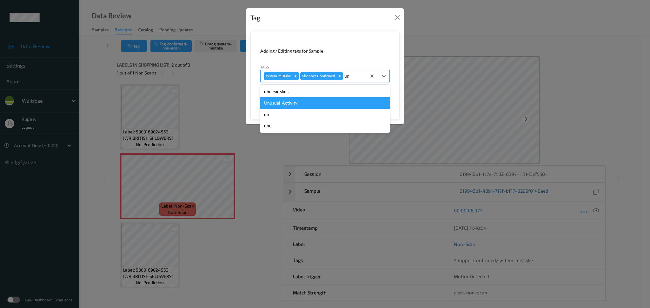
click at [297, 99] on div "Unusual-Activity" at bounding box center [324, 102] width 129 height 11
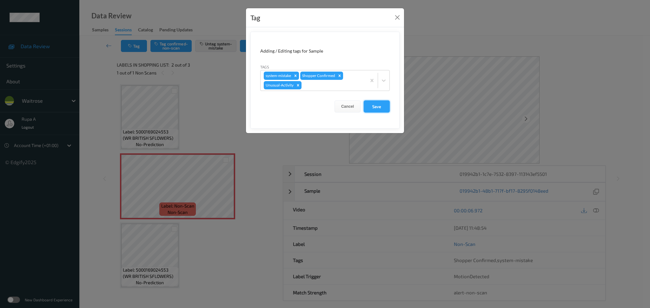
click at [380, 109] on button "Save" at bounding box center [377, 107] width 26 height 12
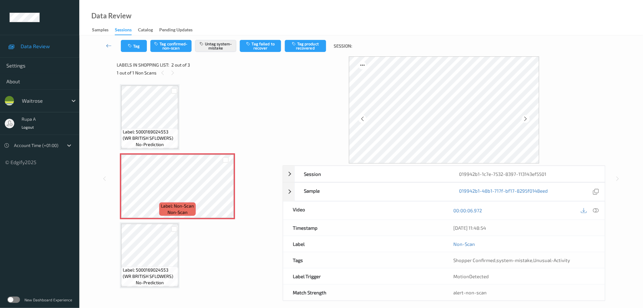
click at [593, 212] on div at bounding box center [596, 211] width 9 height 9
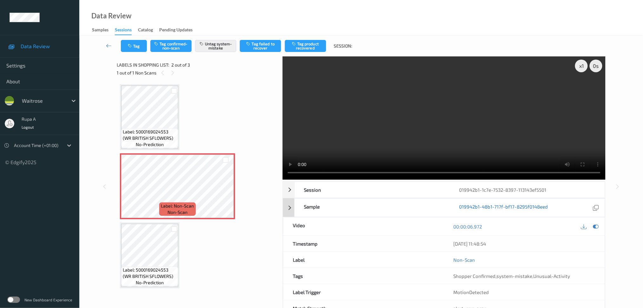
drag, startPoint x: 592, startPoint y: 229, endPoint x: 534, endPoint y: 193, distance: 68.4
click at [592, 229] on div at bounding box center [596, 226] width 9 height 9
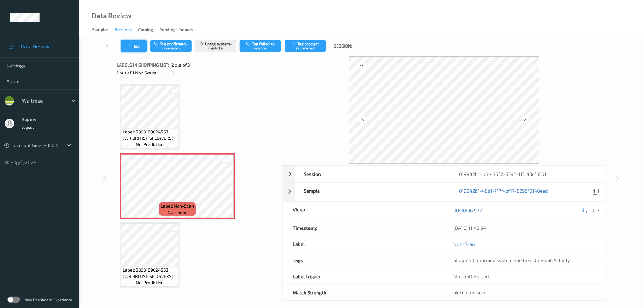
click at [138, 49] on button "Tag" at bounding box center [134, 46] width 26 height 12
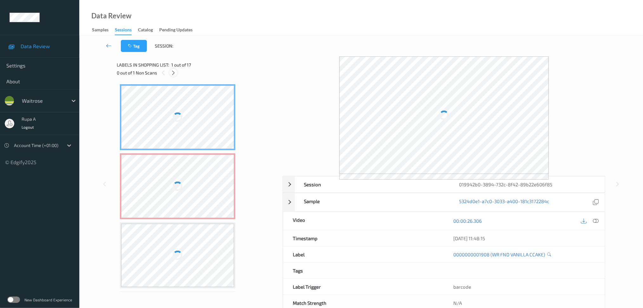
click at [171, 71] on icon at bounding box center [173, 73] width 5 height 6
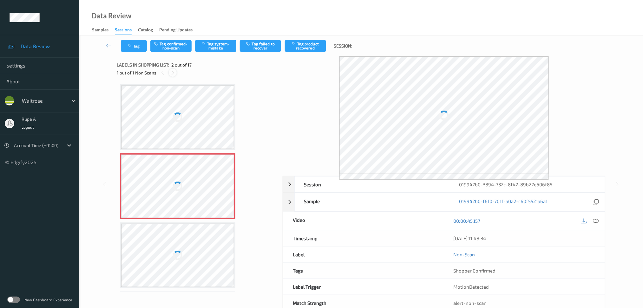
scroll to position [3, 0]
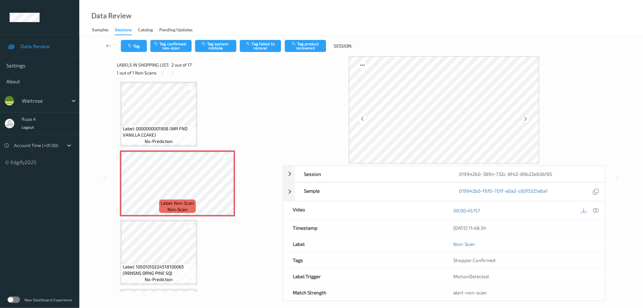
click at [526, 119] on icon at bounding box center [525, 119] width 5 height 6
click at [526, 118] on icon at bounding box center [525, 119] width 5 height 6
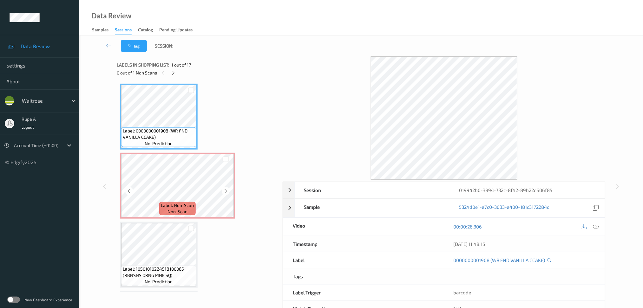
scroll to position [0, 0]
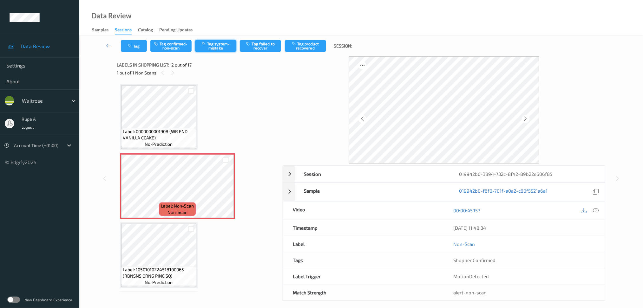
click at [211, 48] on button "Tag system-mistake" at bounding box center [215, 46] width 41 height 12
click at [132, 44] on icon "button" at bounding box center [130, 46] width 5 height 4
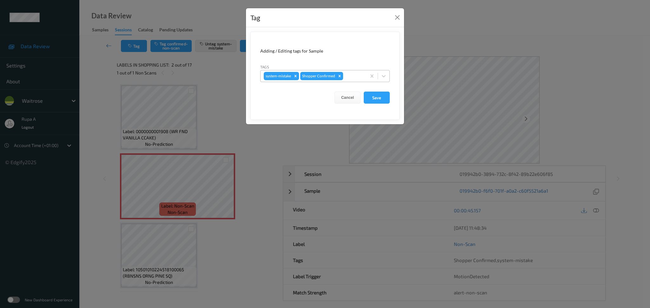
click at [353, 77] on div at bounding box center [353, 76] width 19 height 8
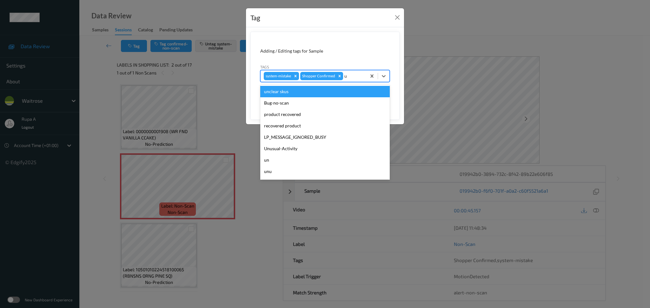
type input "un"
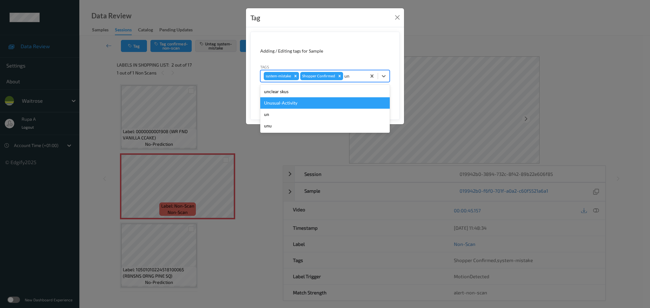
click at [318, 102] on div "Unusual-Activity" at bounding box center [324, 102] width 129 height 11
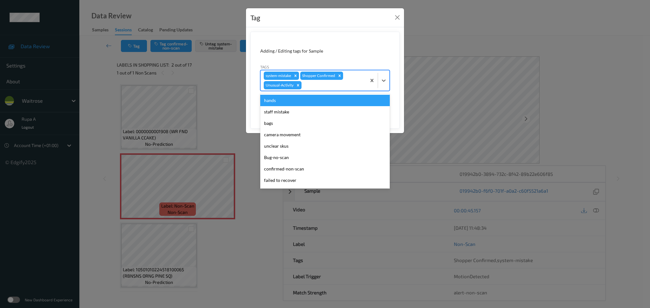
click at [339, 86] on div at bounding box center [333, 86] width 60 height 8
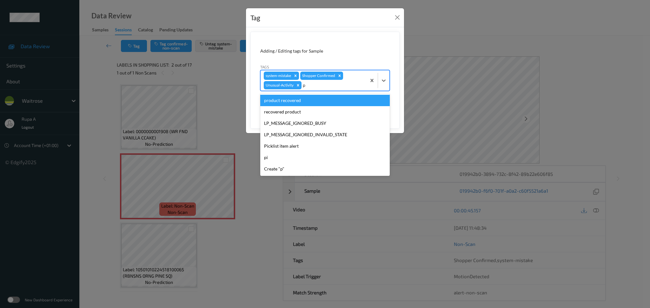
type input "pi"
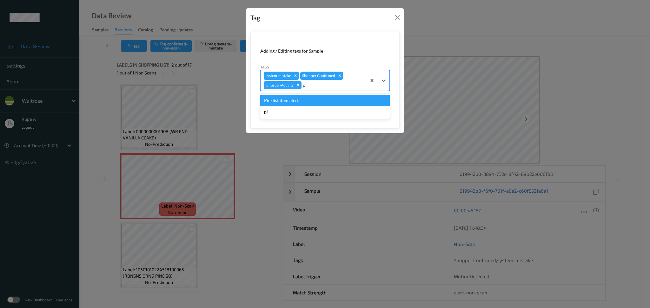
click at [312, 104] on div "Picklist item alert" at bounding box center [324, 100] width 129 height 11
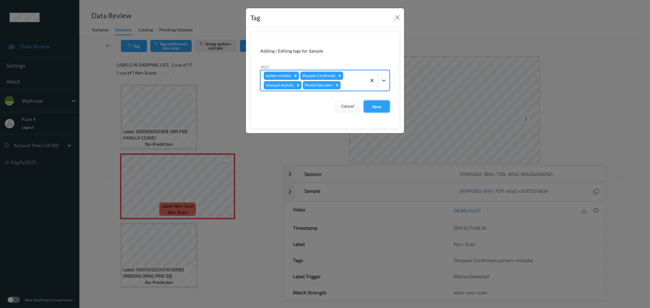
click at [382, 108] on button "Save" at bounding box center [377, 107] width 26 height 12
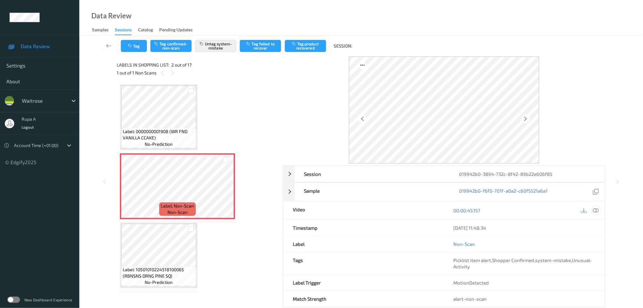
click at [594, 209] on icon at bounding box center [596, 211] width 6 height 6
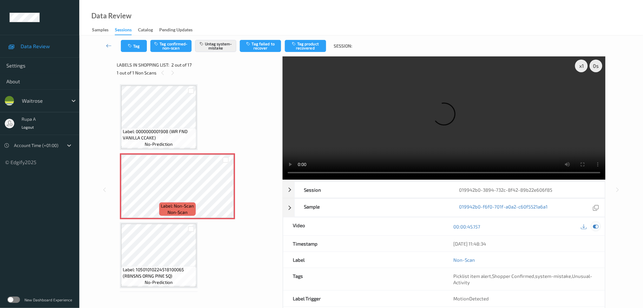
click at [596, 224] on icon at bounding box center [596, 227] width 6 height 6
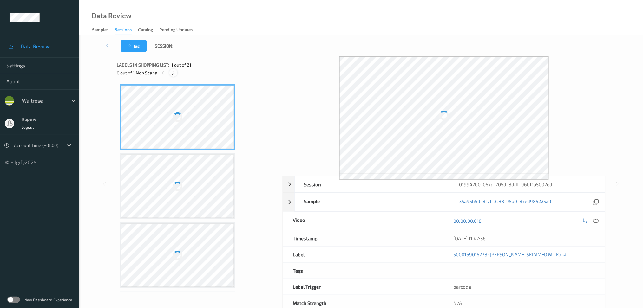
click at [174, 74] on icon at bounding box center [173, 73] width 5 height 6
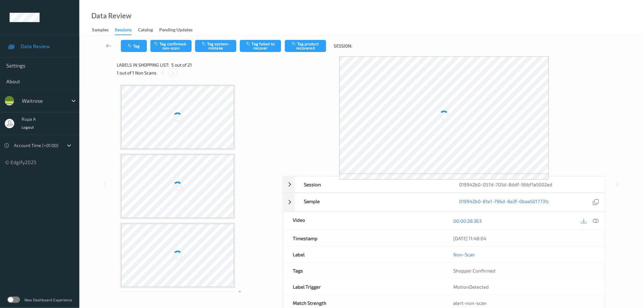
scroll to position [209, 0]
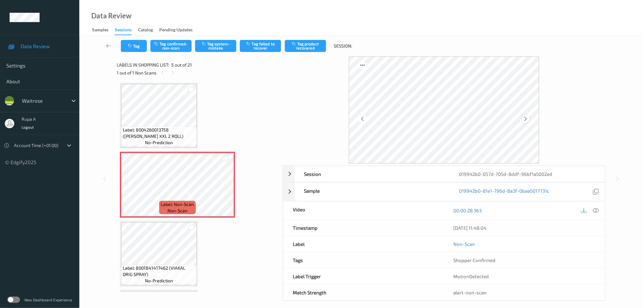
click at [529, 119] on div at bounding box center [526, 119] width 8 height 8
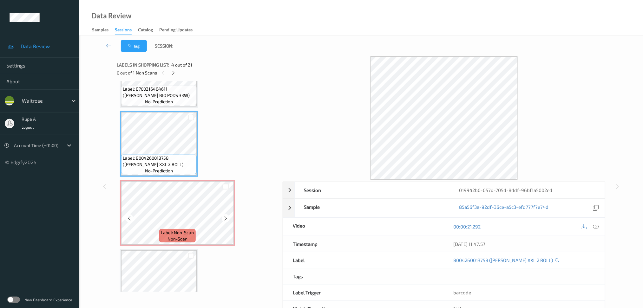
scroll to position [167, 0]
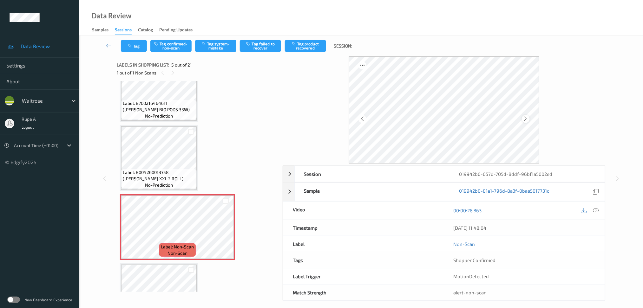
click at [525, 118] on icon at bounding box center [525, 119] width 5 height 6
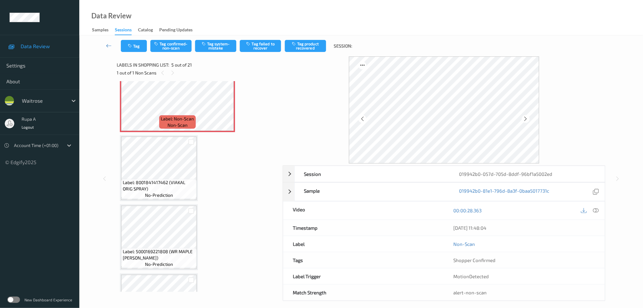
scroll to position [296, 0]
click at [596, 212] on icon at bounding box center [596, 211] width 6 height 6
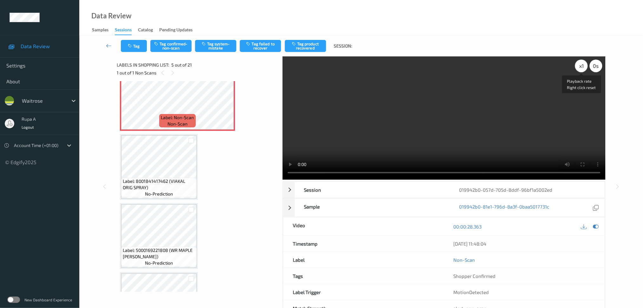
click at [582, 64] on div "x 1" at bounding box center [581, 66] width 13 height 13
click at [580, 66] on div "x 2" at bounding box center [581, 66] width 13 height 13
click at [595, 227] on icon at bounding box center [596, 227] width 6 height 6
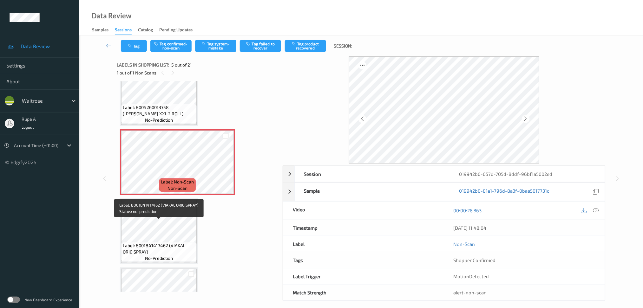
scroll to position [254, 0]
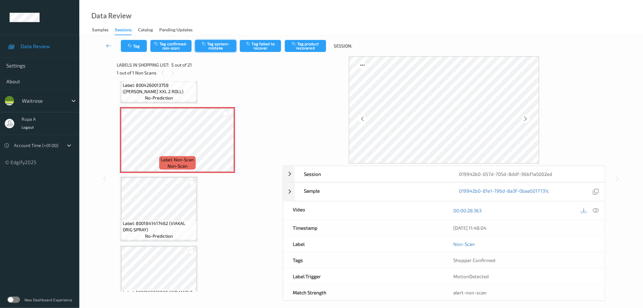
click at [215, 43] on button "Tag system-mistake" at bounding box center [215, 46] width 41 height 12
click at [136, 42] on button "Tag" at bounding box center [134, 46] width 26 height 12
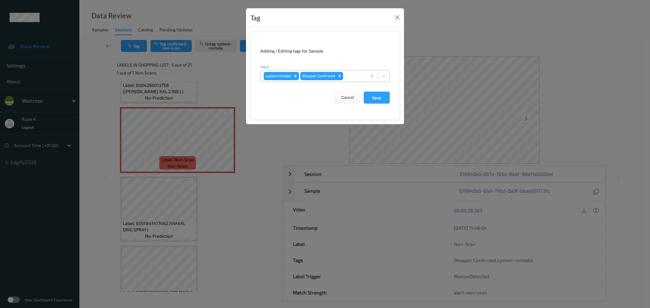
click at [350, 72] on div at bounding box center [353, 76] width 19 height 8
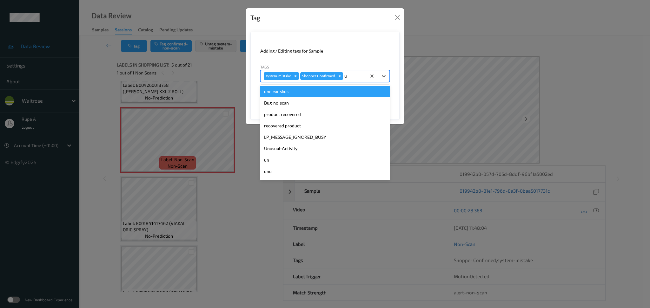
type input "un"
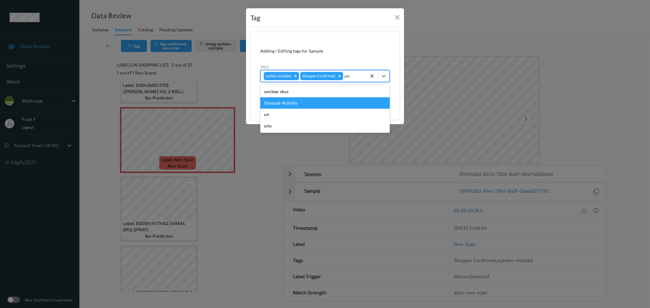
click at [300, 104] on div "Unusual-Activity" at bounding box center [324, 102] width 129 height 11
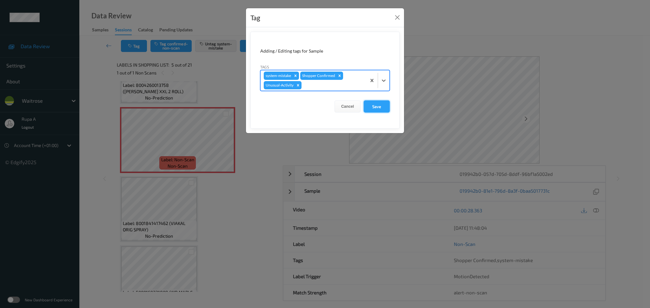
click at [379, 109] on button "Save" at bounding box center [377, 107] width 26 height 12
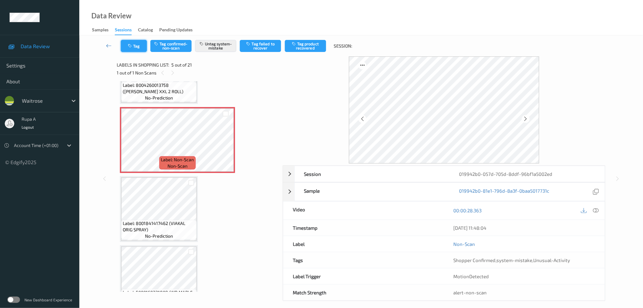
click at [137, 47] on button "Tag" at bounding box center [134, 46] width 26 height 12
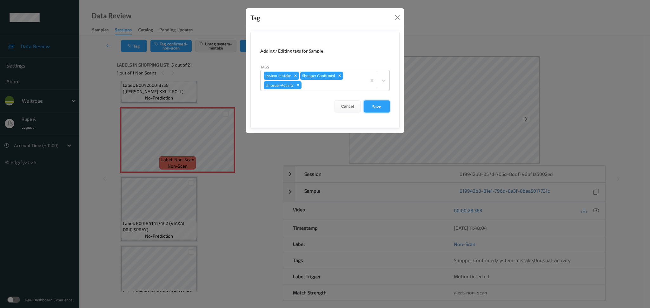
click at [374, 107] on button "Save" at bounding box center [377, 107] width 26 height 12
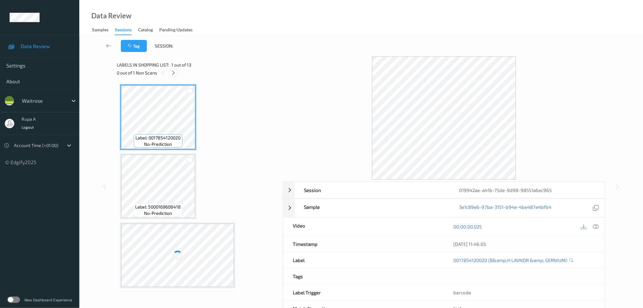
click at [174, 73] on icon at bounding box center [173, 73] width 5 height 6
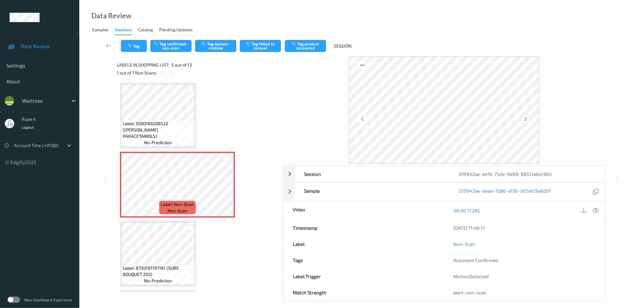
click at [524, 116] on icon at bounding box center [525, 119] width 5 height 6
click at [594, 208] on icon at bounding box center [596, 211] width 6 height 6
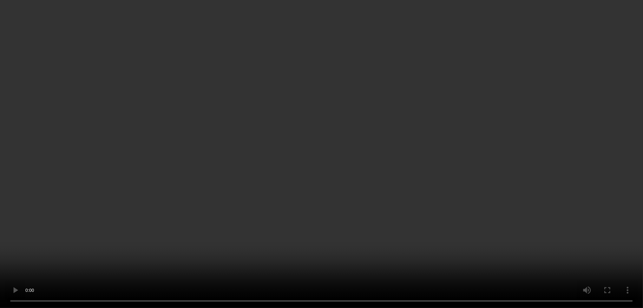
scroll to position [0, 0]
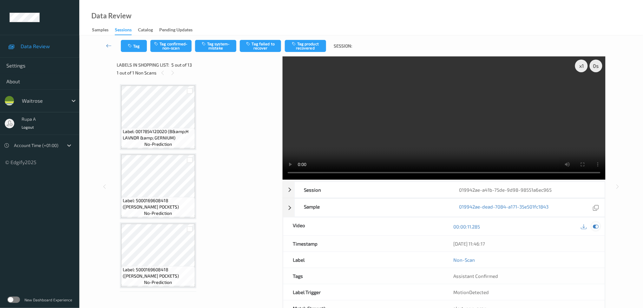
click at [597, 224] on icon at bounding box center [596, 227] width 6 height 6
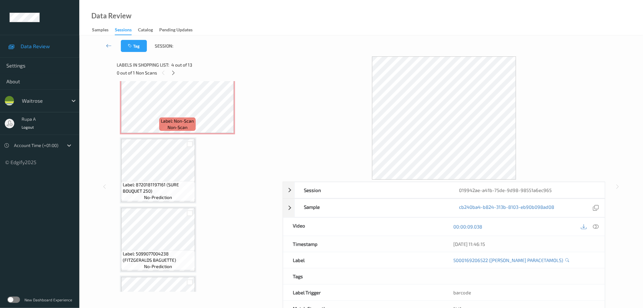
scroll to position [296, 0]
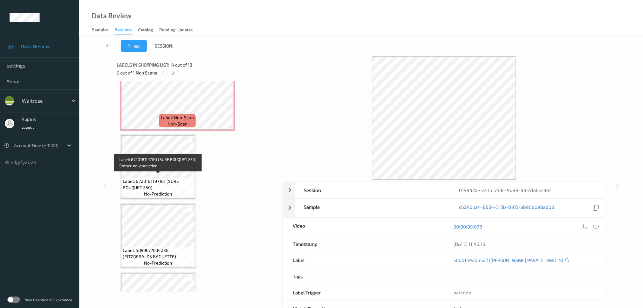
click at [164, 178] on span "Label: 8720181197161 (SURE BOUQUET 250)" at bounding box center [158, 184] width 71 height 13
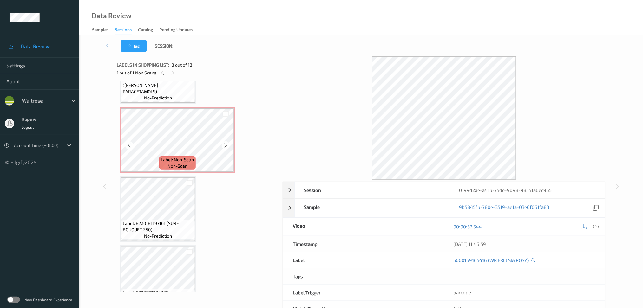
scroll to position [211, 0]
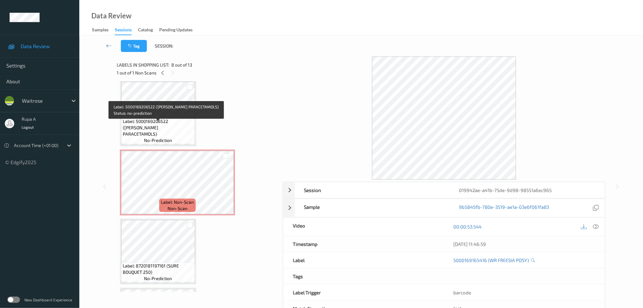
click at [144, 130] on span "Label: 5000169206522 (WR ESS PARACETAMOLS)" at bounding box center [158, 127] width 71 height 19
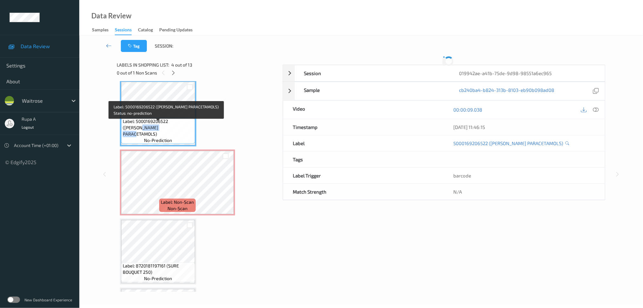
copy span "PARACETAMOLS"
click at [144, 130] on span "Label: 5000169206522 (WR ESS PARACETAMOLS)" at bounding box center [158, 127] width 71 height 19
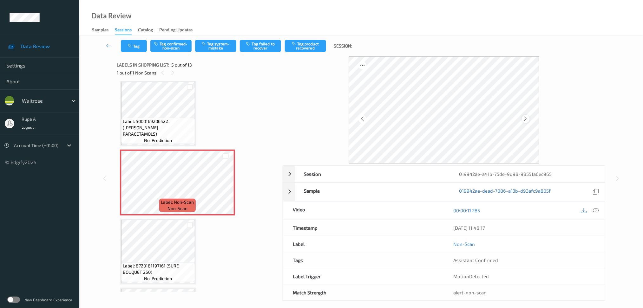
click at [528, 119] on icon at bounding box center [525, 119] width 5 height 6
click at [529, 119] on div at bounding box center [526, 119] width 8 height 8
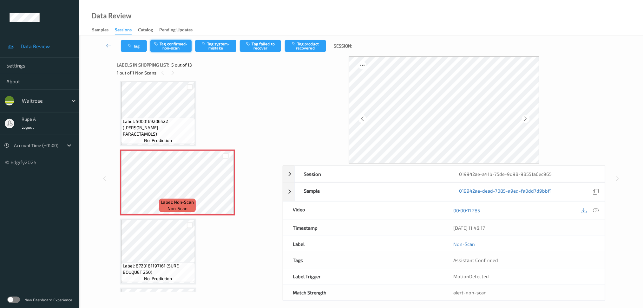
click at [162, 43] on button "Tag confirmed-non-scan" at bounding box center [170, 46] width 41 height 12
click at [267, 49] on button "Tag failed to recover" at bounding box center [260, 46] width 41 height 12
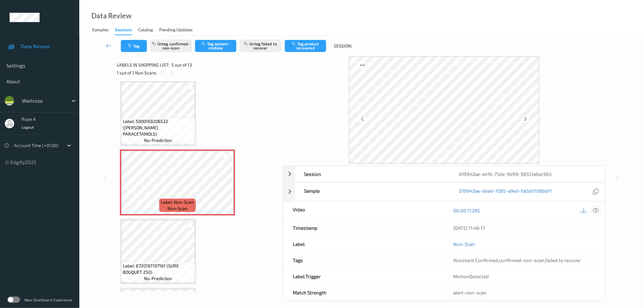
click at [598, 211] on icon at bounding box center [596, 211] width 6 height 6
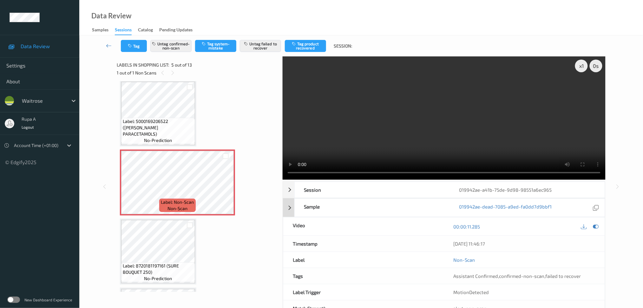
drag, startPoint x: 599, startPoint y: 226, endPoint x: 478, endPoint y: 201, distance: 122.8
click at [599, 226] on icon at bounding box center [596, 227] width 6 height 6
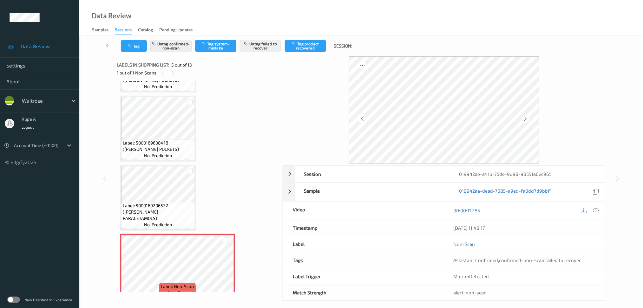
scroll to position [84, 0]
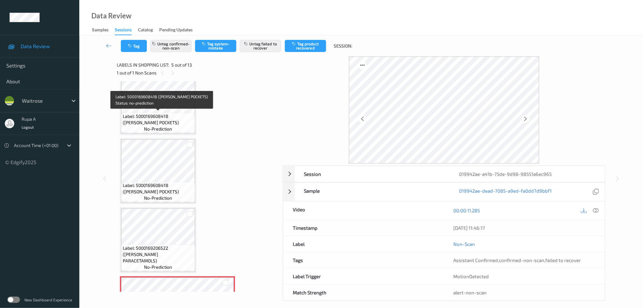
click at [153, 124] on span "Label: 5000169608418 (WR SALMON POCKETS)" at bounding box center [158, 119] width 71 height 13
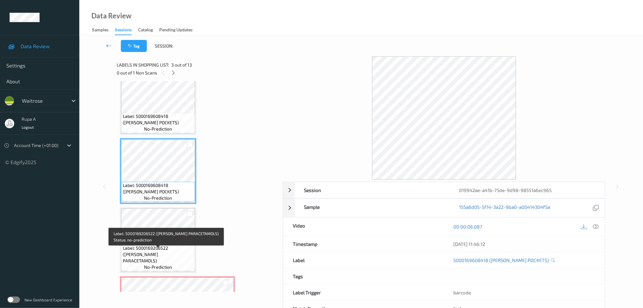
click at [136, 251] on span "Label: 5000169206522 (WR ESS PARACETAMOLS)" at bounding box center [158, 254] width 71 height 19
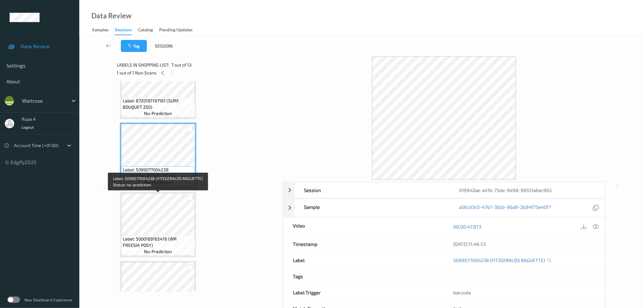
scroll to position [381, 0]
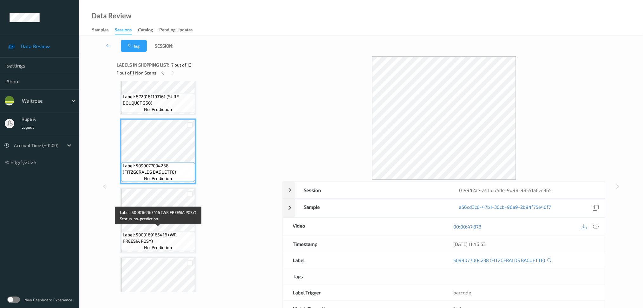
click at [156, 245] on span "no-prediction" at bounding box center [158, 248] width 28 height 6
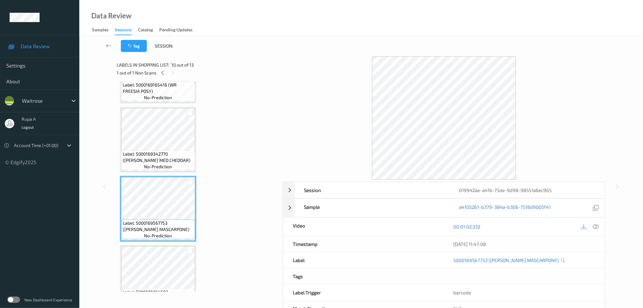
scroll to position [550, 0]
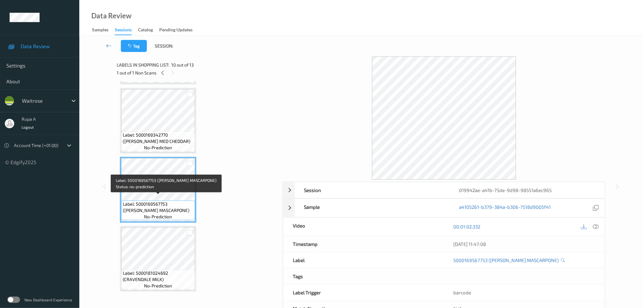
click at [142, 204] on span "Label: 5000169567753 (WR ESS MASCARPONE)" at bounding box center [158, 207] width 71 height 13
copy span "Label: 5000169567753 (WR ESS MASCARPONE)"
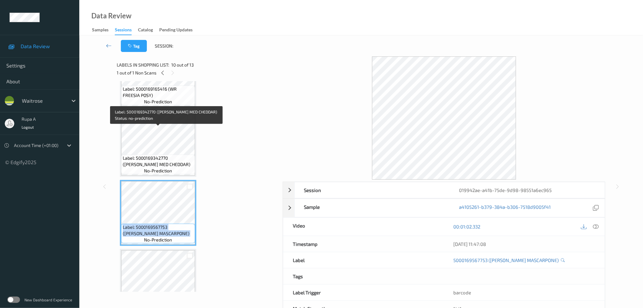
scroll to position [508, 0]
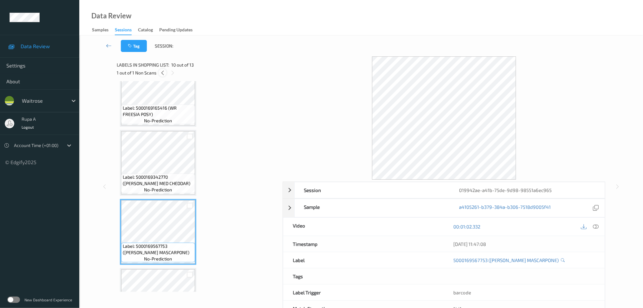
click at [164, 76] on icon at bounding box center [162, 73] width 5 height 6
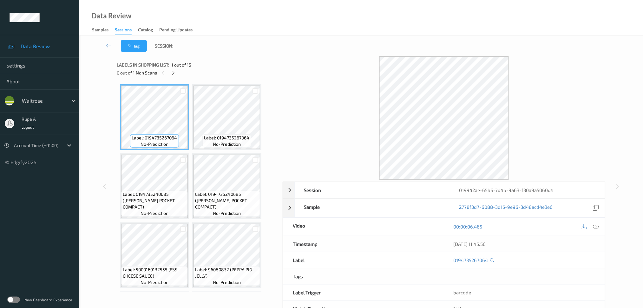
click at [218, 43] on div "Tag Session:" at bounding box center [361, 46] width 538 height 21
click at [174, 72] on icon at bounding box center [173, 73] width 5 height 6
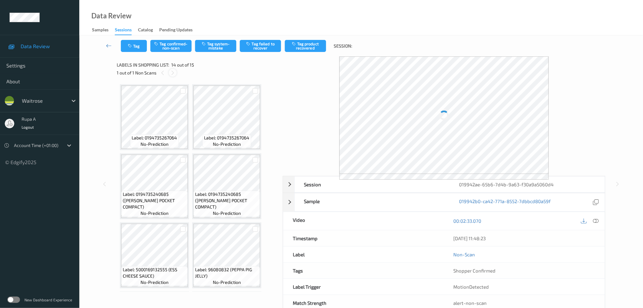
scroll to position [410, 0]
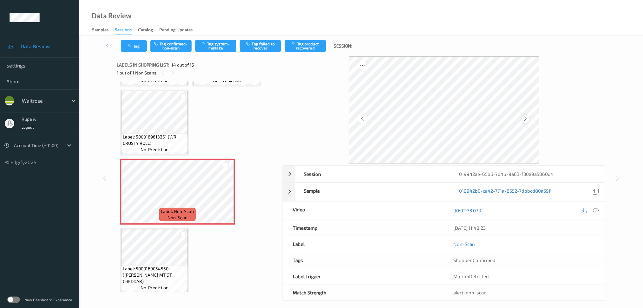
click at [529, 120] on div at bounding box center [526, 119] width 8 height 8
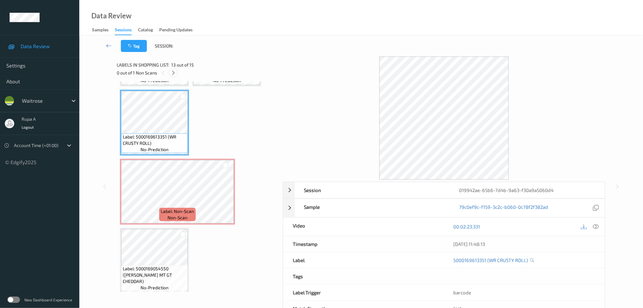
click at [173, 73] on icon at bounding box center [173, 73] width 5 height 6
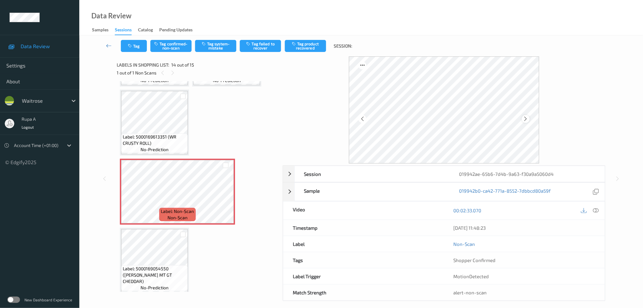
click at [524, 119] on icon at bounding box center [525, 119] width 5 height 6
click at [218, 50] on button "Tag system-mistake" at bounding box center [215, 46] width 41 height 12
click at [136, 51] on button "Tag" at bounding box center [134, 46] width 26 height 12
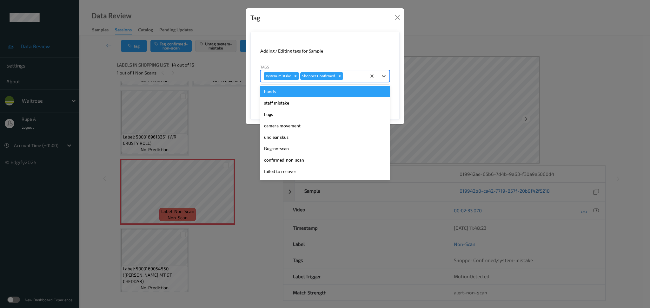
click at [354, 72] on div "system-mistake Shopper Confirmed" at bounding box center [314, 76] width 106 height 11
type input "un"
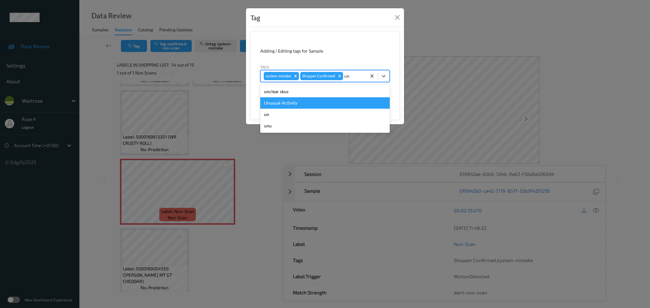
click at [305, 104] on div "Unusual-Activity" at bounding box center [324, 102] width 129 height 11
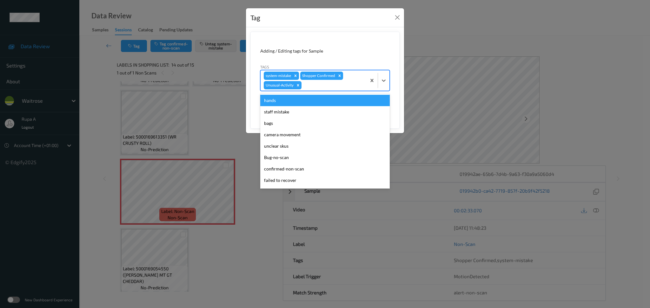
click at [326, 88] on div at bounding box center [333, 86] width 60 height 8
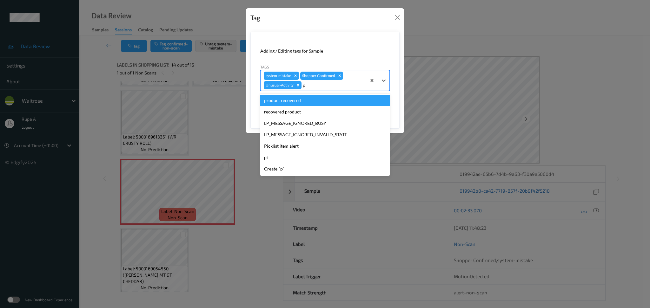
type input "pi"
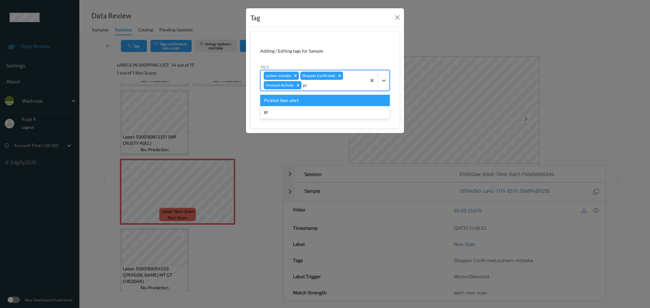
click at [313, 102] on div "Picklist item alert" at bounding box center [324, 100] width 129 height 11
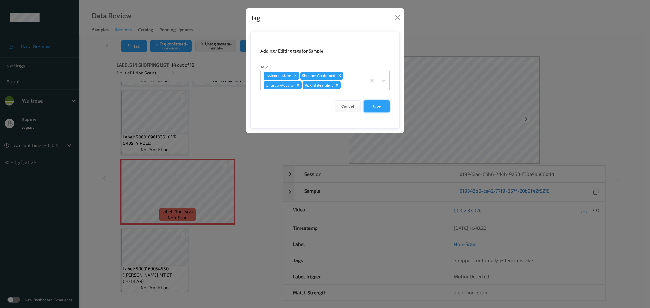
click at [377, 108] on button "Save" at bounding box center [377, 107] width 26 height 12
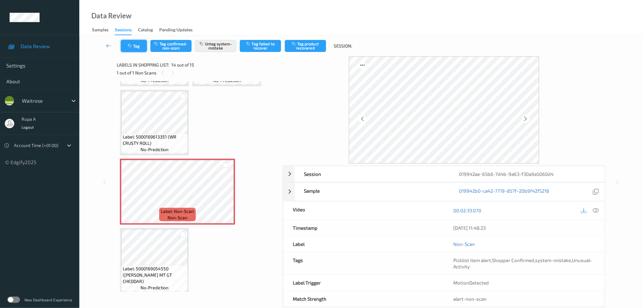
click at [133, 45] on icon "button" at bounding box center [130, 46] width 5 height 4
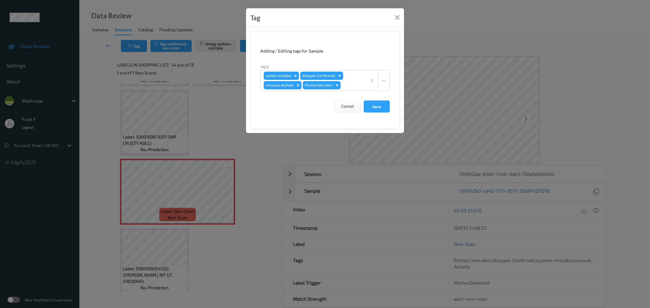
click at [379, 115] on form "Adding / Editing tags for Sample Tags system-mistake Shopper Confirmed Unusual-…" at bounding box center [324, 80] width 149 height 97
click at [380, 111] on button "Save" at bounding box center [377, 107] width 26 height 12
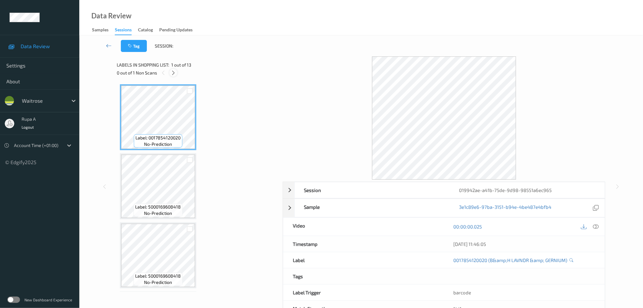
click at [175, 74] on icon at bounding box center [173, 73] width 5 height 6
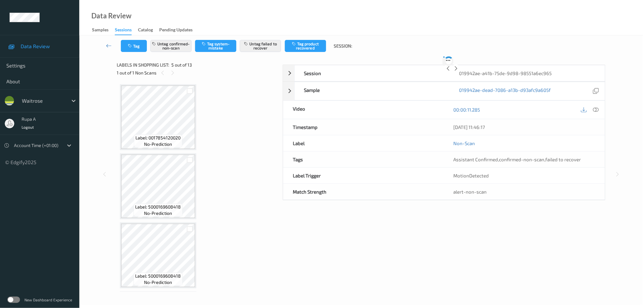
scroll to position [209, 0]
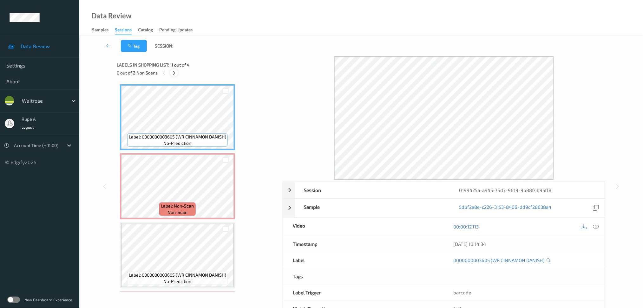
click at [176, 73] on icon at bounding box center [173, 73] width 5 height 6
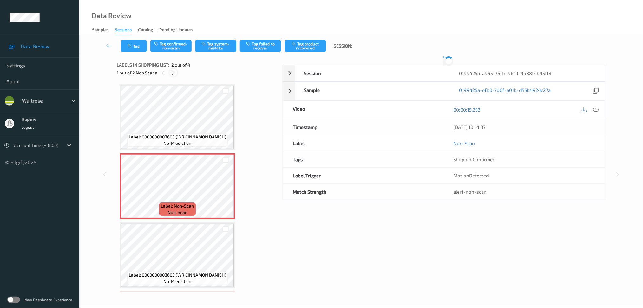
scroll to position [3, 0]
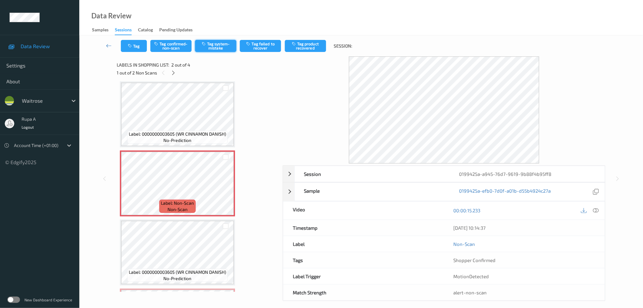
click at [219, 43] on button "Tag system-mistake" at bounding box center [215, 46] width 41 height 12
click at [134, 48] on button "Tag" at bounding box center [134, 46] width 26 height 12
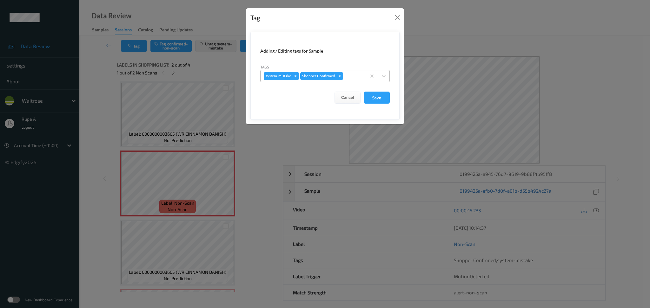
click at [347, 75] on div at bounding box center [353, 76] width 19 height 8
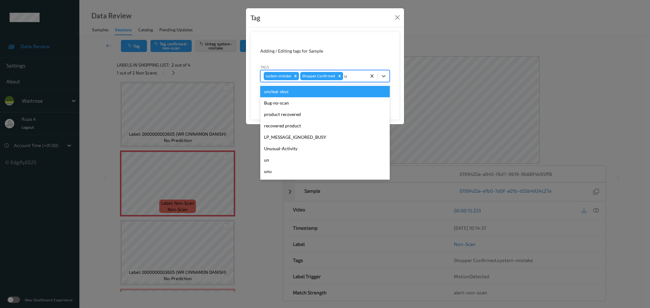
type input "un"
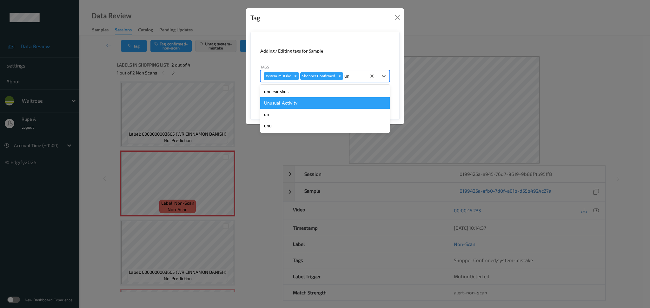
click at [310, 106] on div "Unusual-Activity" at bounding box center [324, 102] width 129 height 11
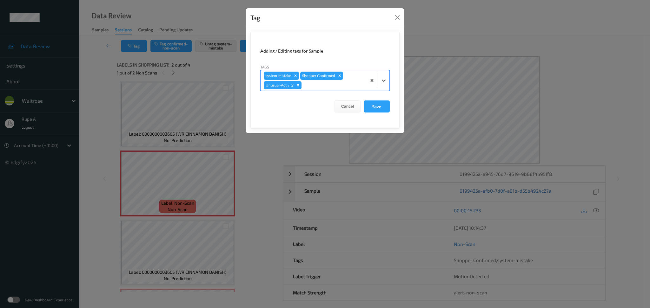
click at [329, 89] on div at bounding box center [333, 86] width 60 height 8
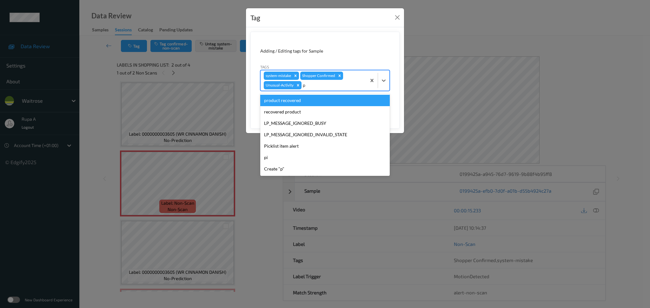
type input "pi"
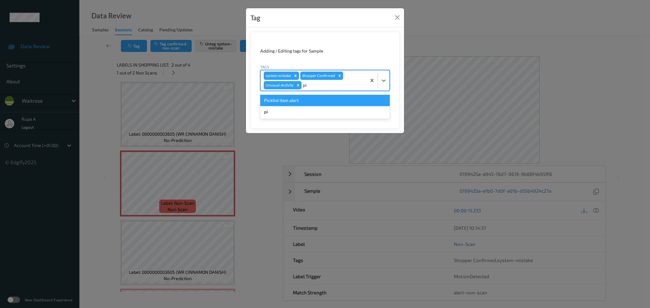
click at [322, 99] on div "Picklist item alert" at bounding box center [324, 100] width 129 height 11
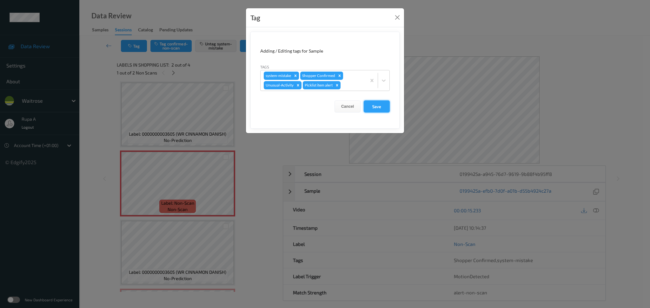
click at [382, 109] on button "Save" at bounding box center [377, 107] width 26 height 12
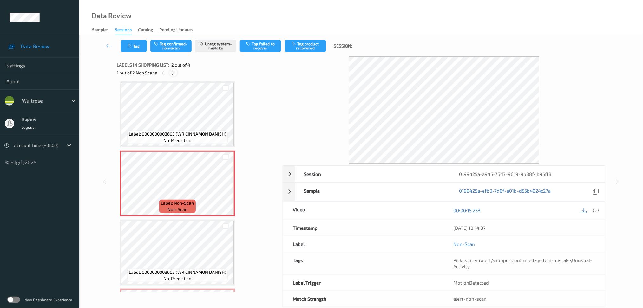
click at [174, 76] on div at bounding box center [173, 73] width 8 height 8
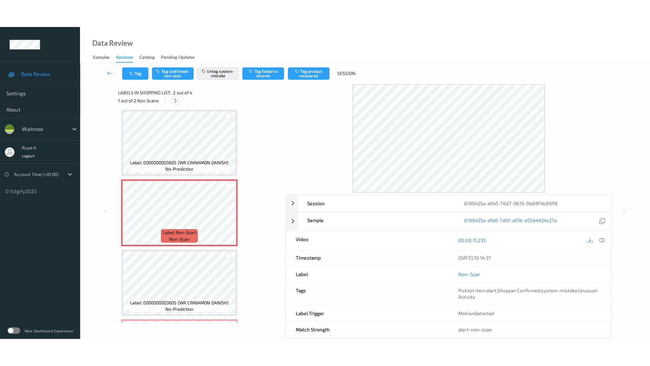
scroll to position [67, 0]
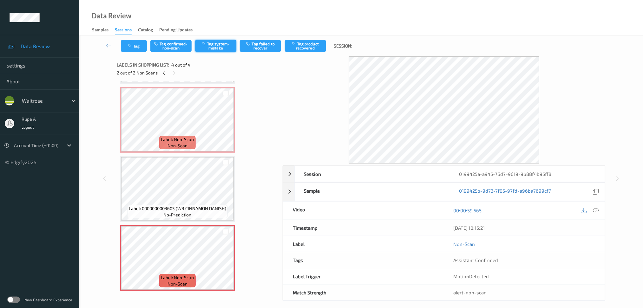
click at [217, 46] on button "Tag system-mistake" at bounding box center [215, 46] width 41 height 12
click at [136, 42] on button "Tag" at bounding box center [134, 46] width 26 height 12
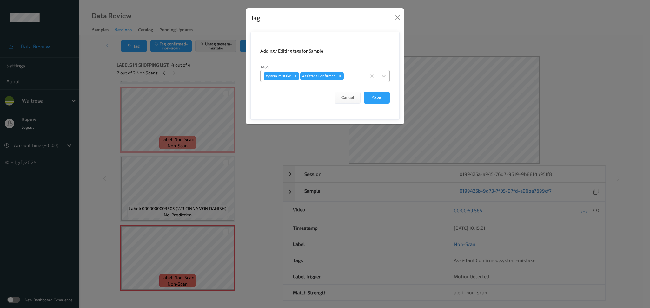
click at [349, 74] on div at bounding box center [354, 76] width 18 height 8
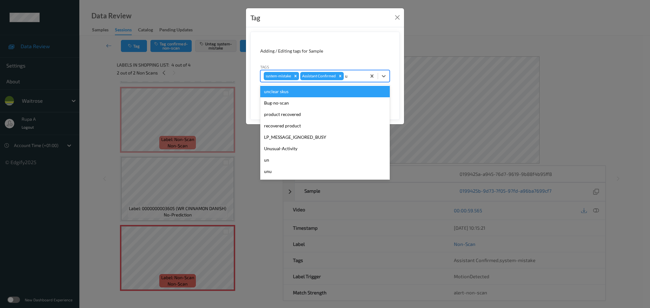
type input "un"
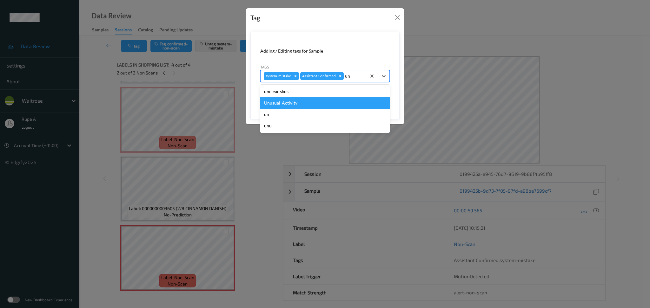
click at [325, 105] on div "Unusual-Activity" at bounding box center [324, 102] width 129 height 11
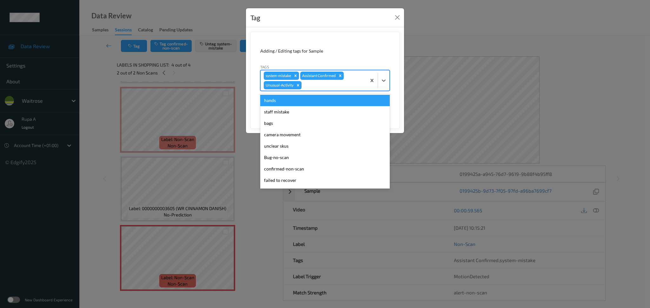
click at [338, 85] on div at bounding box center [333, 86] width 60 height 8
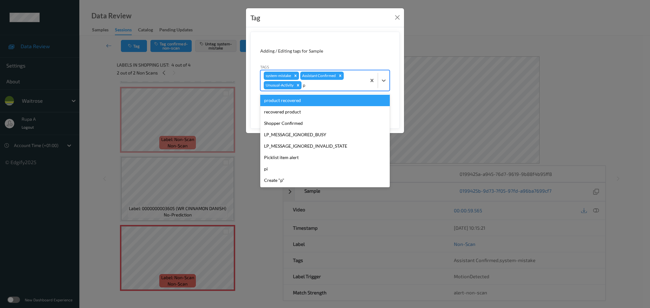
type input "pi"
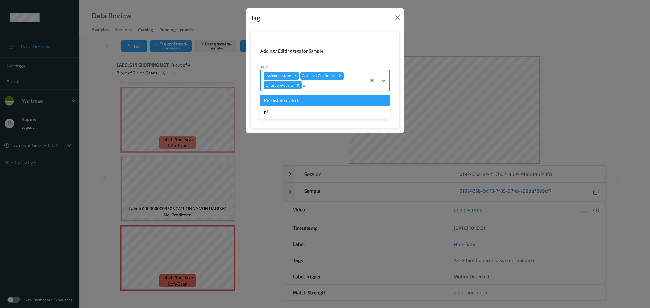
click at [330, 96] on div "Picklist item alert" at bounding box center [324, 100] width 129 height 11
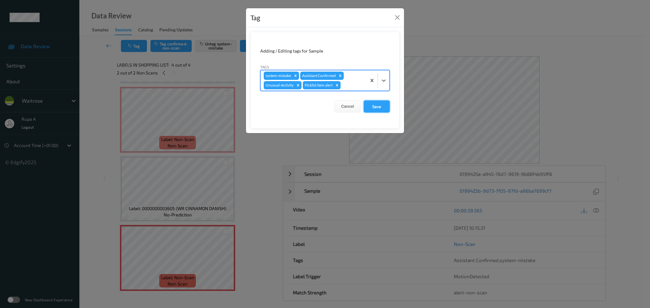
click at [374, 103] on button "Save" at bounding box center [377, 107] width 26 height 12
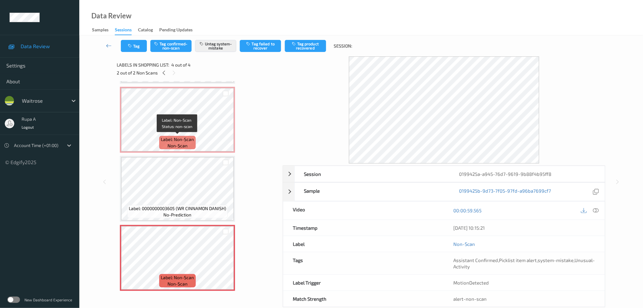
click at [187, 136] on div "Label: Non-Scan non-scan" at bounding box center [177, 142] width 36 height 13
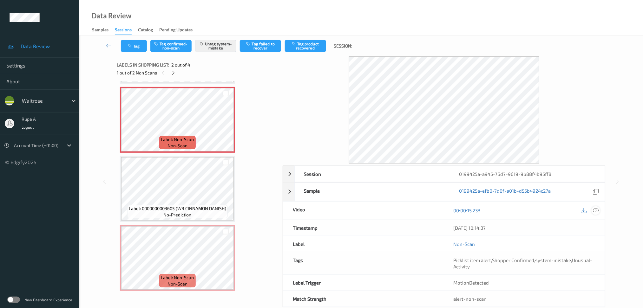
click at [595, 213] on icon at bounding box center [596, 211] width 6 height 6
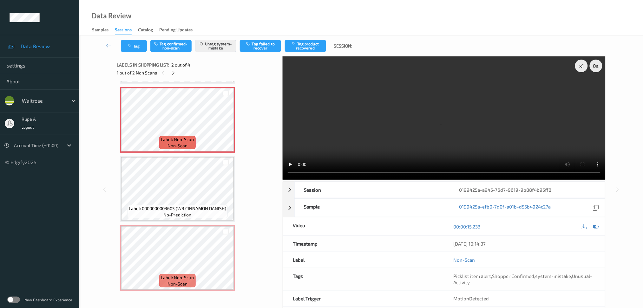
scroll to position [10, 0]
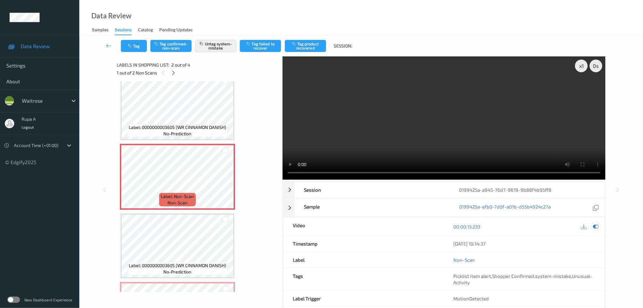
click at [595, 227] on icon at bounding box center [596, 227] width 6 height 6
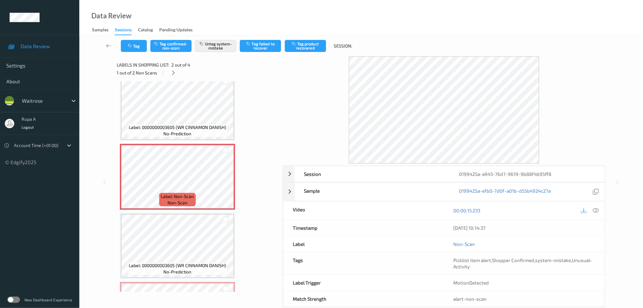
scroll to position [0, 0]
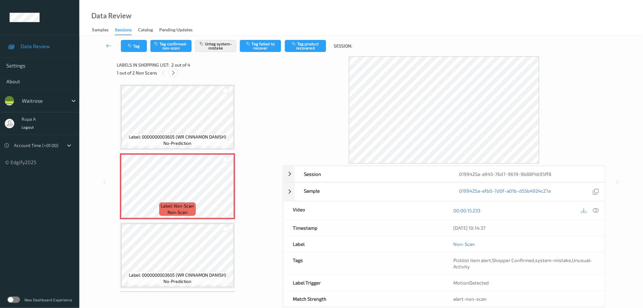
click at [170, 71] on div at bounding box center [173, 73] width 8 height 8
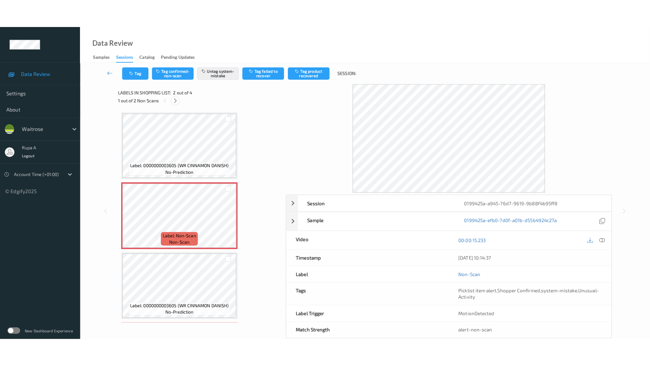
scroll to position [67, 0]
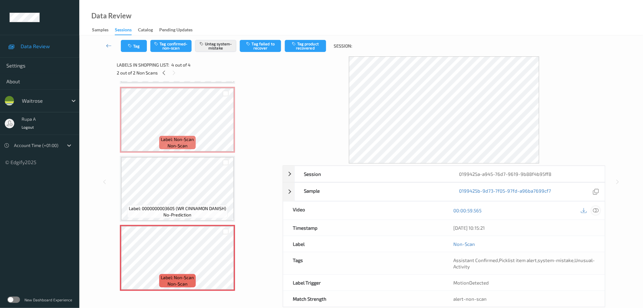
click at [597, 211] on icon at bounding box center [596, 211] width 6 height 6
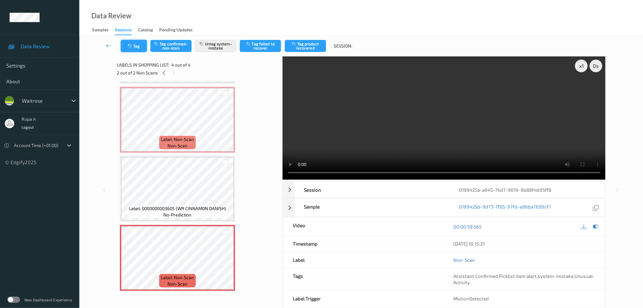
click at [132, 43] on button "Tag" at bounding box center [134, 46] width 26 height 12
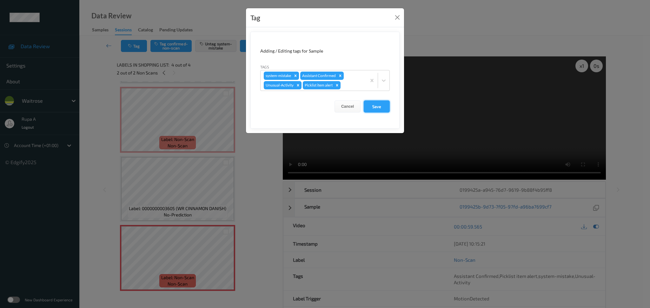
click at [382, 104] on button "Save" at bounding box center [377, 107] width 26 height 12
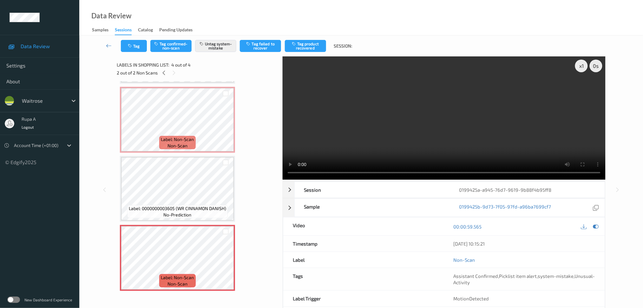
scroll to position [10, 0]
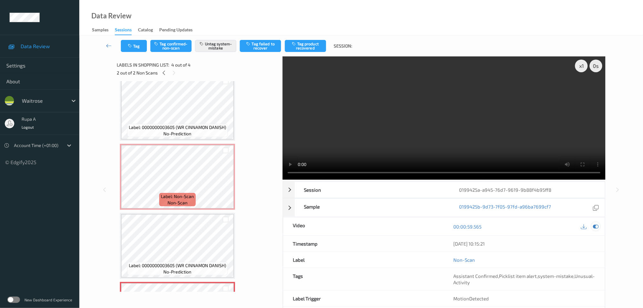
click at [595, 226] on icon at bounding box center [596, 227] width 6 height 6
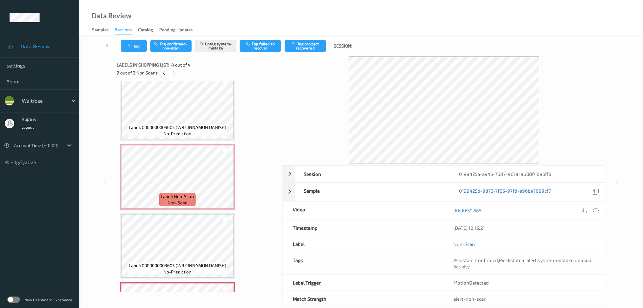
click at [164, 73] on icon at bounding box center [163, 73] width 5 height 6
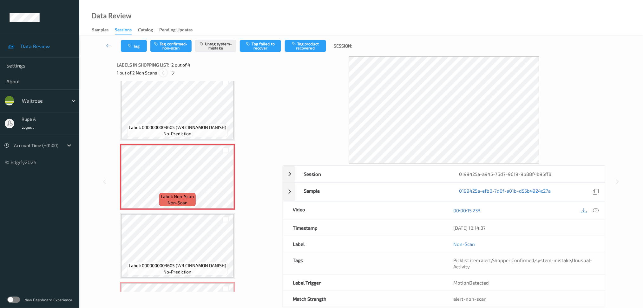
scroll to position [3, 0]
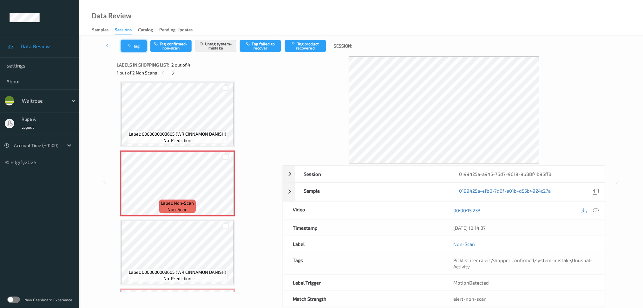
click at [134, 46] on button "Tag" at bounding box center [134, 46] width 26 height 12
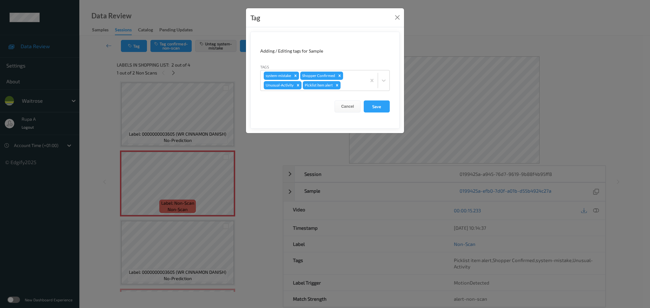
click at [175, 71] on div "Tag Adding / Editing tags for Sample Tags system-mistake Shopper Confirmed Unus…" at bounding box center [325, 154] width 650 height 308
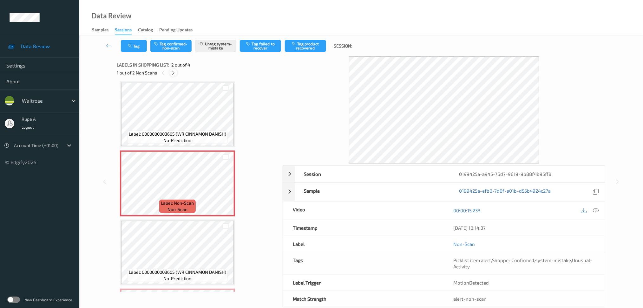
click at [174, 74] on icon at bounding box center [173, 73] width 5 height 6
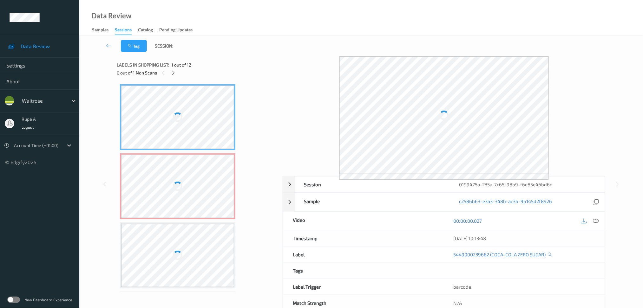
click at [333, 24] on div "Data Review Samples Sessions Catalog Pending Updates" at bounding box center [361, 18] width 564 height 36
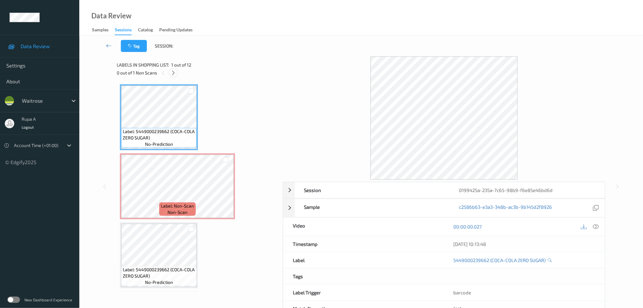
click at [172, 72] on icon at bounding box center [173, 73] width 5 height 6
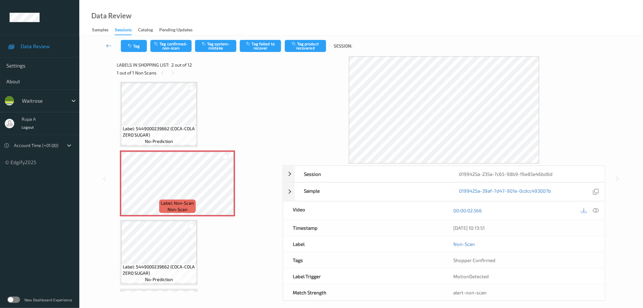
scroll to position [45, 0]
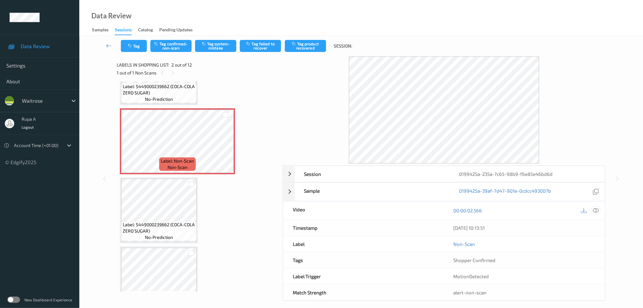
click at [594, 210] on icon at bounding box center [596, 211] width 6 height 6
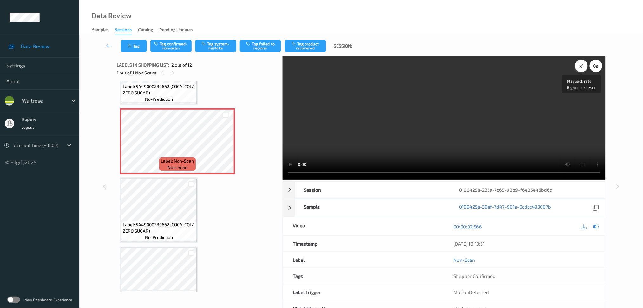
click at [579, 69] on div "x 1" at bounding box center [581, 66] width 13 height 13
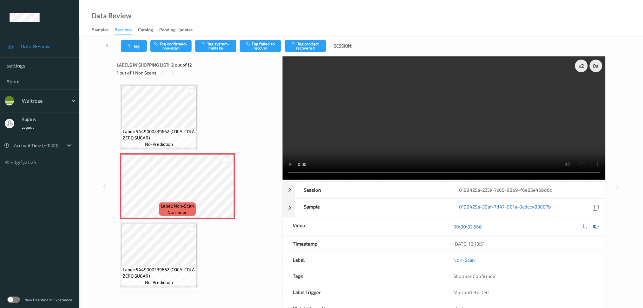
click at [597, 233] on div "00:00:02.566" at bounding box center [524, 227] width 161 height 18
click at [599, 228] on div at bounding box center [596, 226] width 9 height 9
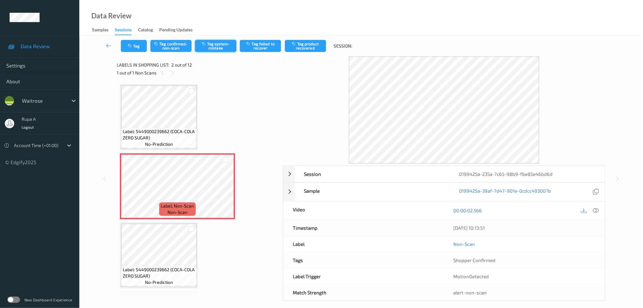
click at [209, 49] on button "Tag system-mistake" at bounding box center [215, 46] width 41 height 12
click at [134, 47] on button "Tag" at bounding box center [134, 46] width 26 height 12
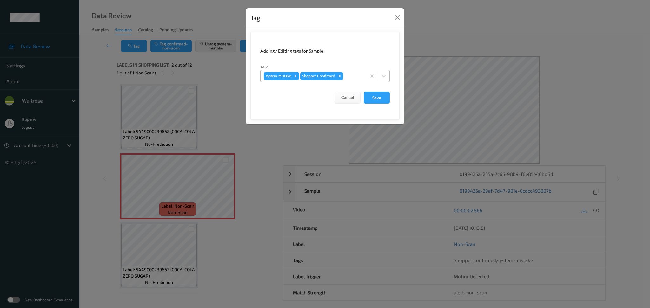
click at [352, 73] on div at bounding box center [353, 76] width 19 height 8
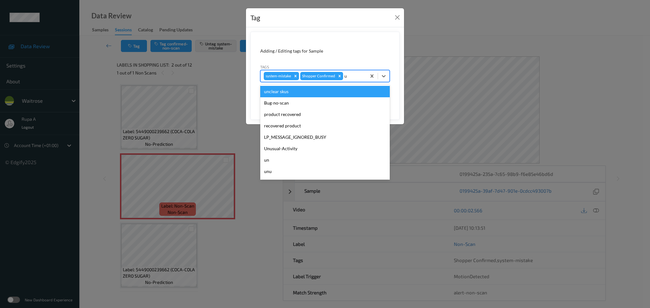
type input "un"
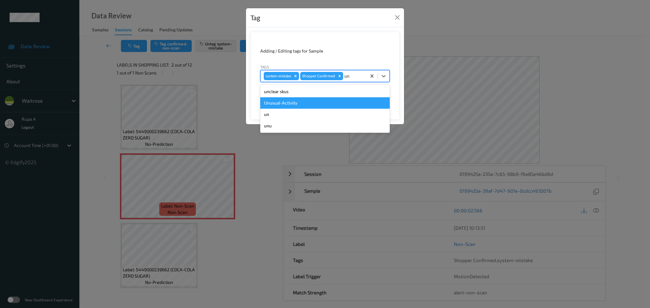
click at [308, 101] on div "Unusual-Activity" at bounding box center [324, 102] width 129 height 11
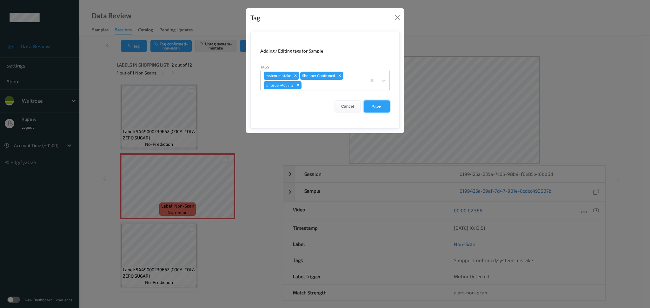
click at [380, 108] on button "Save" at bounding box center [377, 107] width 26 height 12
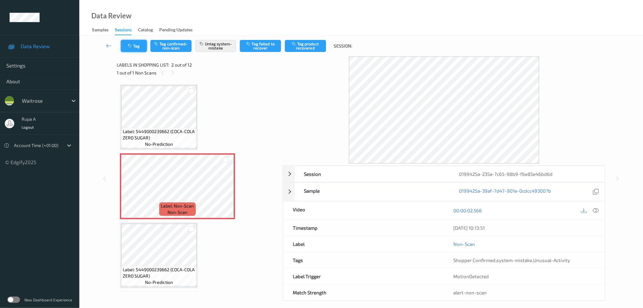
click at [126, 46] on button "Tag" at bounding box center [134, 46] width 26 height 12
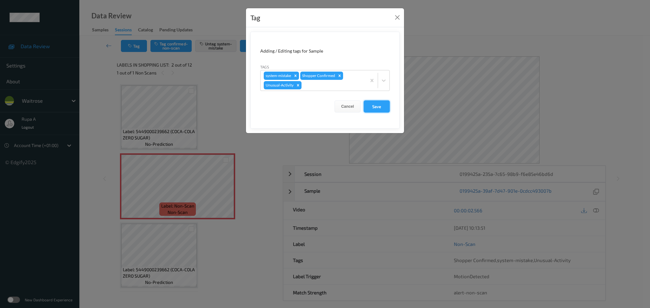
click at [382, 104] on button "Save" at bounding box center [377, 107] width 26 height 12
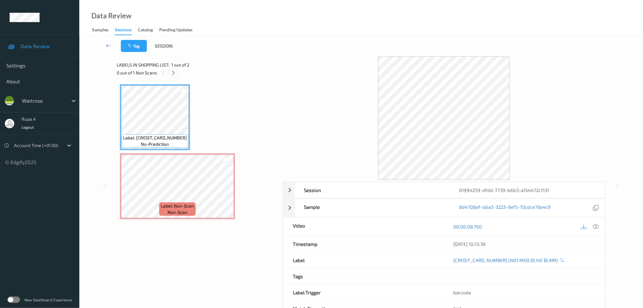
click at [175, 73] on icon at bounding box center [173, 73] width 5 height 6
click at [190, 206] on span "Label: Non-Scan" at bounding box center [177, 206] width 33 height 6
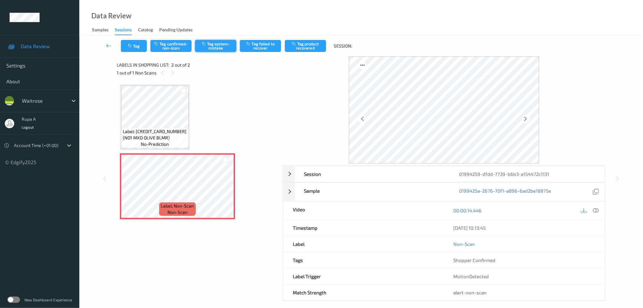
click at [219, 41] on button "Tag system-mistake" at bounding box center [215, 46] width 41 height 12
click at [138, 47] on button "Tag" at bounding box center [134, 46] width 26 height 12
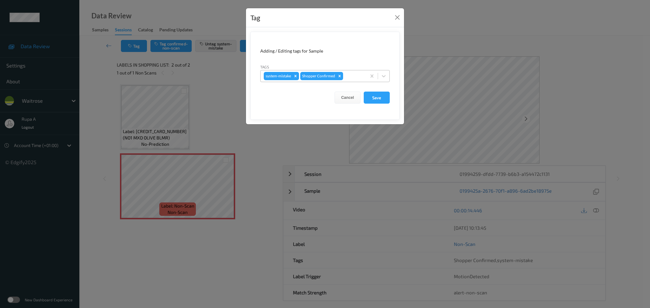
click at [351, 74] on div at bounding box center [353, 76] width 19 height 8
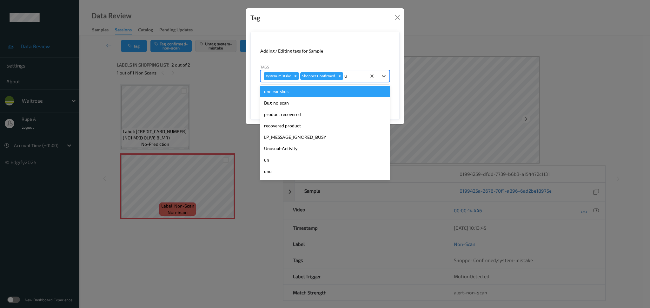
type input "un"
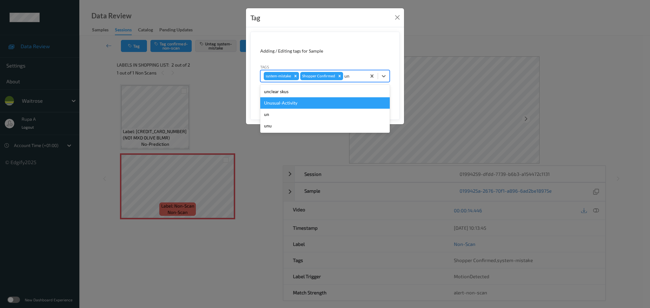
click at [310, 101] on div "Unusual-Activity" at bounding box center [324, 102] width 129 height 11
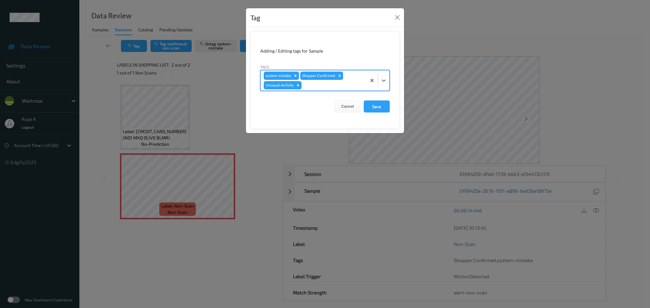
click at [324, 89] on div "system-mistake Shopper Confirmed Unusual-Activity" at bounding box center [314, 80] width 106 height 20
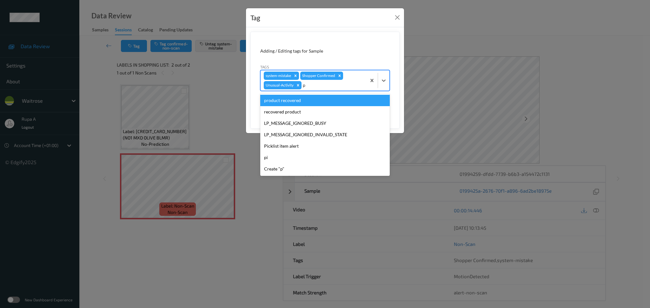
type input "pi"
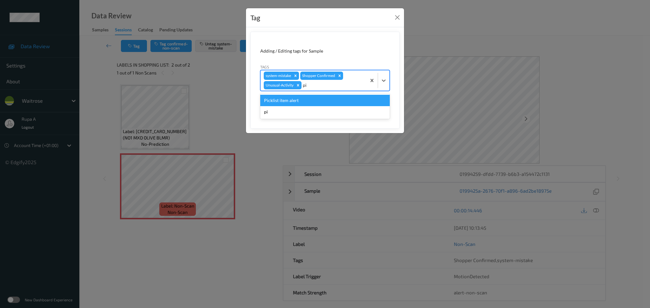
click at [314, 101] on div "Picklist item alert" at bounding box center [324, 100] width 129 height 11
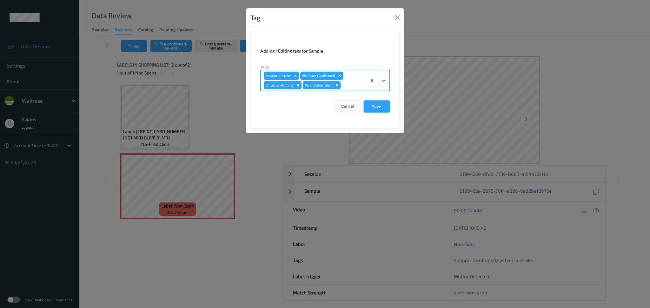
click at [379, 107] on button "Save" at bounding box center [377, 107] width 26 height 12
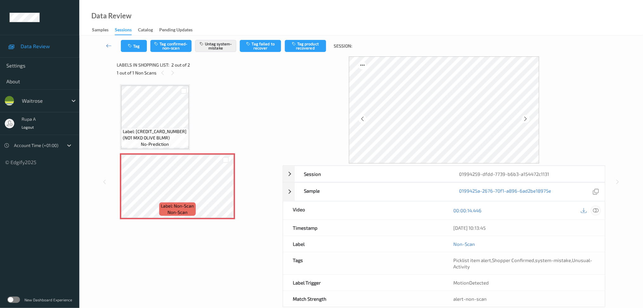
click at [595, 213] on icon at bounding box center [596, 211] width 6 height 6
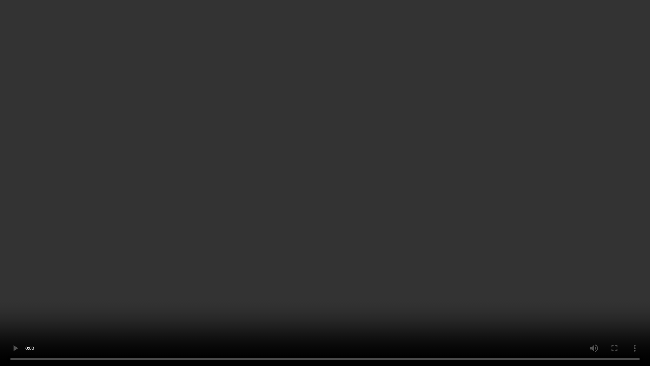
click at [17, 308] on video at bounding box center [325, 183] width 650 height 366
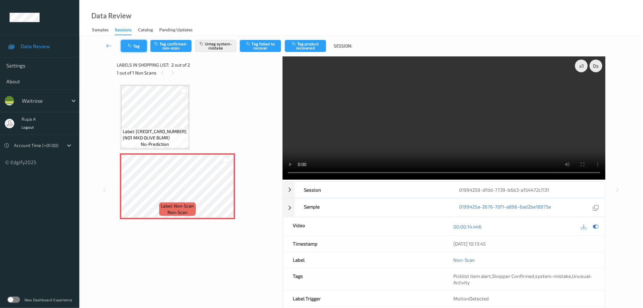
click at [130, 50] on button "Tag" at bounding box center [134, 46] width 26 height 12
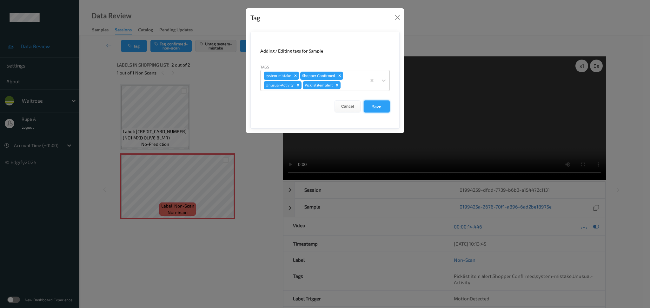
click at [382, 105] on button "Save" at bounding box center [377, 107] width 26 height 12
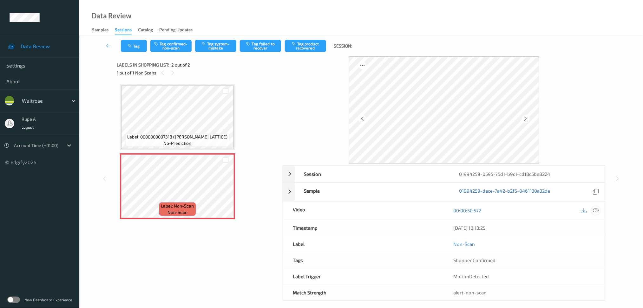
click at [597, 208] on icon at bounding box center [596, 211] width 6 height 6
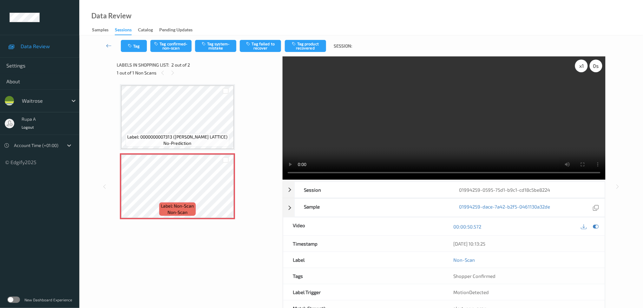
click at [579, 68] on div "x 1" at bounding box center [581, 66] width 13 height 13
click at [584, 66] on div "x 2" at bounding box center [581, 66] width 13 height 13
click at [595, 224] on icon at bounding box center [596, 227] width 6 height 6
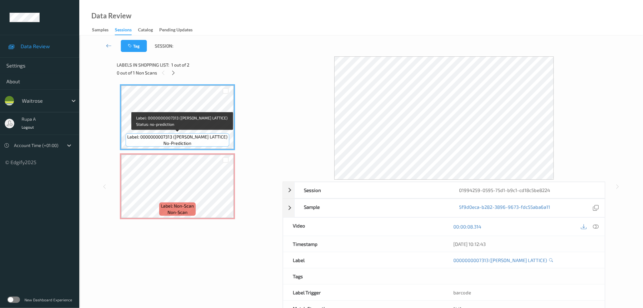
click at [149, 138] on span "Label: 0000000007313 ([PERSON_NAME] LATTICE)" at bounding box center [178, 137] width 100 height 6
copy span "Label: 0000000007313 ([PERSON_NAME] LATTICE)"
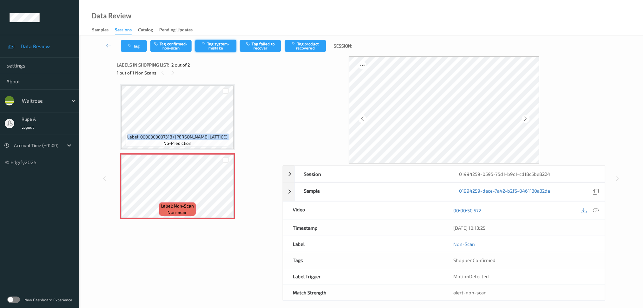
click at [213, 46] on button "Tag system-mistake" at bounding box center [215, 46] width 41 height 12
click at [138, 48] on button "Tag" at bounding box center [134, 46] width 26 height 12
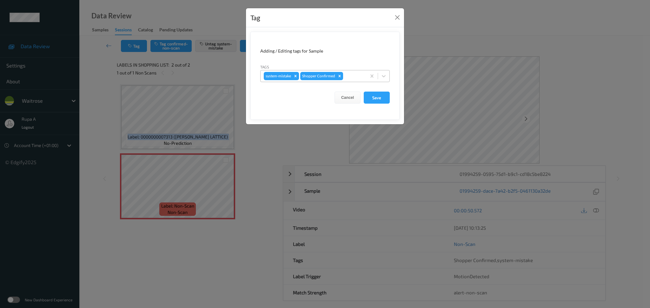
click at [345, 74] on input "text" at bounding box center [344, 76] width 1 height 6
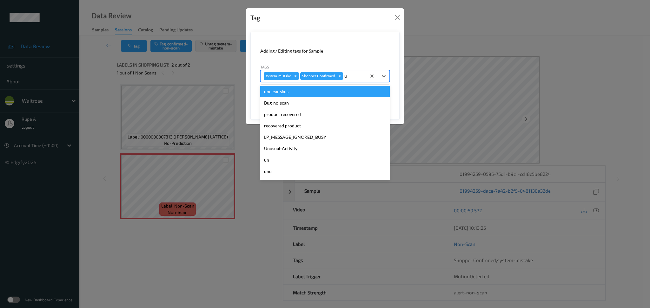
type input "un"
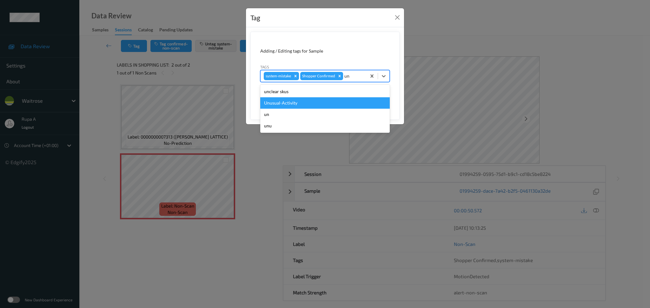
click at [310, 103] on div "Unusual-Activity" at bounding box center [324, 102] width 129 height 11
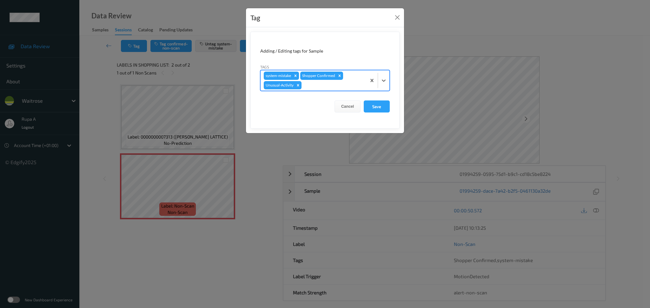
click at [327, 92] on form "Adding / Editing tags for Sample Tags option Unusual-Activity, selected. Select…" at bounding box center [324, 80] width 149 height 97
click at [331, 91] on div "system-mistake Shopper Confirmed Unusual-Activity" at bounding box center [324, 80] width 129 height 21
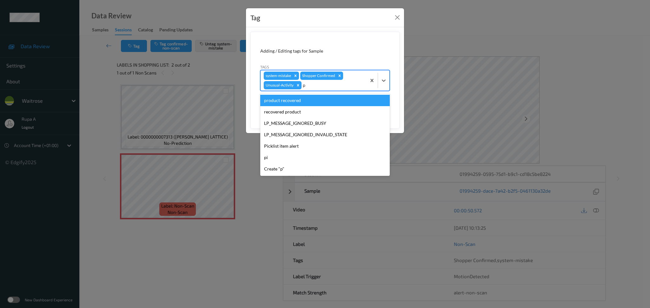
type input "pi"
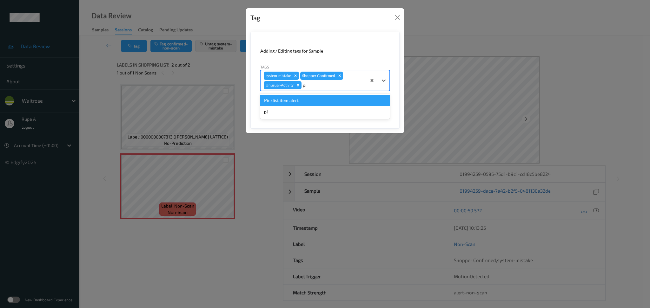
click at [311, 103] on div "Picklist item alert" at bounding box center [324, 100] width 129 height 11
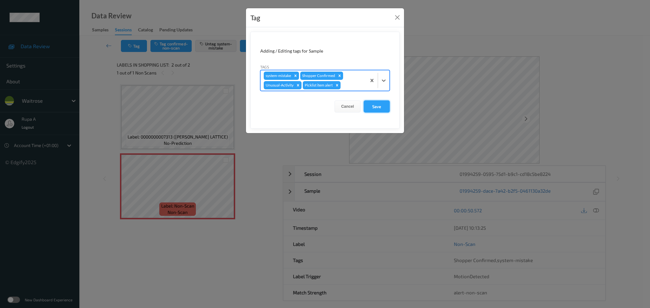
click at [372, 104] on button "Save" at bounding box center [377, 107] width 26 height 12
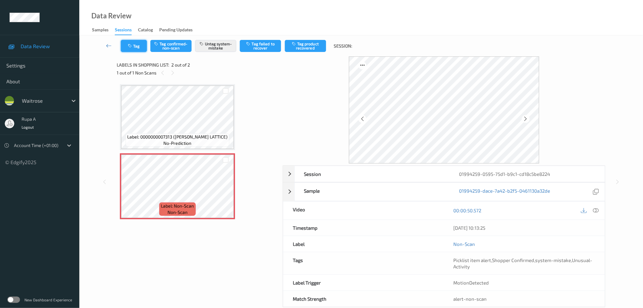
click at [135, 48] on button "Tag" at bounding box center [134, 46] width 26 height 12
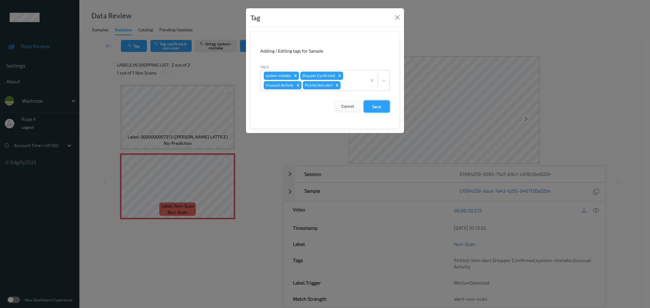
click at [383, 105] on button "Save" at bounding box center [377, 107] width 26 height 12
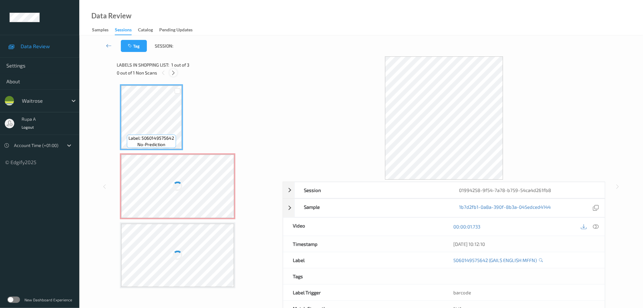
click at [172, 73] on icon at bounding box center [173, 73] width 5 height 6
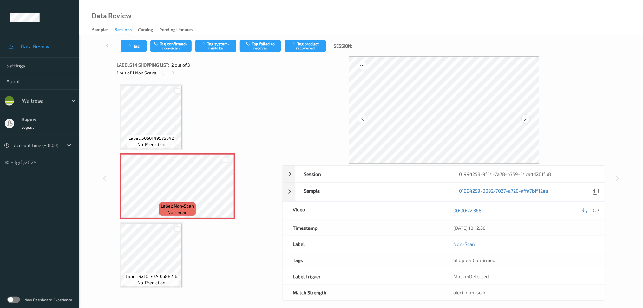
click at [525, 116] on div at bounding box center [526, 119] width 8 height 8
click at [223, 50] on button "Tag system-mistake" at bounding box center [215, 46] width 41 height 12
click at [135, 51] on button "Tag" at bounding box center [134, 46] width 26 height 12
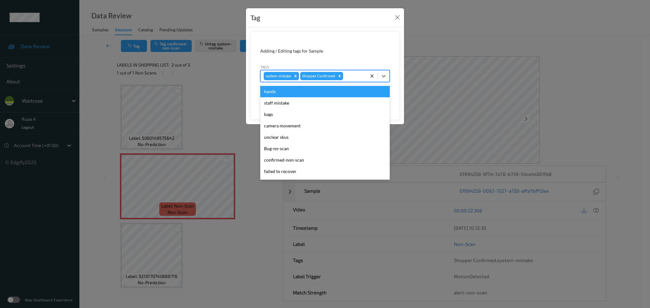
click at [347, 76] on div at bounding box center [353, 76] width 19 height 8
type input "un"
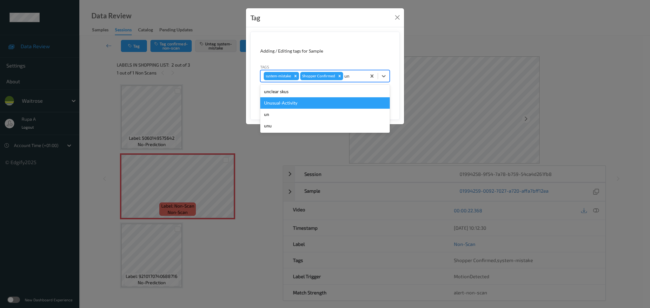
click at [316, 99] on div "Unusual-Activity" at bounding box center [324, 102] width 129 height 11
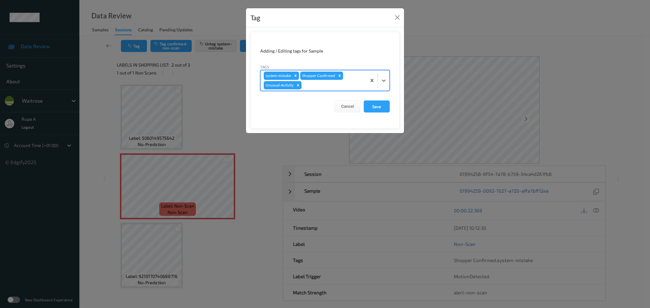
click at [377, 113] on form "Adding / Editing tags for Sample Tags option Unusual-Activity, selected. Select…" at bounding box center [324, 80] width 149 height 97
click at [378, 110] on button "Save" at bounding box center [377, 107] width 26 height 12
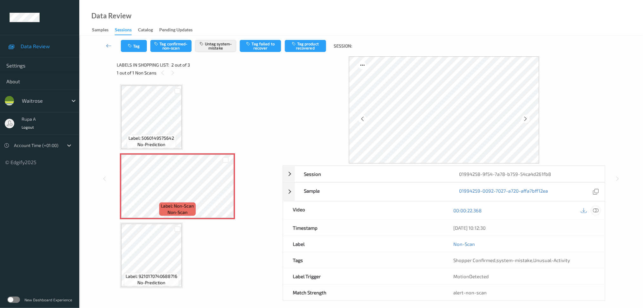
click at [596, 211] on icon at bounding box center [596, 211] width 6 height 6
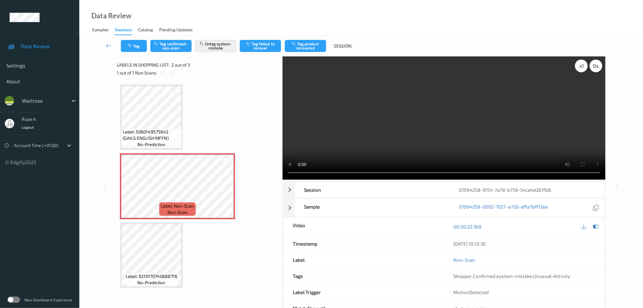
click at [580, 70] on div "x 1" at bounding box center [581, 66] width 13 height 13
click at [597, 229] on icon at bounding box center [596, 227] width 6 height 6
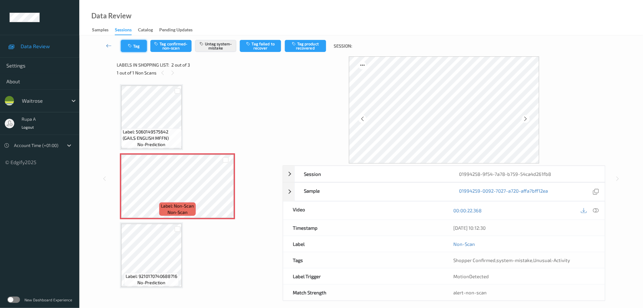
click at [142, 49] on button "Tag" at bounding box center [134, 46] width 26 height 12
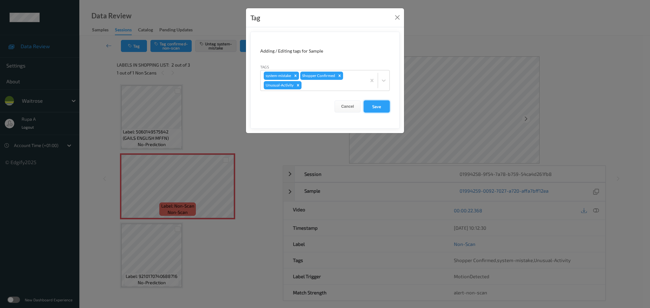
click at [374, 104] on button "Save" at bounding box center [377, 107] width 26 height 12
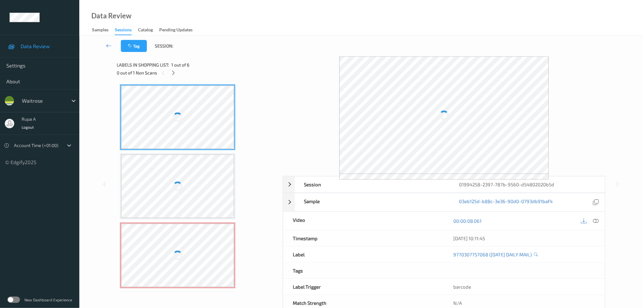
click at [263, 2] on div "Data Review Samples Sessions Catalog Pending Updates" at bounding box center [361, 18] width 564 height 36
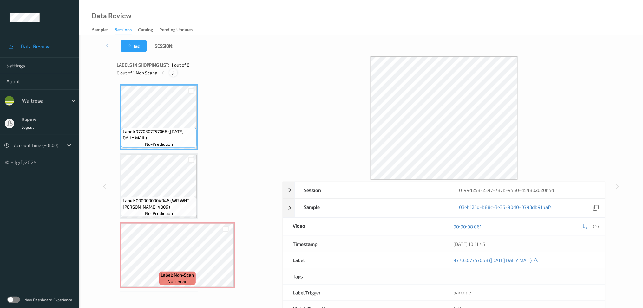
click at [173, 75] on icon at bounding box center [173, 73] width 5 height 6
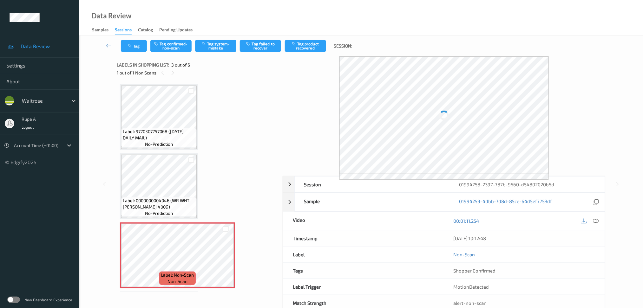
scroll to position [72, 0]
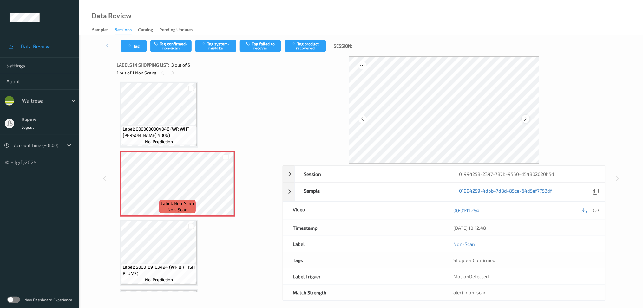
click at [527, 119] on icon at bounding box center [525, 119] width 5 height 6
click at [526, 119] on icon at bounding box center [525, 119] width 5 height 6
click at [225, 46] on button "Tag system-mistake" at bounding box center [215, 46] width 41 height 12
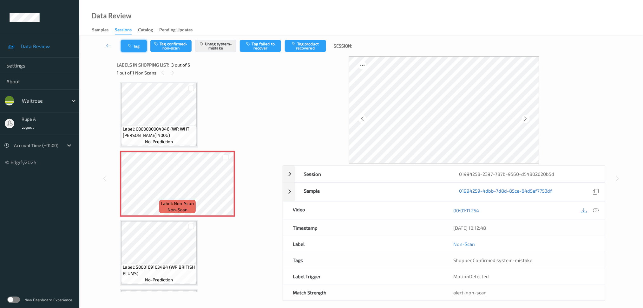
click at [139, 44] on button "Tag" at bounding box center [134, 46] width 26 height 12
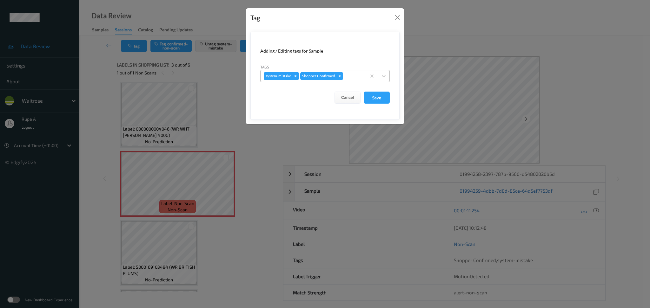
click at [357, 76] on div at bounding box center [353, 76] width 19 height 8
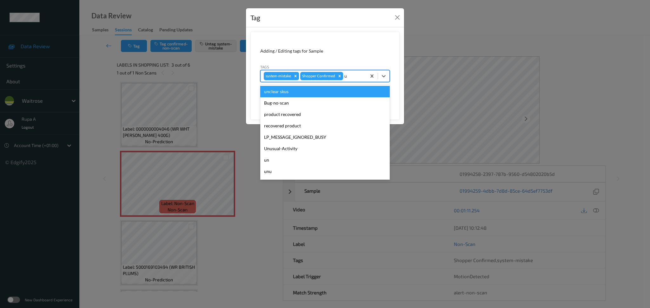
type input "un"
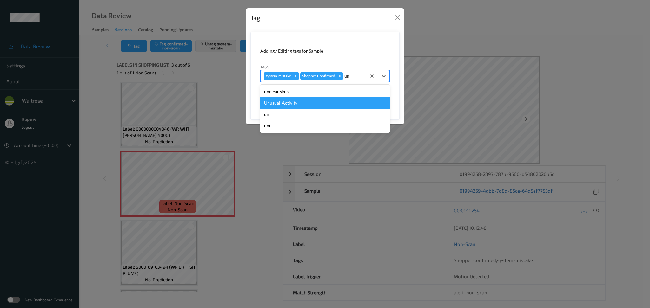
click at [317, 106] on div "Unusual-Activity" at bounding box center [324, 102] width 129 height 11
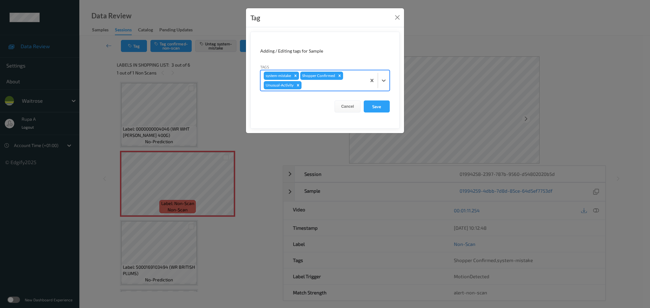
click at [329, 91] on div "system-mistake Shopper Confirmed Unusual-Activity" at bounding box center [324, 80] width 129 height 21
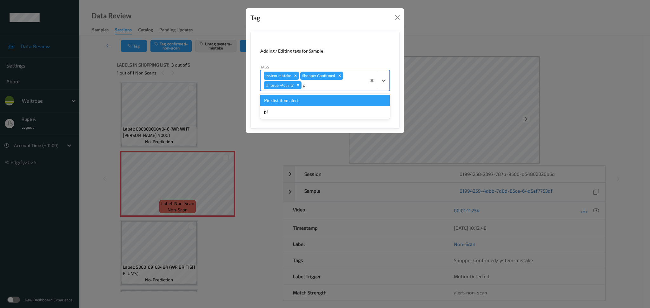
type input "pi"
click at [322, 101] on div "Picklist item alert" at bounding box center [324, 100] width 129 height 11
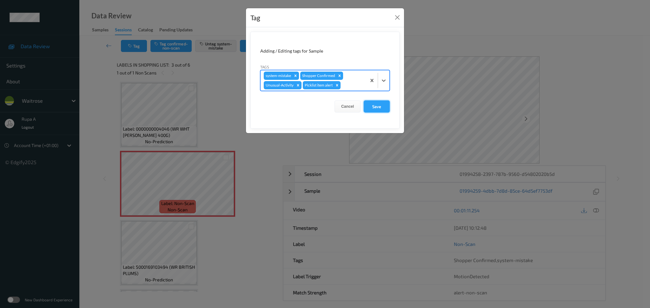
click at [372, 107] on button "Save" at bounding box center [377, 107] width 26 height 12
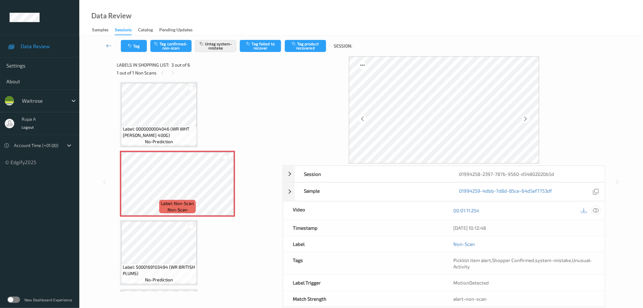
click at [596, 209] on icon at bounding box center [596, 211] width 6 height 6
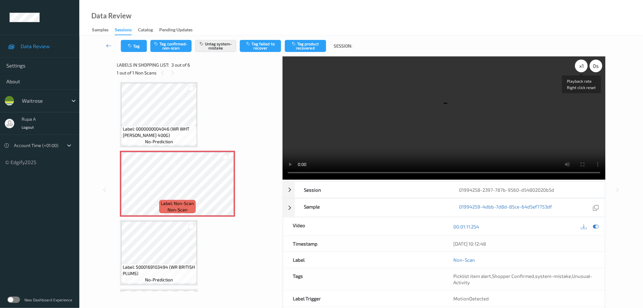
click at [582, 71] on div "x 1" at bounding box center [581, 66] width 13 height 13
click at [594, 228] on icon at bounding box center [596, 227] width 6 height 6
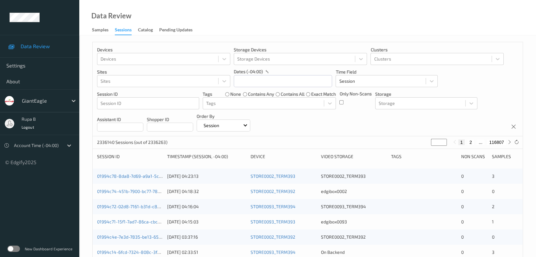
click at [13, 249] on label at bounding box center [13, 249] width 13 height 6
